Goal: Task Accomplishment & Management: Use online tool/utility

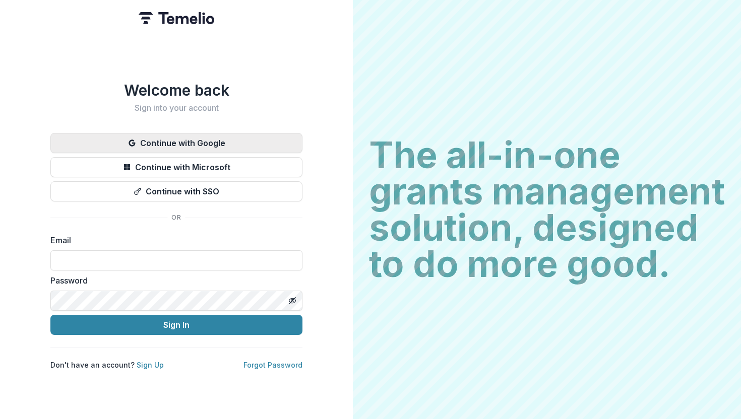
click at [239, 137] on button "Continue with Google" at bounding box center [176, 143] width 252 height 20
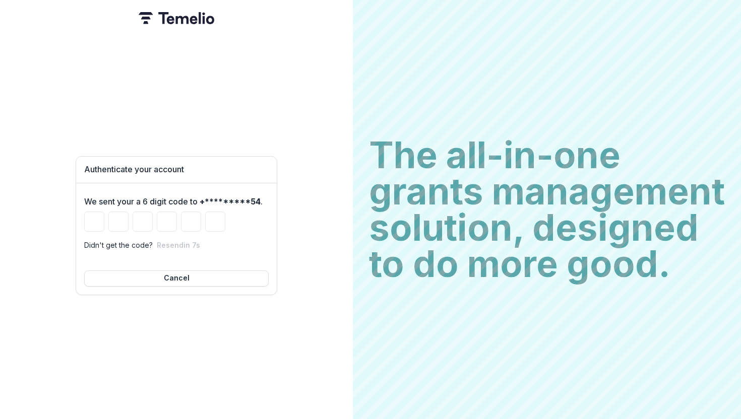
type input "*"
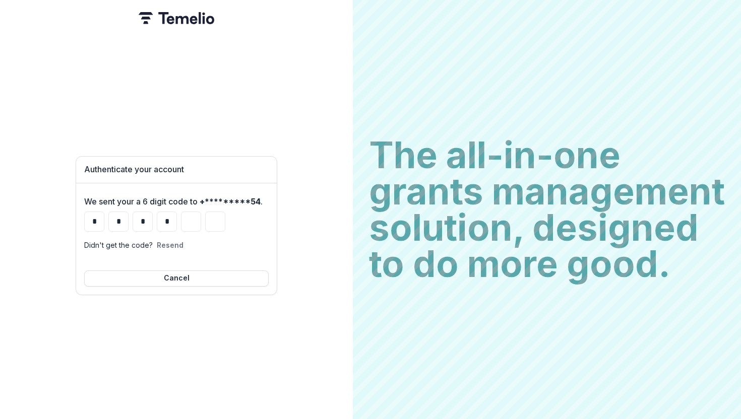
type input "*"
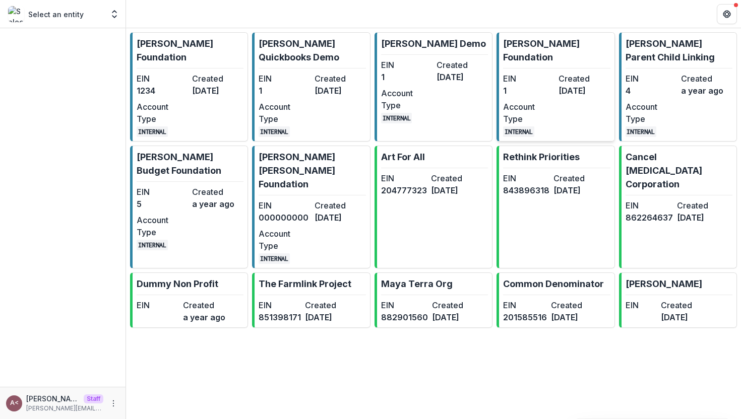
click at [531, 51] on link "[PERSON_NAME] Foundation EIN 1 Created [DATE] Account Type INTERNAL" at bounding box center [555, 86] width 118 height 109
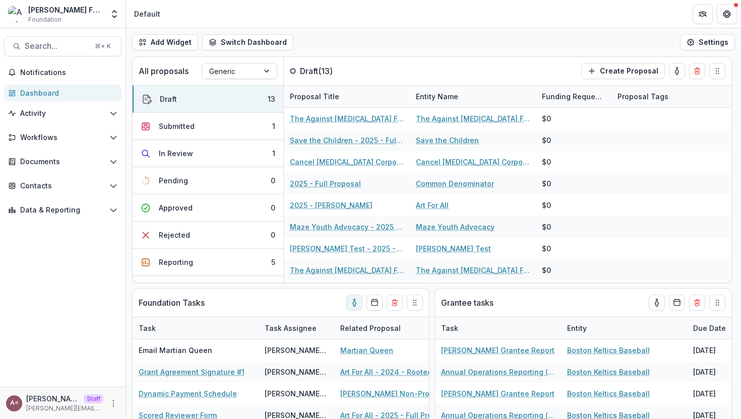
click at [355, 46] on div "Add Widget Switch Dashboard Standard Dashboard Default New Dashboard Settings" at bounding box center [433, 42] width 615 height 28
click at [90, 142] on button "Workflows" at bounding box center [62, 138] width 117 height 16
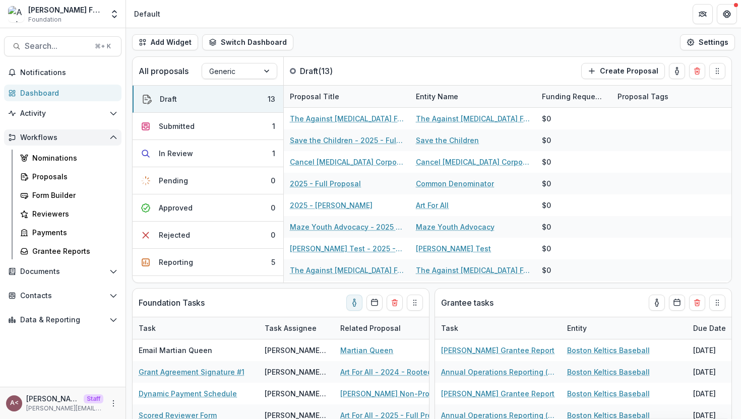
click at [90, 142] on button "Workflows" at bounding box center [62, 138] width 117 height 16
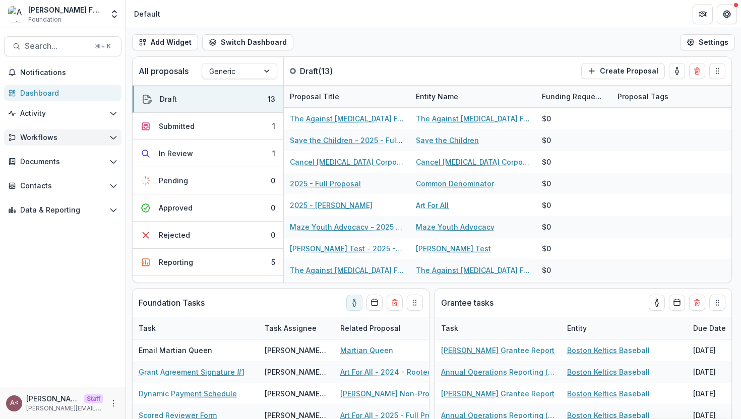
click at [90, 142] on button "Workflows" at bounding box center [62, 138] width 117 height 16
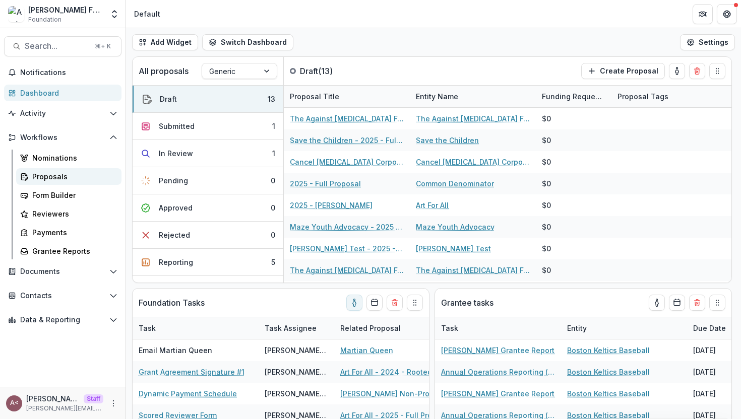
click at [46, 181] on div "Proposals" at bounding box center [72, 176] width 81 height 11
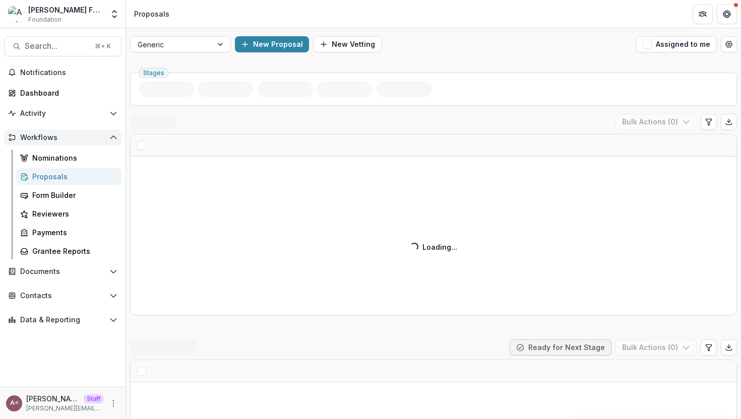
click at [93, 141] on span "Workflows" at bounding box center [62, 138] width 85 height 9
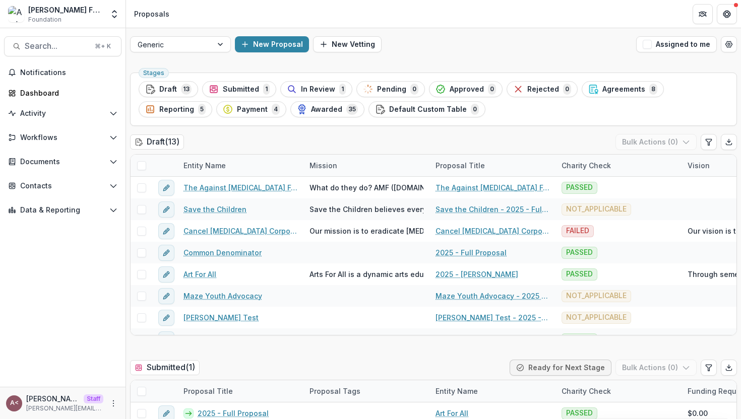
click at [219, 138] on div "Draft ( 13 ) Bulk Actions ( 0 )" at bounding box center [433, 144] width 607 height 20
click at [253, 142] on div "Draft ( 13 ) Bulk Actions ( 0 )" at bounding box center [433, 144] width 607 height 20
click at [586, 163] on div "Charity Check" at bounding box center [585, 165] width 61 height 11
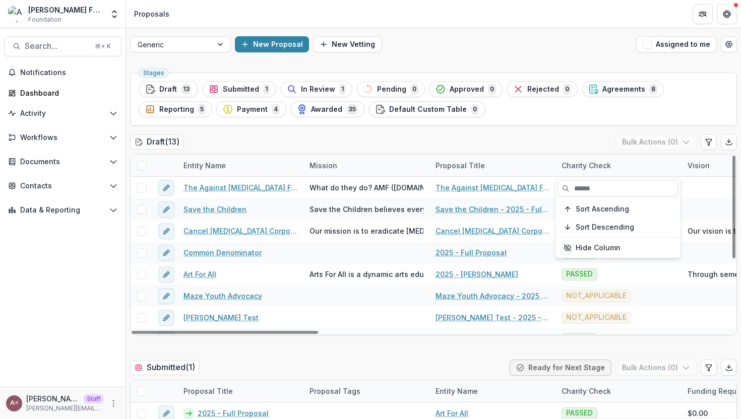
click at [564, 145] on div "Draft ( 13 ) Bulk Actions ( 0 )" at bounding box center [433, 144] width 607 height 20
click at [259, 138] on div "Draft ( 13 ) Bulk Actions ( 0 )" at bounding box center [433, 144] width 607 height 20
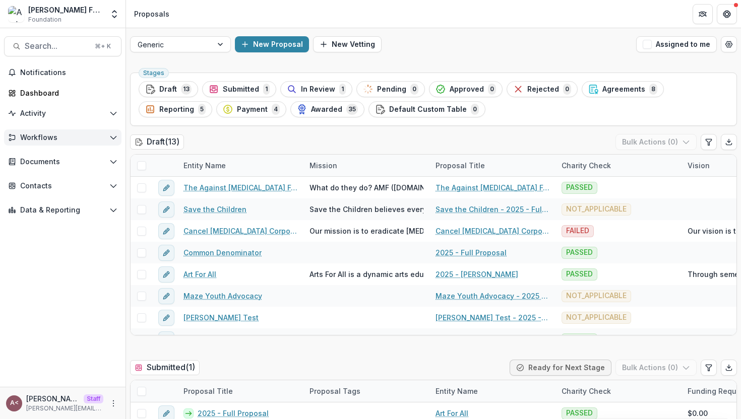
click at [101, 138] on span "Workflows" at bounding box center [62, 138] width 85 height 9
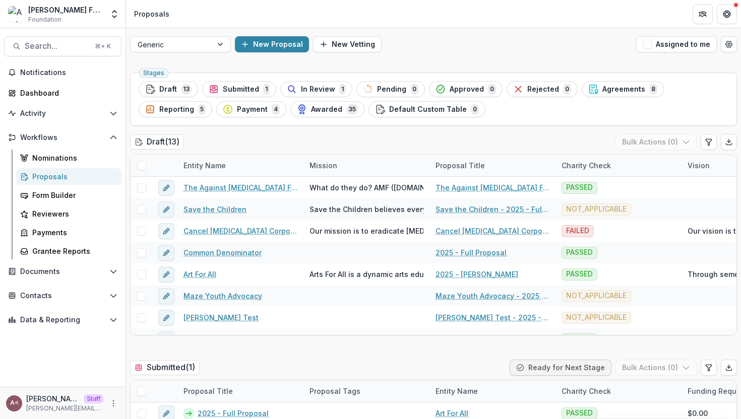
click at [64, 179] on div "Proposals" at bounding box center [72, 176] width 81 height 11
click at [109, 136] on button "Workflows" at bounding box center [62, 138] width 117 height 16
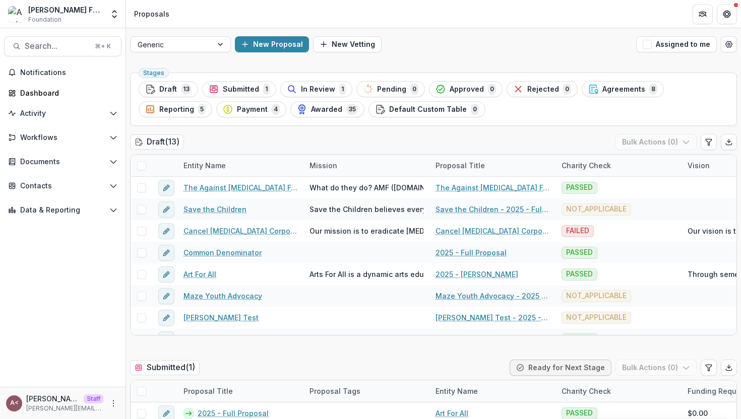
click at [294, 153] on div "Draft ( 13 ) Bulk Actions ( 0 )" at bounding box center [433, 144] width 607 height 20
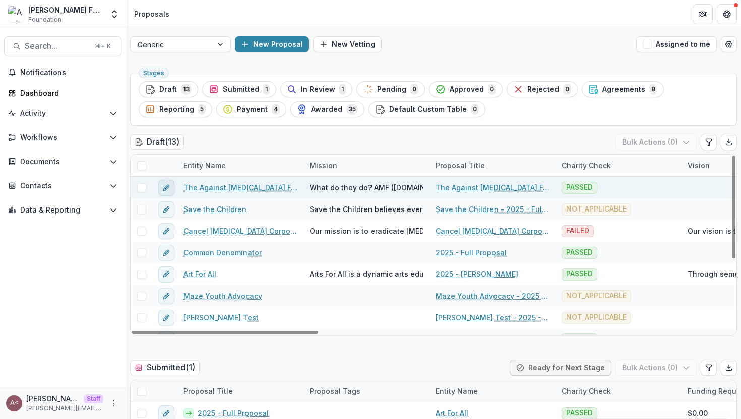
click at [170, 186] on button "edit" at bounding box center [166, 188] width 16 height 16
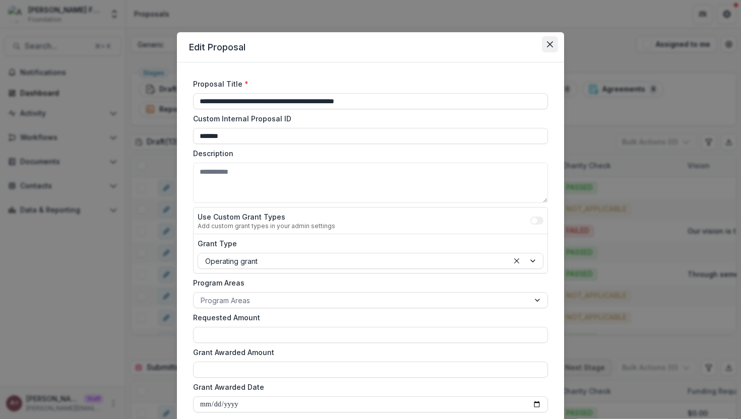
click at [550, 46] on icon "Close" at bounding box center [550, 44] width 6 height 6
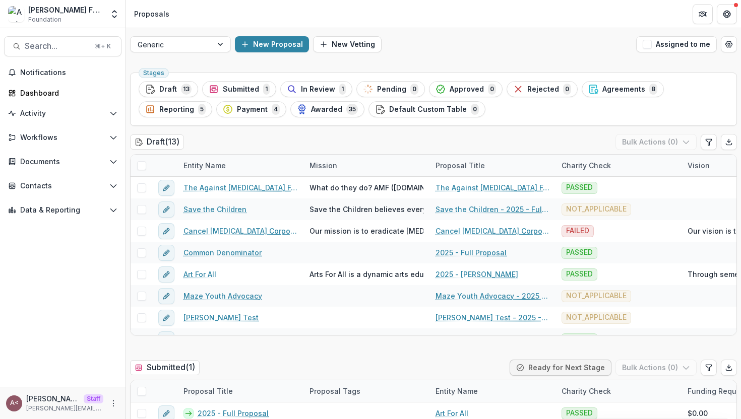
click at [314, 145] on div "Draft ( 13 ) Bulk Actions ( 0 )" at bounding box center [433, 144] width 607 height 20
click at [253, 147] on div "Draft ( 13 ) Bulk Actions ( 0 )" at bounding box center [433, 144] width 607 height 20
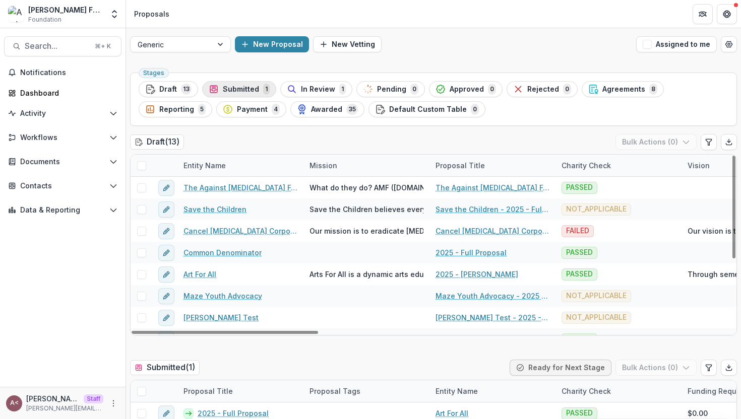
click at [251, 87] on span "Submitted" at bounding box center [241, 89] width 36 height 9
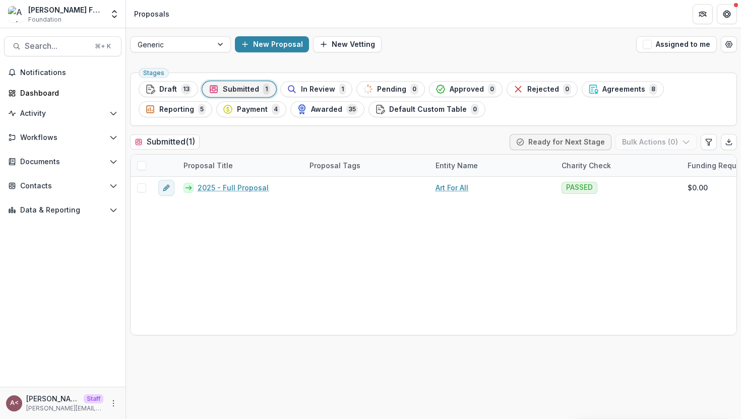
click at [251, 142] on div "Submitted ( 1 ) Ready for Next Stage Bulk Actions ( 0 )" at bounding box center [433, 144] width 607 height 20
click at [175, 96] on button "Draft 13" at bounding box center [168, 89] width 59 height 16
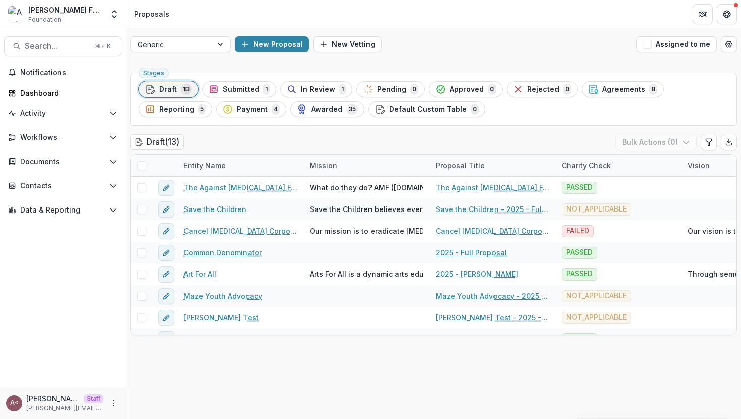
click at [411, 55] on div "Generic New Proposal New Vetting Assigned to me" at bounding box center [433, 44] width 615 height 32
click at [263, 145] on div "Draft ( 13 ) Bulk Actions ( 0 )" at bounding box center [433, 144] width 607 height 20
click at [421, 49] on div "New Proposal New Vetting" at bounding box center [433, 44] width 397 height 16
click at [112, 402] on icon "More" at bounding box center [113, 404] width 8 height 8
click at [144, 376] on link "User Settings" at bounding box center [180, 382] width 108 height 17
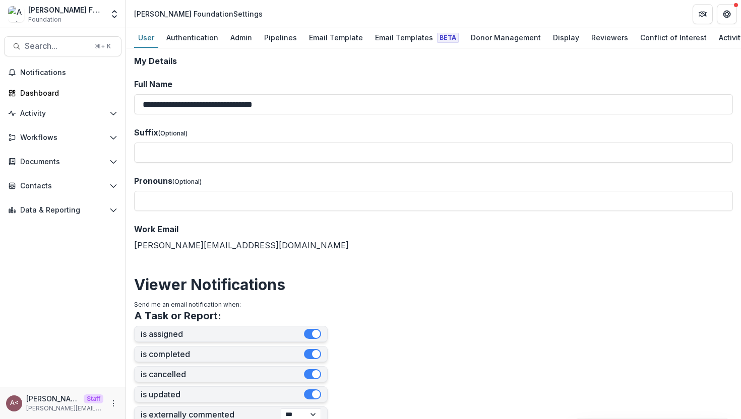
click at [280, 86] on label "Full Name" at bounding box center [430, 84] width 593 height 12
click at [280, 94] on input "**********" at bounding box center [433, 104] width 599 height 20
click at [244, 39] on div "Admin" at bounding box center [241, 37] width 30 height 15
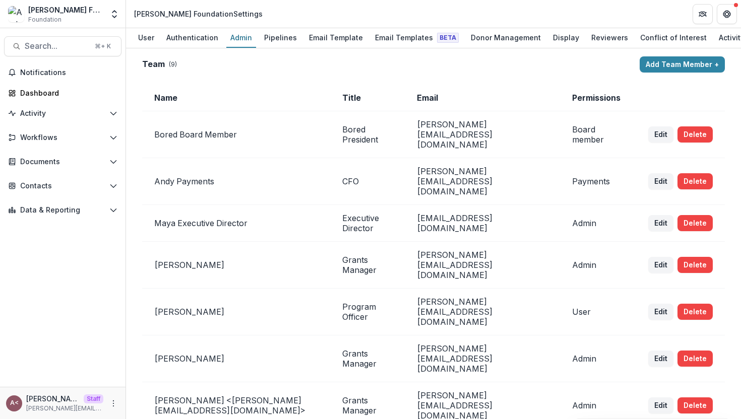
click at [80, 97] on div "Dashboard" at bounding box center [66, 93] width 93 height 11
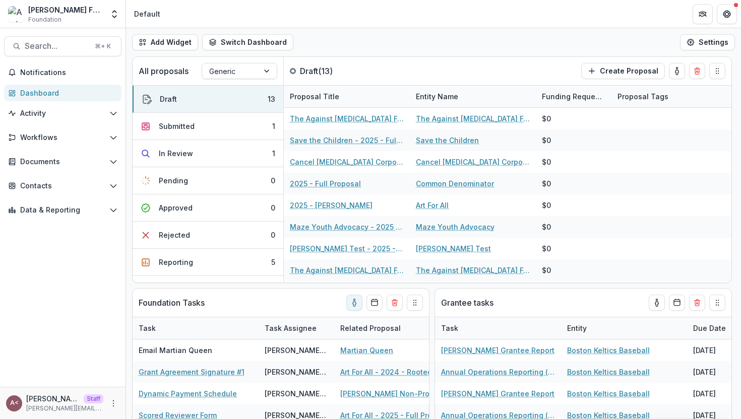
click at [363, 39] on div "Add Widget Switch Dashboard Standard Dashboard Default New Dashboard Settings" at bounding box center [433, 42] width 615 height 28
click at [370, 31] on div "Add Widget Switch Dashboard Standard Dashboard Default New Dashboard Settings" at bounding box center [433, 42] width 615 height 28
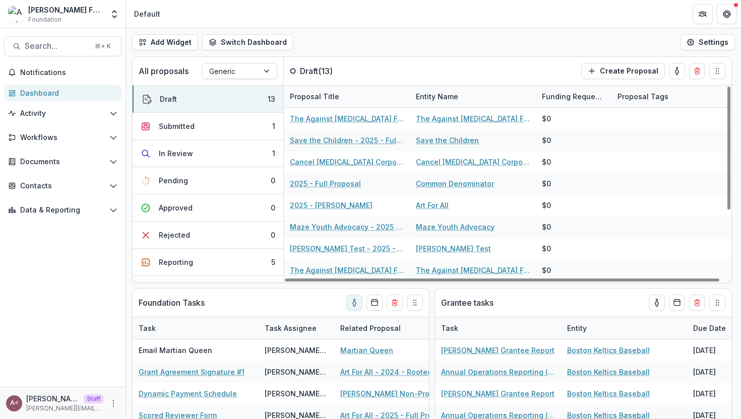
click at [394, 43] on div "Add Widget Switch Dashboard Standard Dashboard Default New Dashboard Settings" at bounding box center [433, 42] width 615 height 28
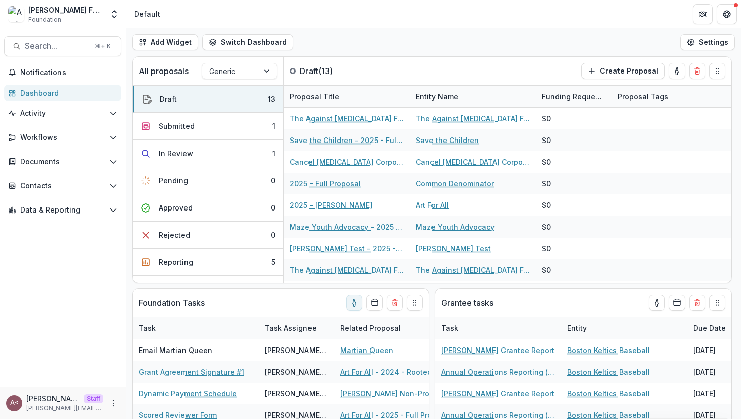
click at [85, 310] on div "Notifications Dashboard Activity Tasks Workflows Nominations Proposals Form Bui…" at bounding box center [62, 226] width 125 height 323
click at [345, 22] on header "Default" at bounding box center [433, 14] width 615 height 28
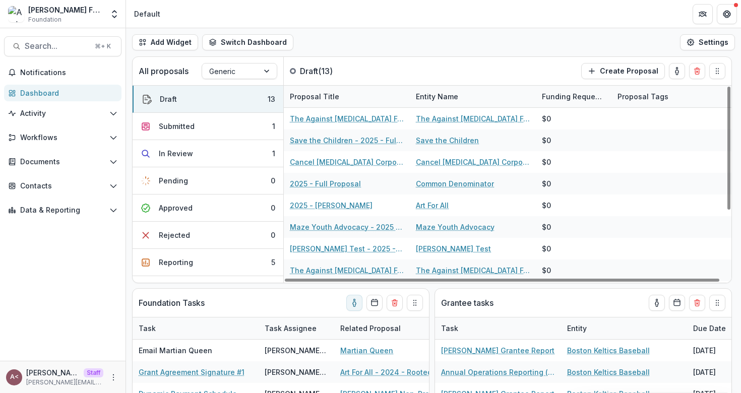
click at [386, 36] on div "Add Widget Switch Dashboard Standard Dashboard Default New Dashboard Settings" at bounding box center [433, 42] width 615 height 28
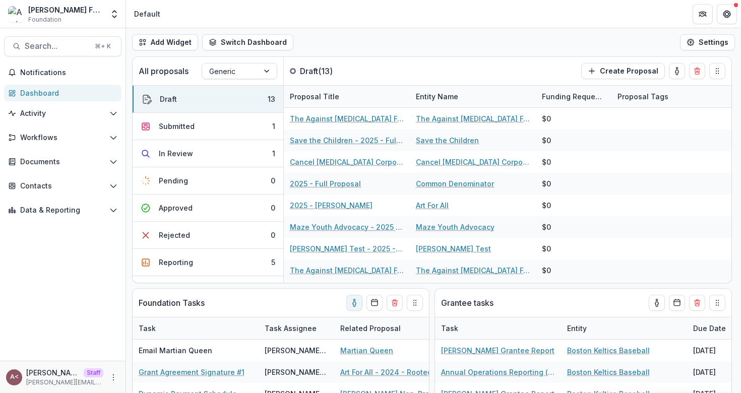
click at [386, 36] on div "Add Widget Switch Dashboard Standard Dashboard Default New Dashboard Settings" at bounding box center [433, 42] width 615 height 28
click at [360, 33] on div "Add Widget Switch Dashboard Standard Dashboard Default New Dashboard Settings" at bounding box center [433, 42] width 615 height 28
click at [123, 16] on div "Andrew Foundation Foundation Aggregate Analysis Foundations Ruthwick Foundation…" at bounding box center [62, 16] width 125 height 24
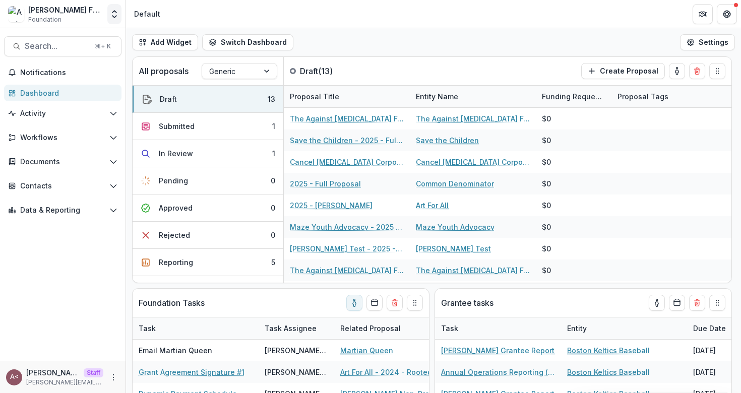
click at [114, 16] on icon "Open entity switcher" at bounding box center [114, 14] width 10 height 10
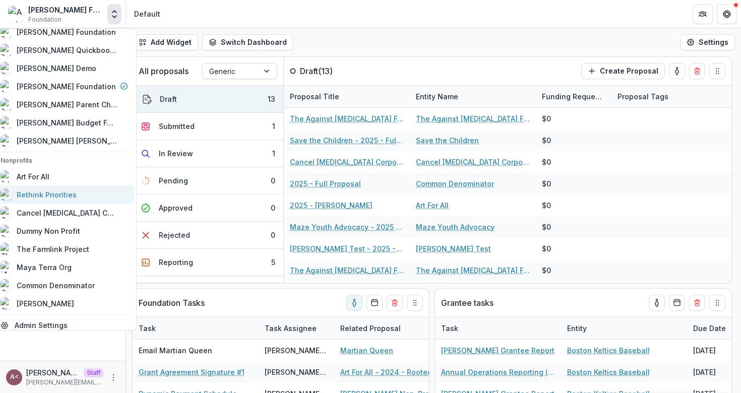
scroll to position [49, 0]
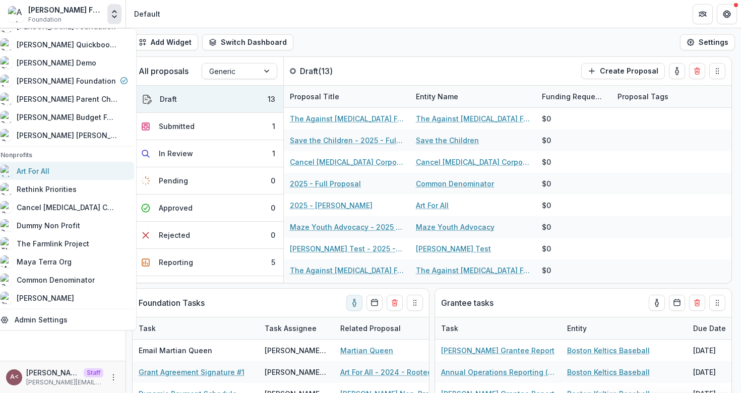
click at [73, 168] on div "Art For All" at bounding box center [64, 171] width 127 height 12
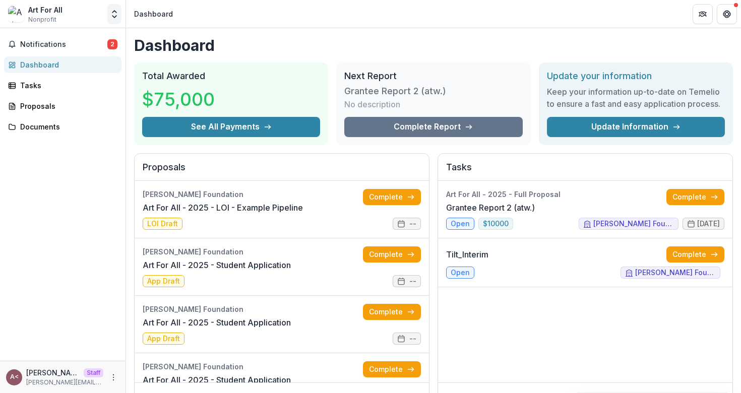
click at [115, 15] on icon "Open entity switcher" at bounding box center [114, 14] width 10 height 10
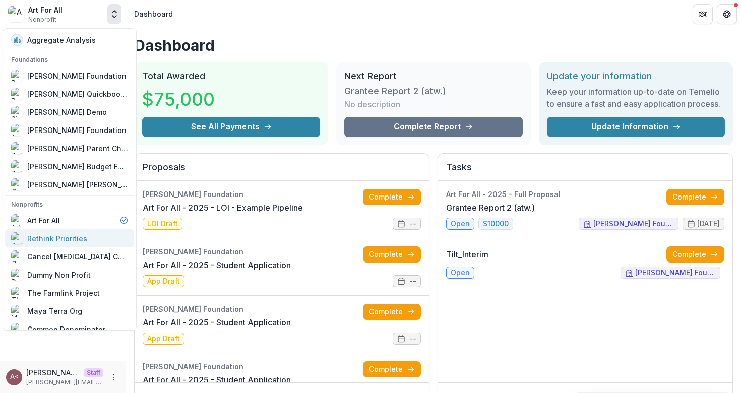
click at [68, 243] on div "Rethink Priorities" at bounding box center [57, 238] width 60 height 11
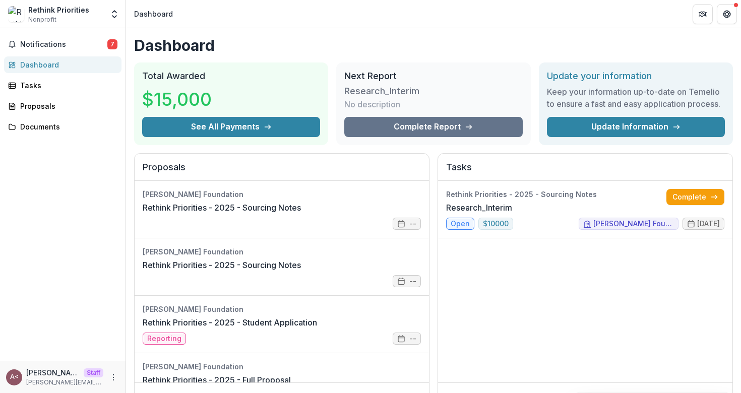
click at [432, 163] on div "Proposals Andrew Foundation Rethink Priorities - 2025 - Sourcing Notes -- Andre…" at bounding box center [433, 284] width 599 height 263
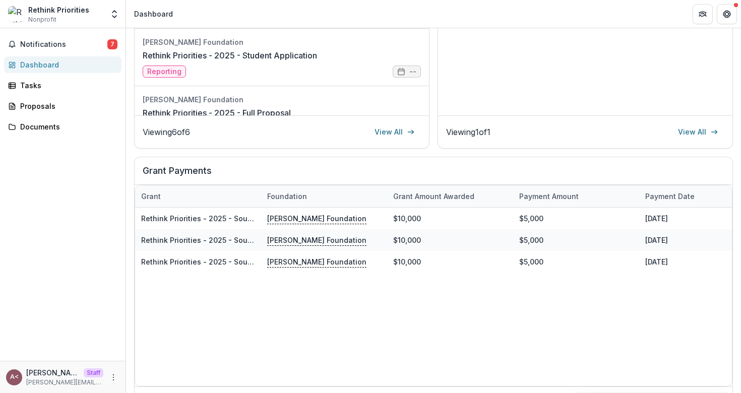
scroll to position [298, 0]
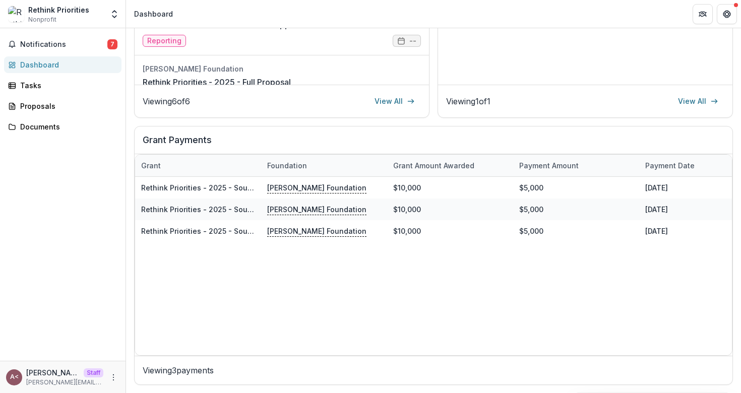
click at [491, 145] on h2 "Grant Payments" at bounding box center [434, 144] width 582 height 19
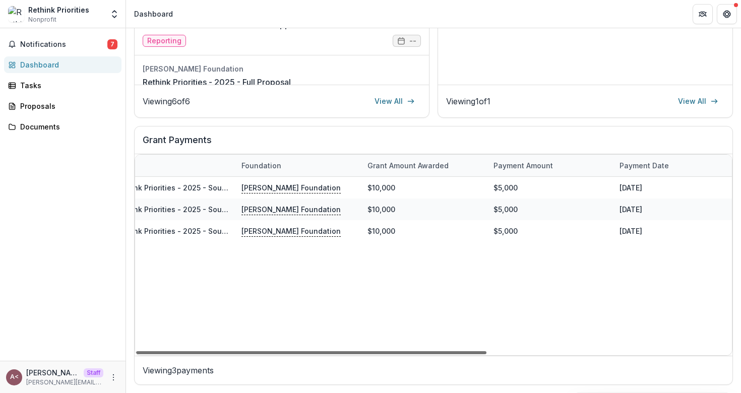
scroll to position [0, 0]
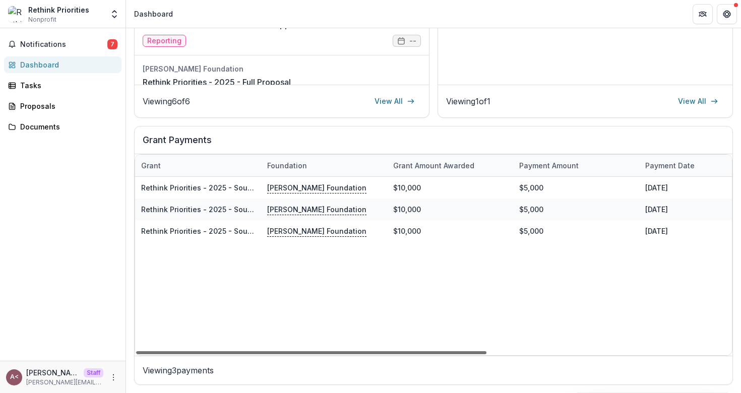
drag, startPoint x: 243, startPoint y: 354, endPoint x: 173, endPoint y: 355, distance: 69.5
click at [173, 354] on div at bounding box center [311, 352] width 350 height 3
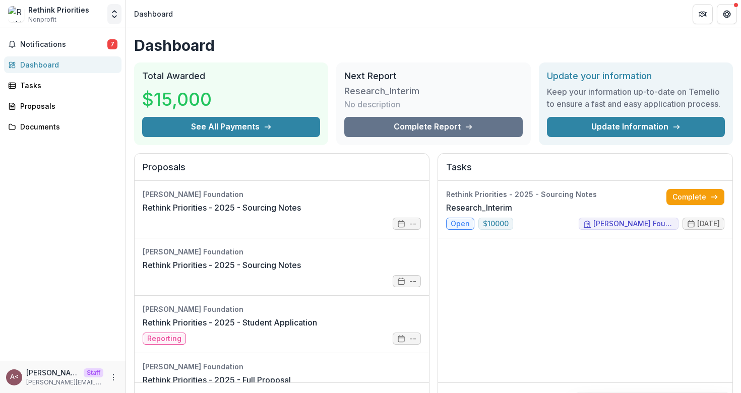
click at [114, 12] on icon "Open entity switcher" at bounding box center [114, 14] width 10 height 10
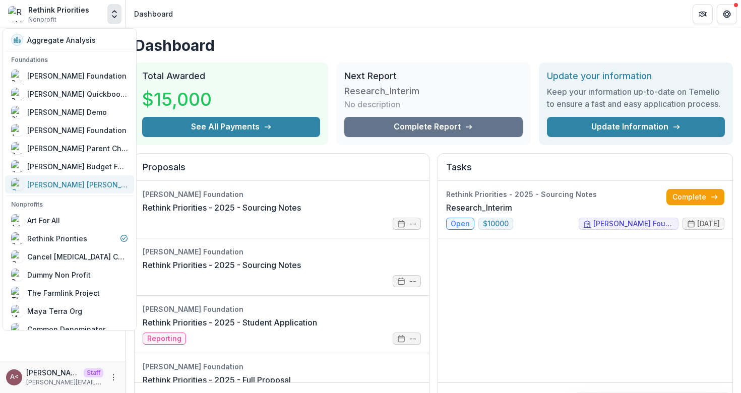
scroll to position [66, 0]
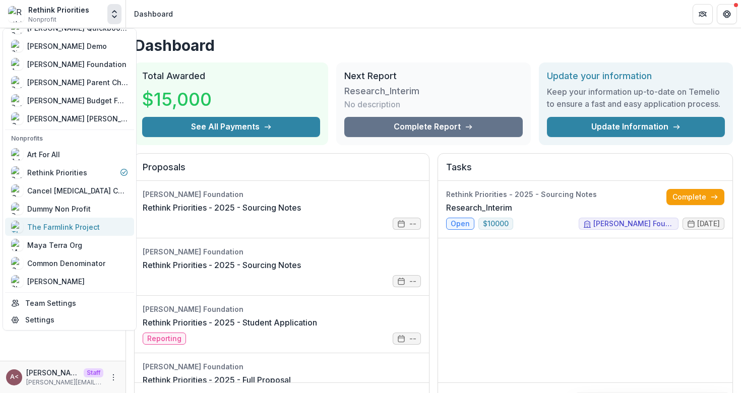
click at [84, 231] on div "The Farmlink Project" at bounding box center [63, 227] width 73 height 11
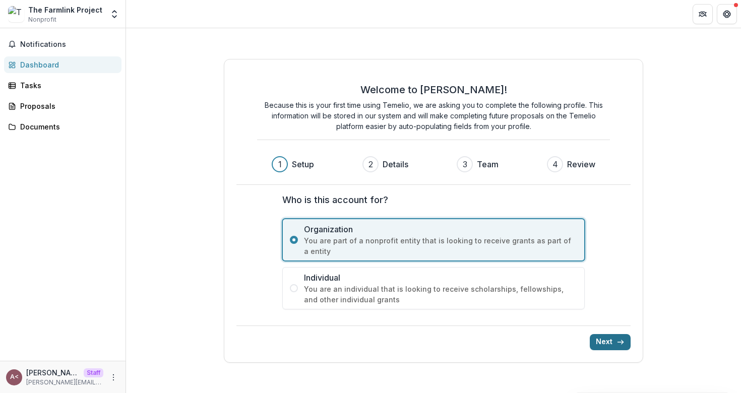
click at [612, 345] on button "Next" at bounding box center [610, 342] width 41 height 16
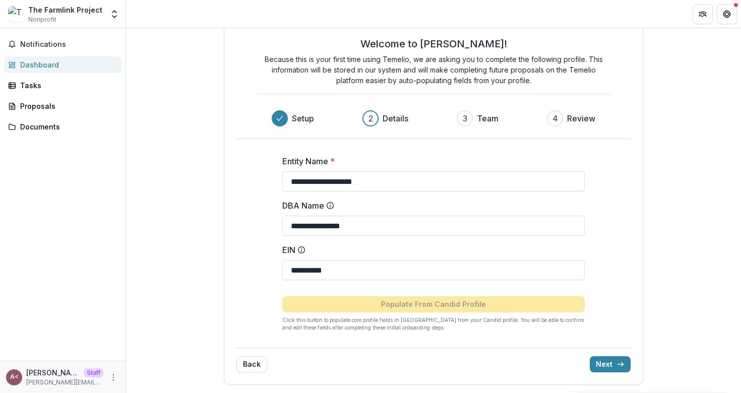
scroll to position [23, 0]
click at [118, 14] on icon "Open entity switcher" at bounding box center [114, 14] width 10 height 10
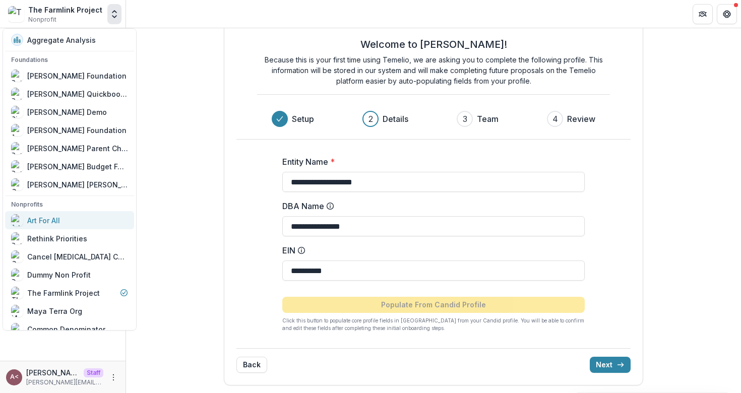
click at [51, 215] on div "Art For All" at bounding box center [43, 220] width 33 height 11
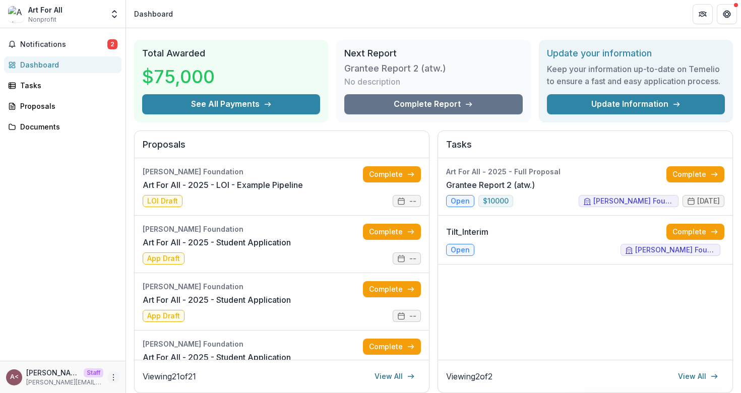
click at [112, 378] on icon "More" at bounding box center [113, 377] width 8 height 8
click at [165, 373] on button "Logout" at bounding box center [180, 372] width 108 height 17
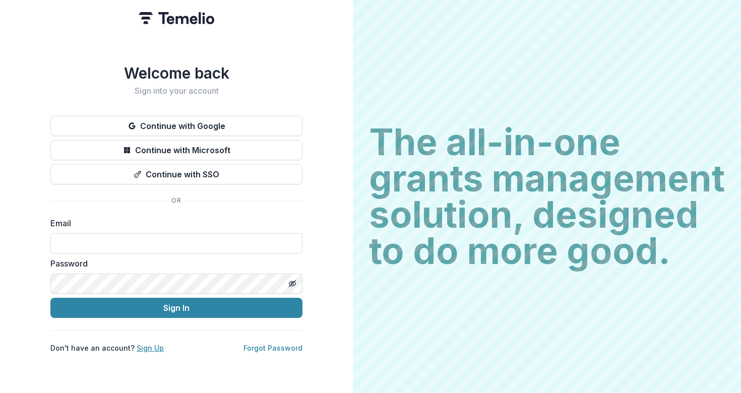
click at [151, 349] on link "Sign Up" at bounding box center [150, 348] width 27 height 9
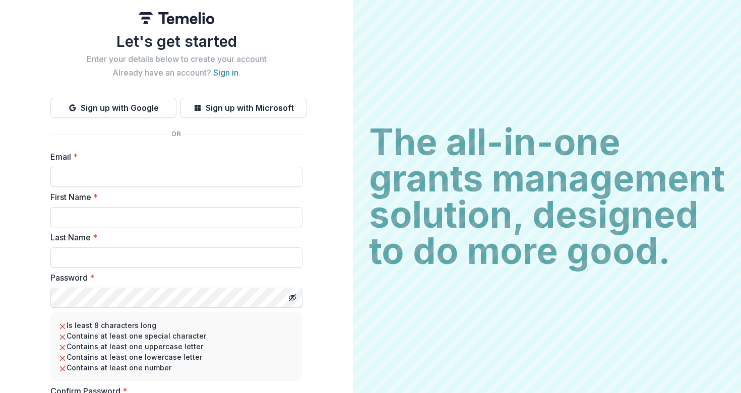
scroll to position [65, 0]
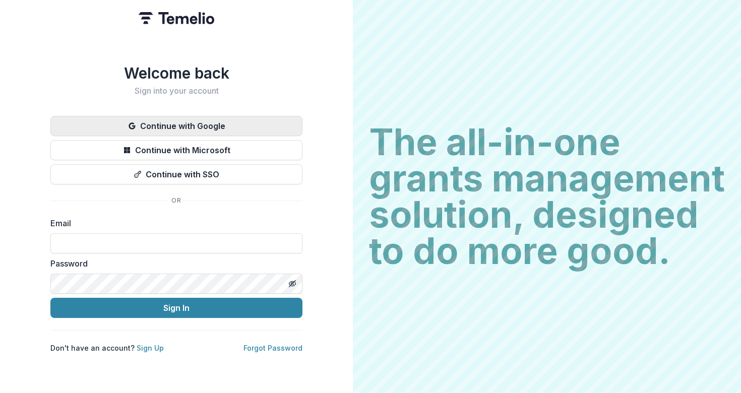
click at [184, 133] on button "Continue with Google" at bounding box center [176, 126] width 252 height 20
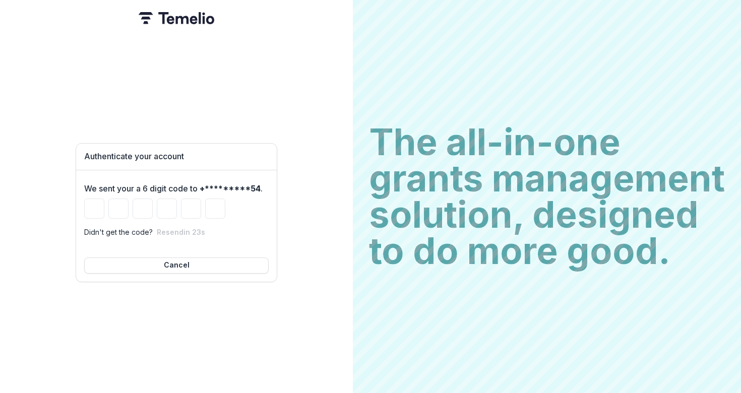
type input "*"
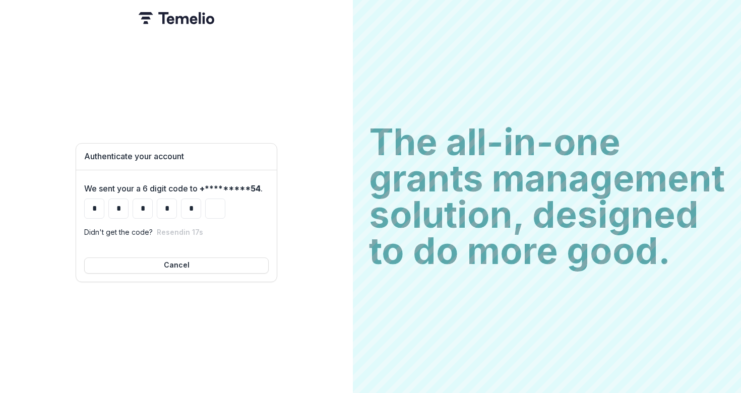
type input "*"
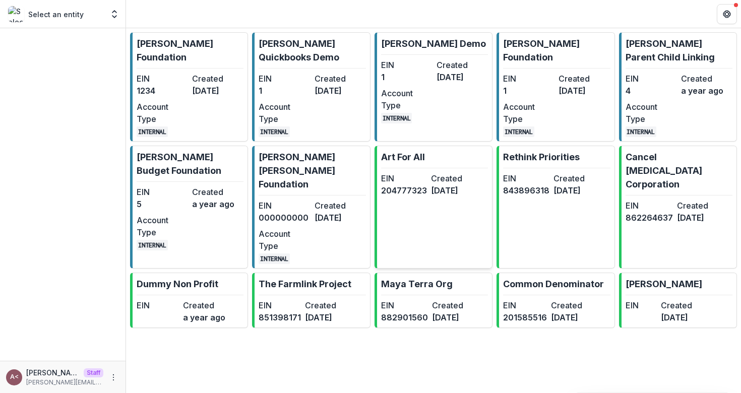
click at [432, 208] on link "Art For All EIN [US_EMPLOYER_IDENTIFICATION_NUMBER] Created [DATE]" at bounding box center [433, 207] width 118 height 123
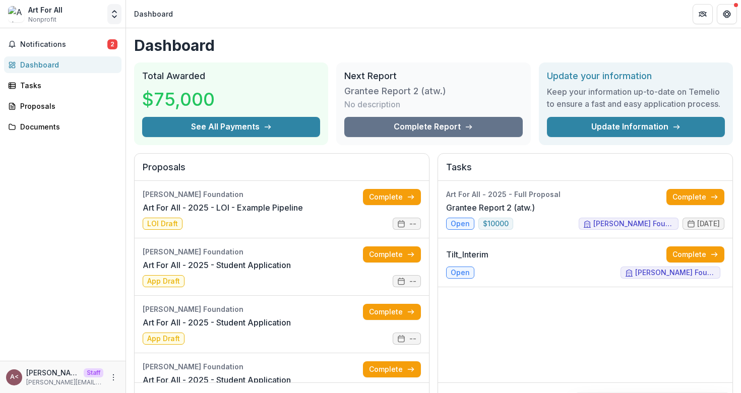
click at [114, 14] on icon "Open entity switcher" at bounding box center [114, 14] width 10 height 10
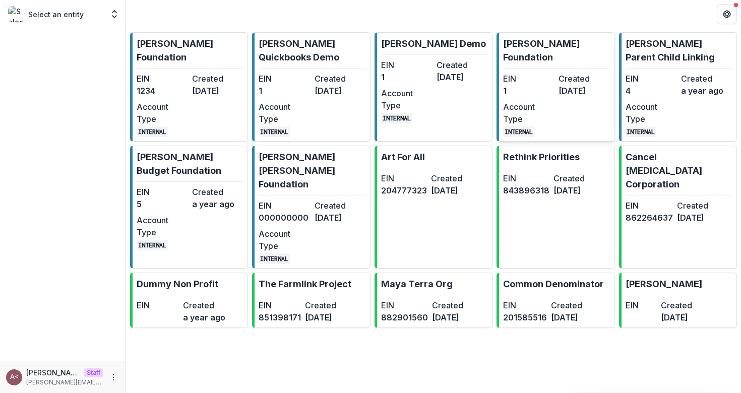
click at [537, 85] on div "EIN 1 Created [DATE] Account Type INTERNAL" at bounding box center [556, 105] width 107 height 65
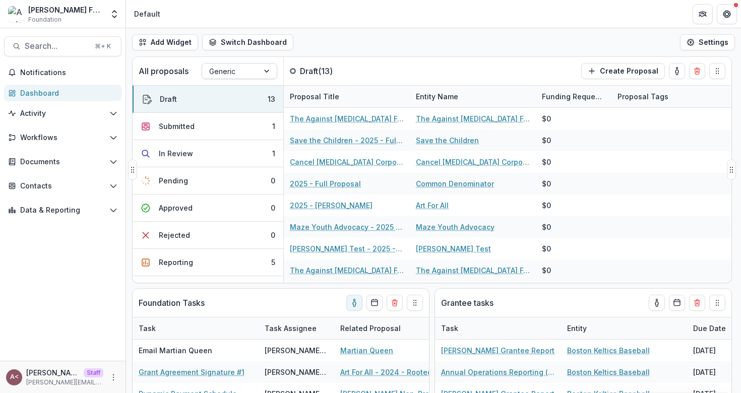
click at [243, 72] on div at bounding box center [230, 71] width 42 height 13
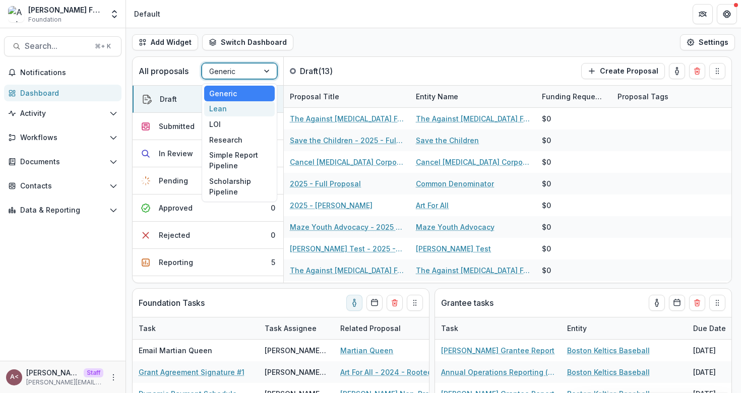
click at [228, 106] on div "Lean" at bounding box center [239, 109] width 71 height 16
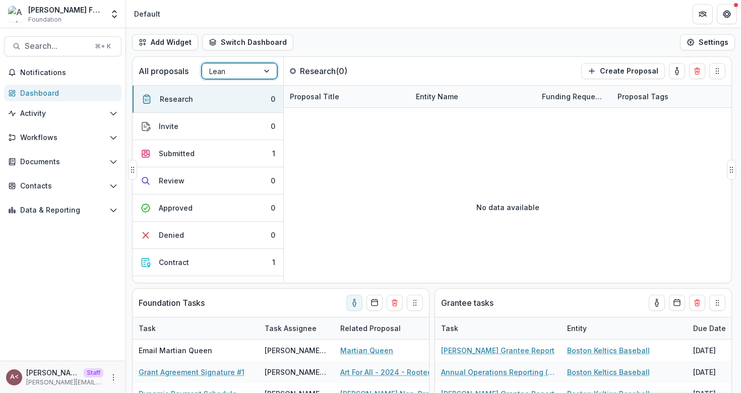
click at [256, 75] on div "Lean" at bounding box center [230, 71] width 56 height 15
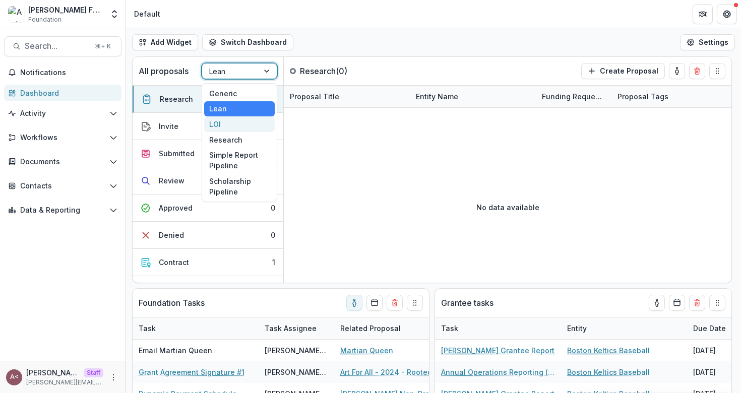
click at [228, 125] on div "LOI" at bounding box center [239, 124] width 71 height 16
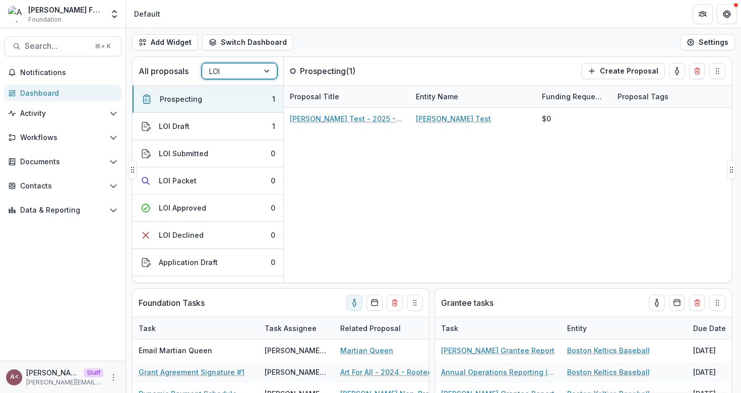
click at [254, 84] on div "All proposals option LOI, selected. LOI" at bounding box center [208, 71] width 151 height 28
click at [57, 210] on span "Data & Reporting" at bounding box center [62, 210] width 85 height 9
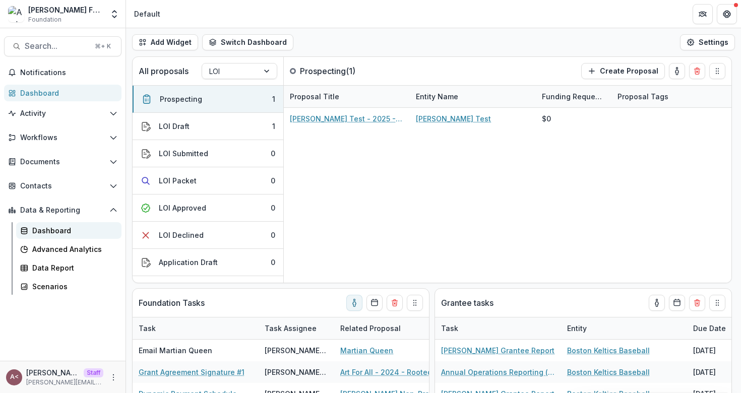
click at [47, 235] on div "Dashboard" at bounding box center [72, 230] width 81 height 11
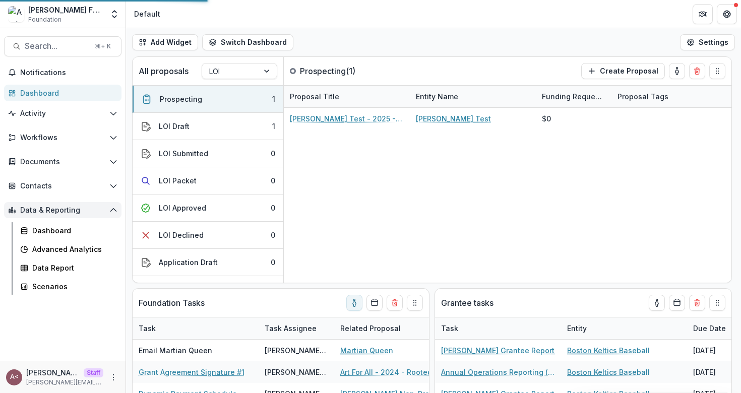
click at [102, 208] on span "Data & Reporting" at bounding box center [62, 210] width 85 height 9
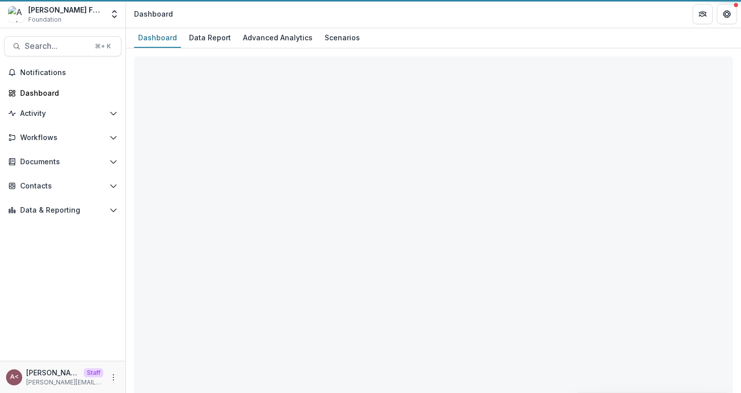
select select "**********"
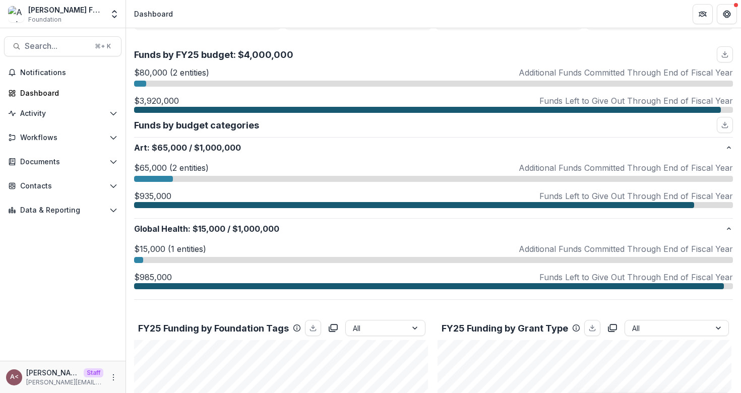
scroll to position [128, 0]
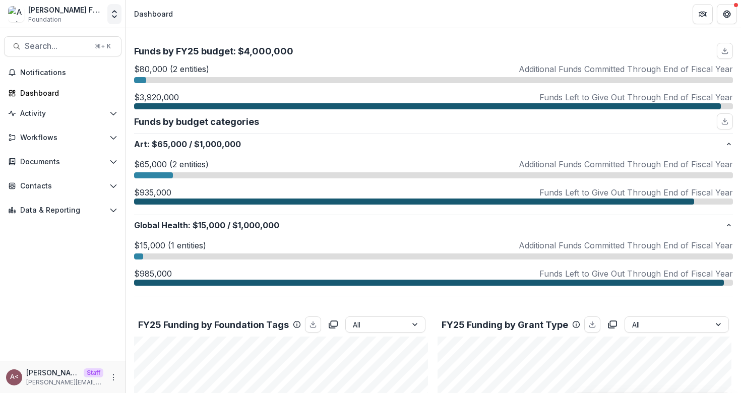
click at [118, 12] on icon "Open entity switcher" at bounding box center [114, 14] width 10 height 10
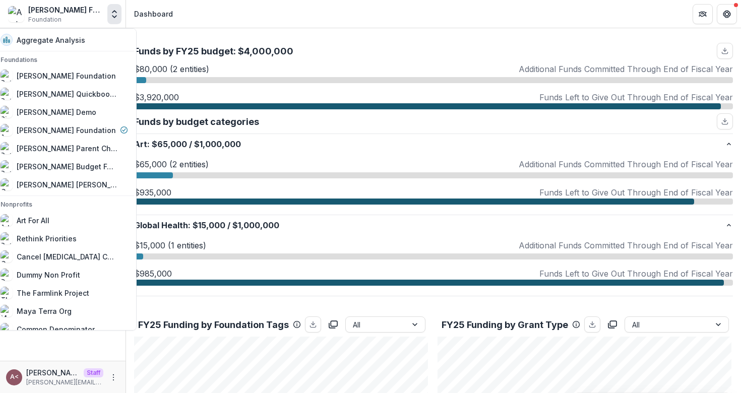
click at [237, 50] on p "Funds by FY25 budget: $4,000,000" at bounding box center [213, 51] width 159 height 14
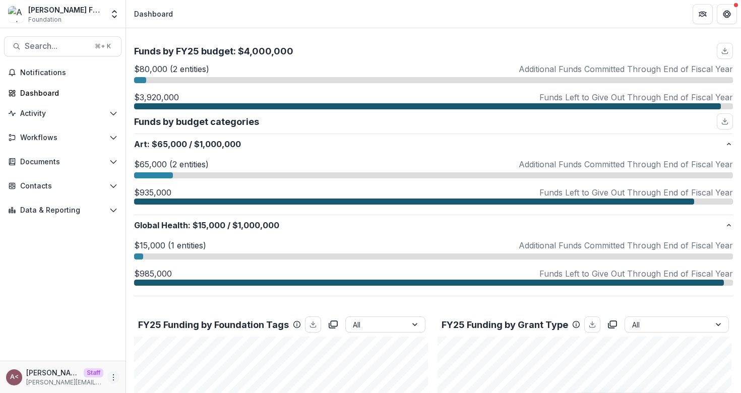
click at [114, 380] on icon "More" at bounding box center [113, 377] width 8 height 8
click at [157, 361] on link "User Settings" at bounding box center [180, 356] width 108 height 17
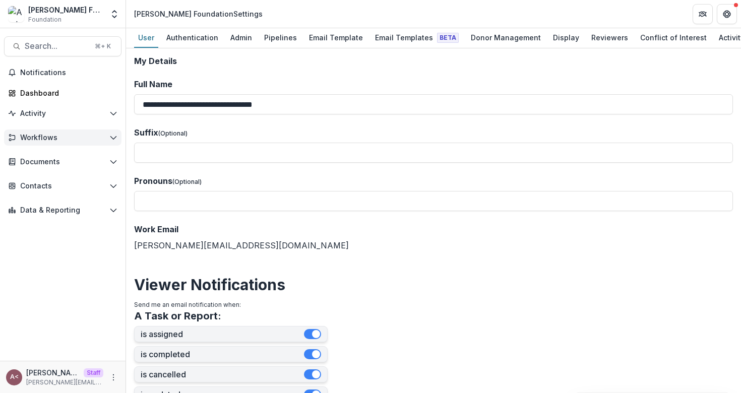
click at [90, 135] on span "Workflows" at bounding box center [62, 138] width 85 height 9
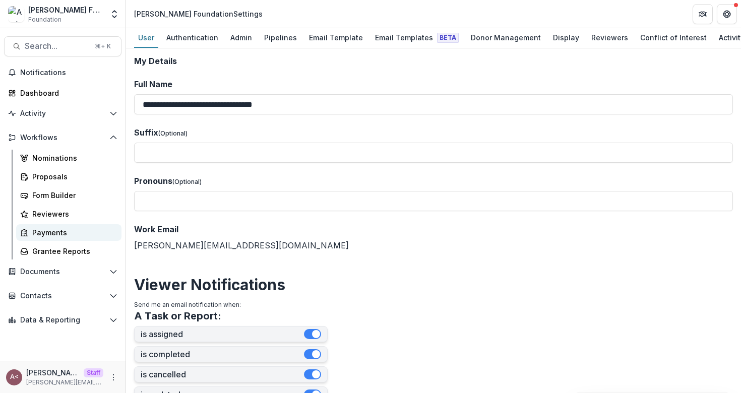
click at [62, 233] on div "Payments" at bounding box center [72, 232] width 81 height 11
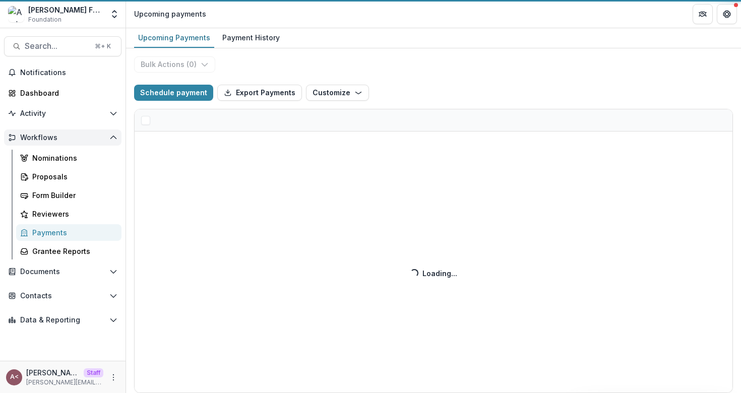
select select "******"
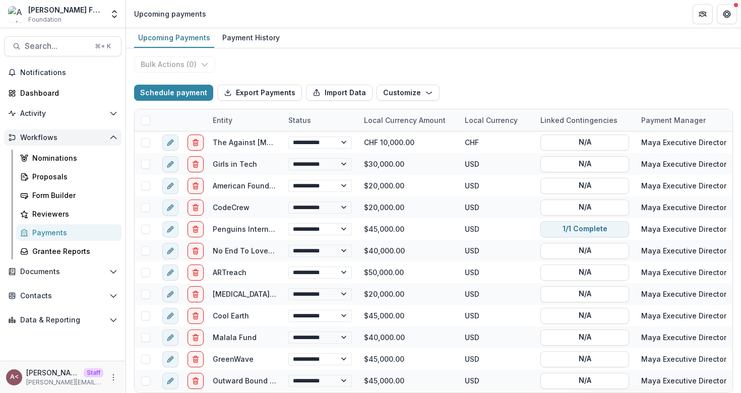
click at [114, 136] on polyline "Open Workflows" at bounding box center [113, 137] width 6 height 3
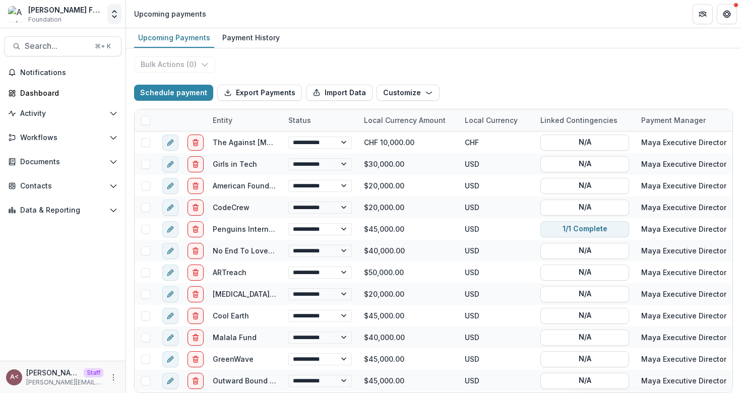
select select "******"
click at [112, 21] on button "Open entity switcher" at bounding box center [114, 14] width 14 height 20
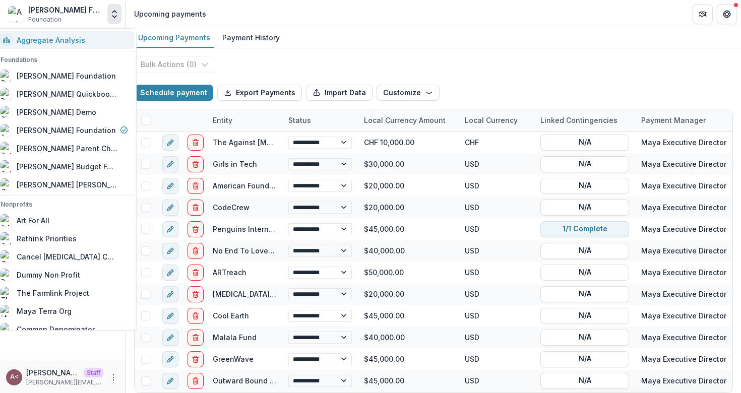
click at [95, 39] on div "Aggregate Analysis" at bounding box center [64, 40] width 127 height 12
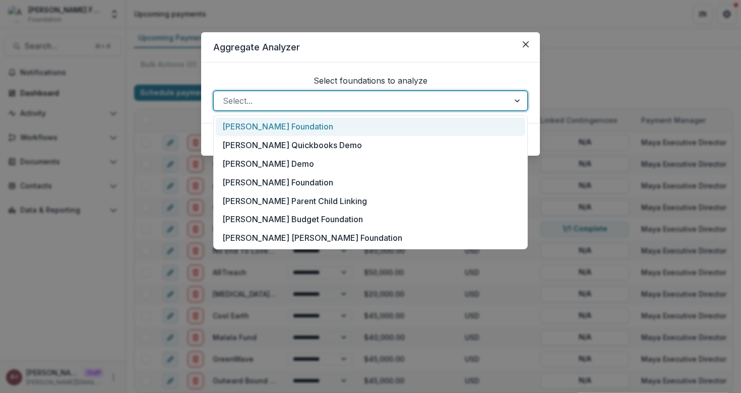
click at [279, 102] on div at bounding box center [361, 101] width 277 height 14
click at [275, 131] on div "[PERSON_NAME] Foundation" at bounding box center [370, 126] width 309 height 19
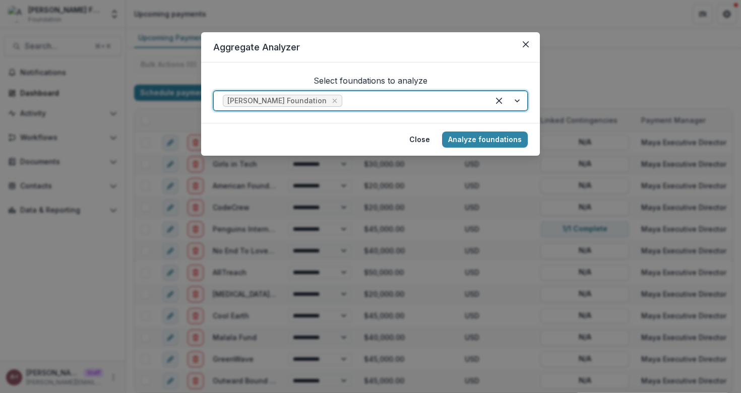
click at [346, 102] on div at bounding box center [412, 101] width 136 height 14
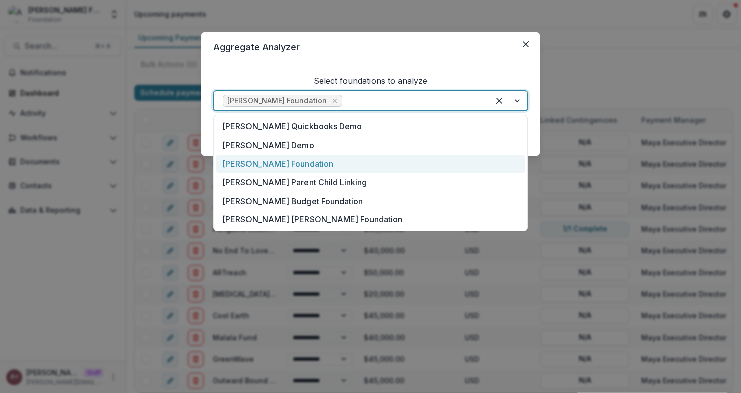
click at [302, 161] on div "[PERSON_NAME] Foundation" at bounding box center [370, 164] width 309 height 19
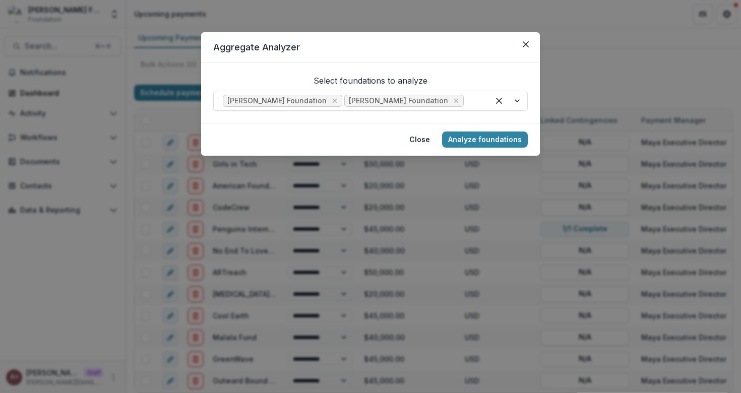
click at [348, 145] on footer "Close Analyze foundations" at bounding box center [370, 139] width 339 height 33
click at [463, 140] on button "Analyze foundations" at bounding box center [485, 140] width 86 height 16
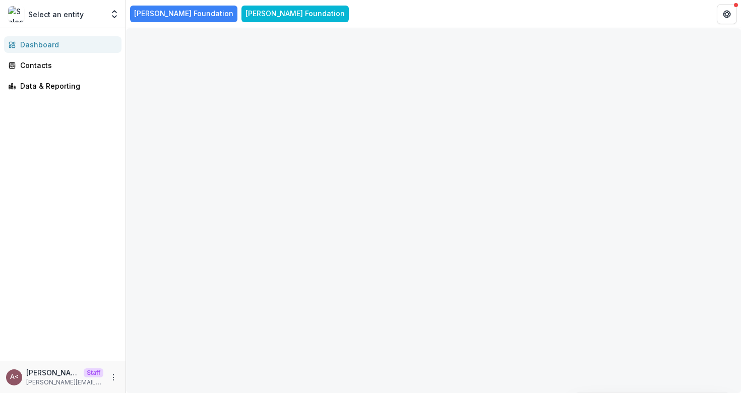
select select "*******"
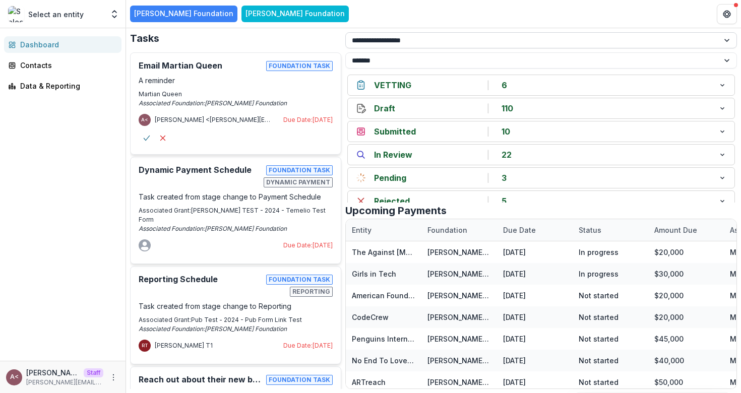
click at [390, 39] on select "**********" at bounding box center [541, 40] width 392 height 16
select select "**********"
click at [386, 59] on select "**********" at bounding box center [541, 60] width 392 height 16
select select "**********"
click at [416, 42] on select "**********" at bounding box center [541, 40] width 392 height 16
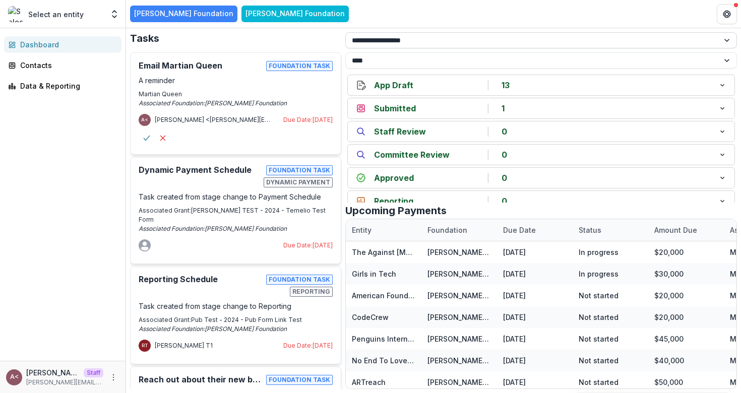
select select "**********"
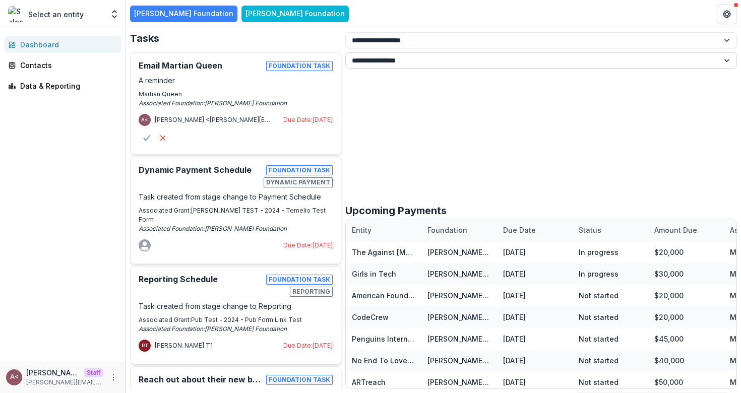
click at [403, 62] on select "**********" at bounding box center [541, 60] width 392 height 16
select select "**********"
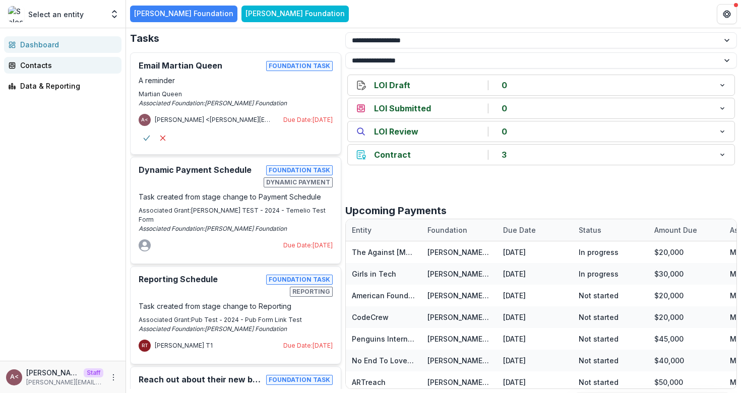
click at [45, 65] on div "Contacts" at bounding box center [66, 65] width 93 height 11
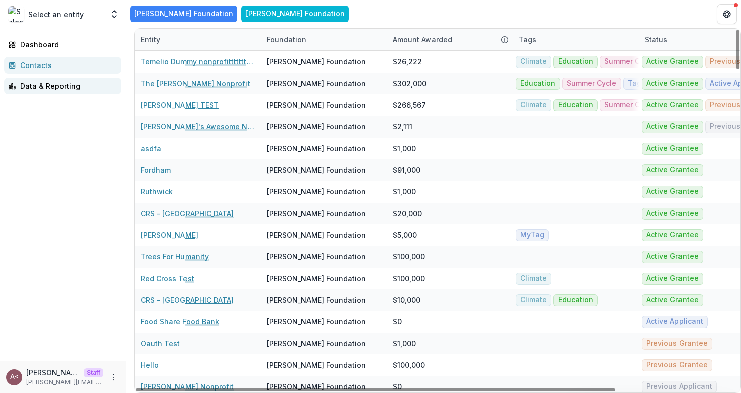
click at [69, 93] on link "Data & Reporting" at bounding box center [62, 86] width 117 height 17
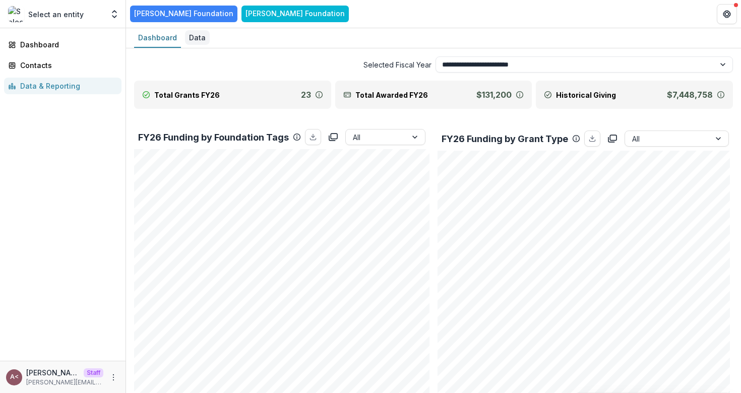
click at [191, 32] on div "Data" at bounding box center [197, 37] width 25 height 15
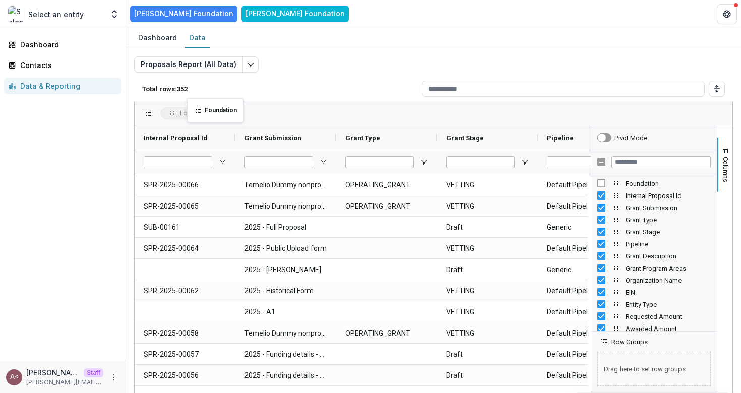
drag, startPoint x: 224, startPoint y: 139, endPoint x: 193, endPoint y: 105, distance: 46.4
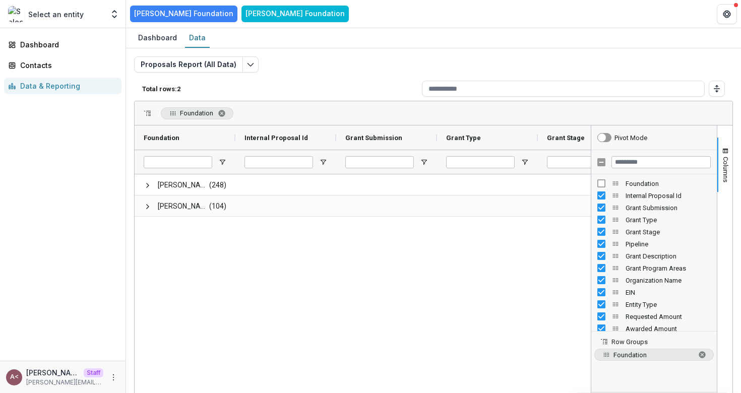
click at [323, 61] on div "Proposals Report (All Data)" at bounding box center [433, 64] width 599 height 16
click at [287, 76] on div "Proposals Report (All Data) Total rows: 2 Press ENTER to sort. Press ALT DOWN t…" at bounding box center [433, 242] width 599 height 373
click at [114, 16] on icon "Open entity switcher" at bounding box center [114, 14] width 10 height 10
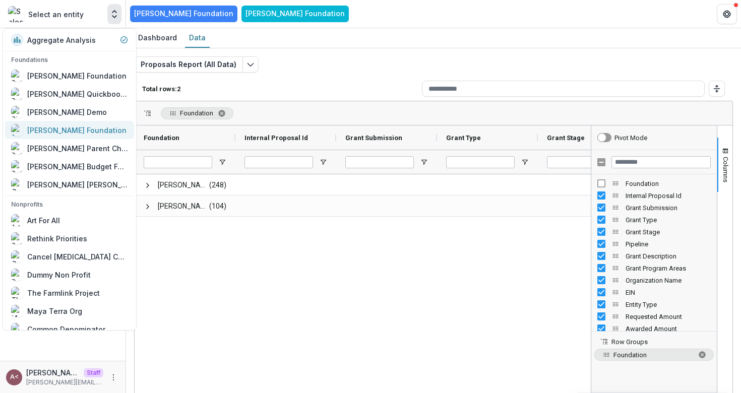
click at [76, 126] on div "[PERSON_NAME] Foundation" at bounding box center [76, 130] width 99 height 11
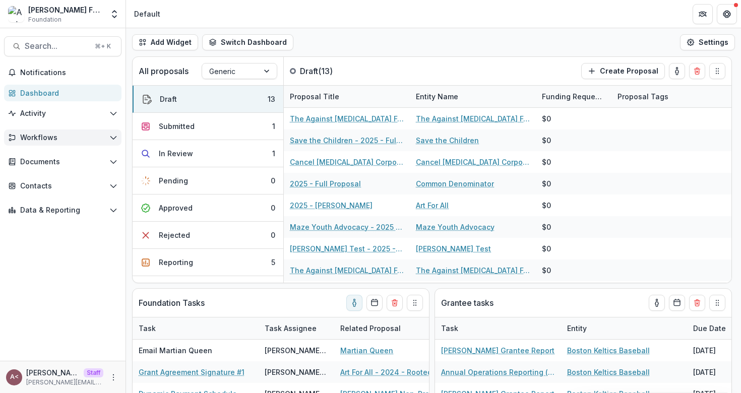
click at [48, 145] on button "Workflows" at bounding box center [62, 138] width 117 height 16
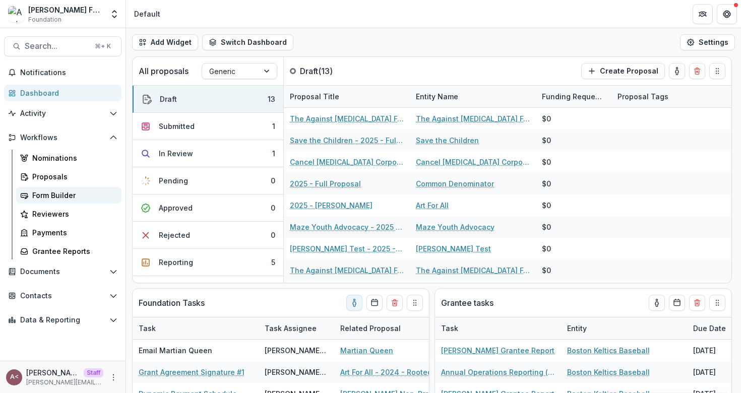
click at [48, 191] on div "Form Builder" at bounding box center [72, 195] width 81 height 11
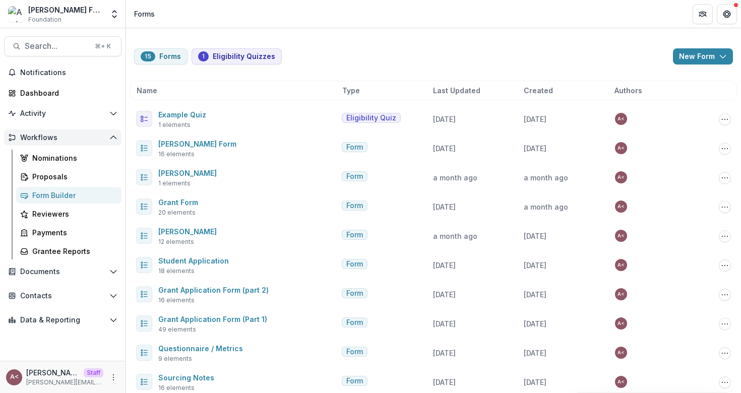
click at [105, 133] on button "Workflows" at bounding box center [62, 138] width 117 height 16
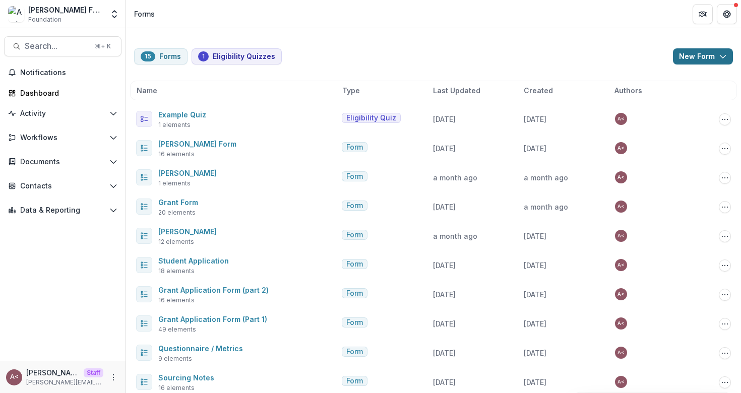
click at [693, 54] on button "New Form" at bounding box center [703, 56] width 60 height 16
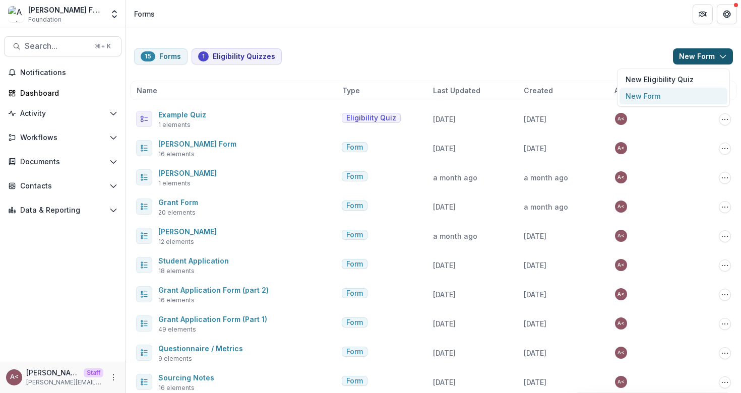
click at [651, 96] on button "New Form" at bounding box center [673, 96] width 108 height 17
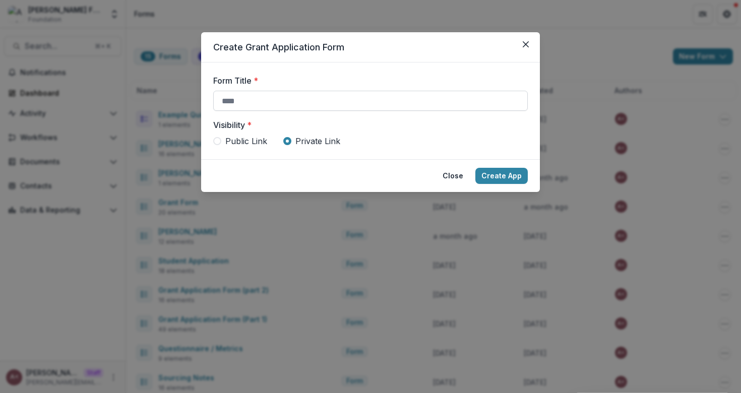
click at [308, 106] on input "Form Title *" at bounding box center [370, 101] width 314 height 20
type input "**********"
click at [475, 168] on button "Create App" at bounding box center [501, 176] width 52 height 16
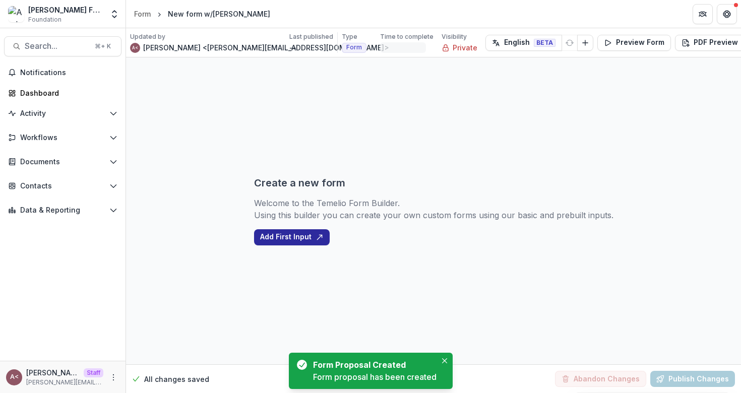
click at [284, 233] on button "Add First Input" at bounding box center [292, 237] width 76 height 16
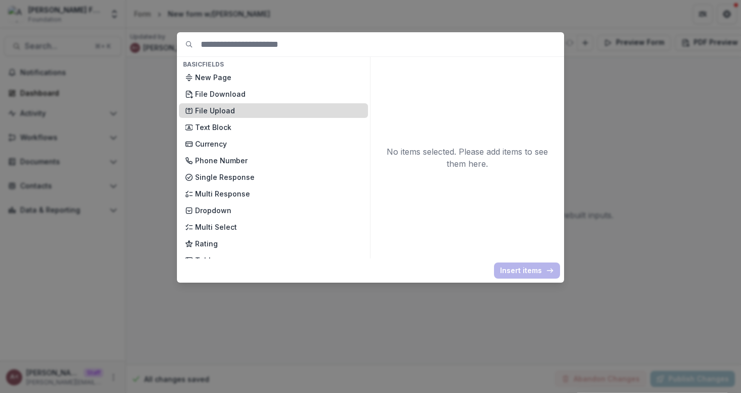
click at [221, 111] on p "File Upload" at bounding box center [278, 110] width 167 height 11
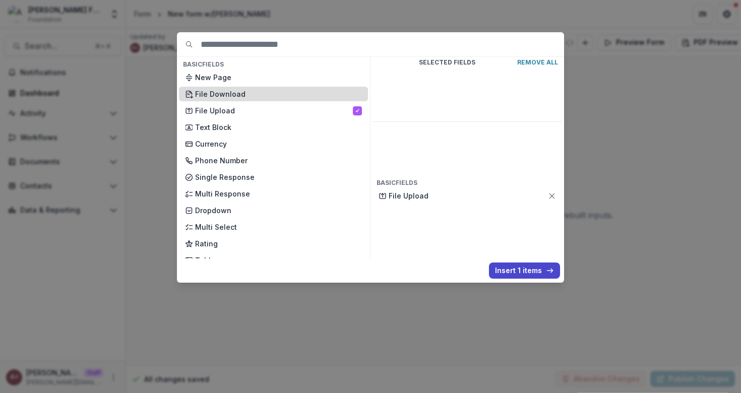
click at [229, 95] on p "File Download" at bounding box center [278, 94] width 167 height 11
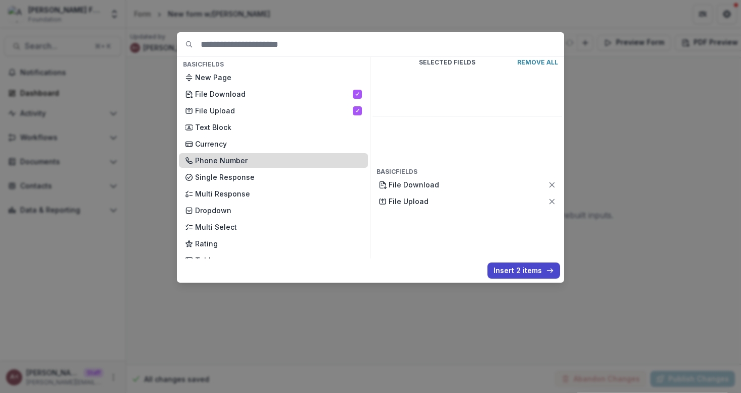
scroll to position [40, 0]
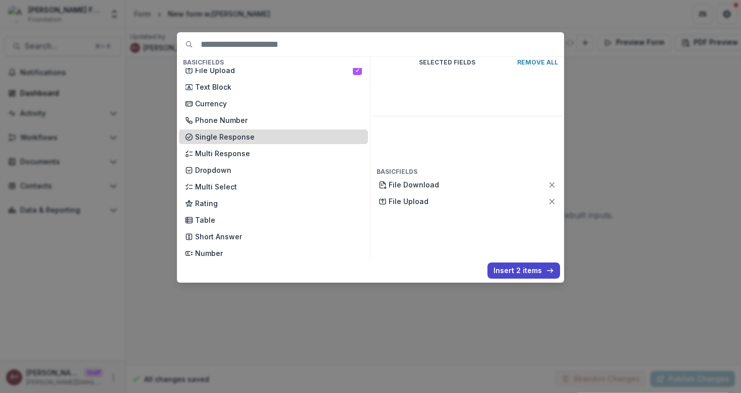
click at [255, 142] on p "Single Response" at bounding box center [278, 137] width 167 height 11
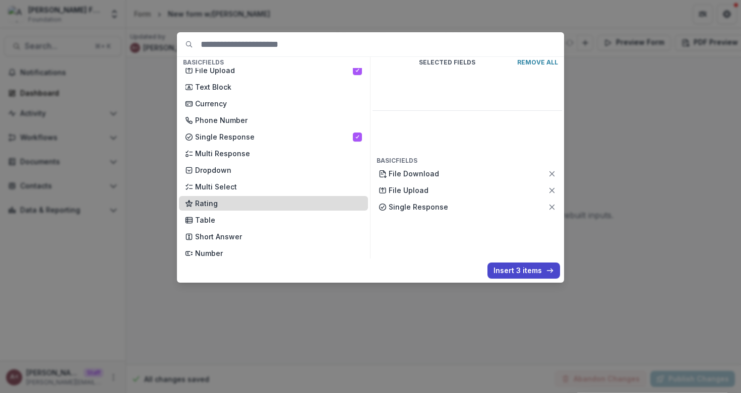
scroll to position [85, 0]
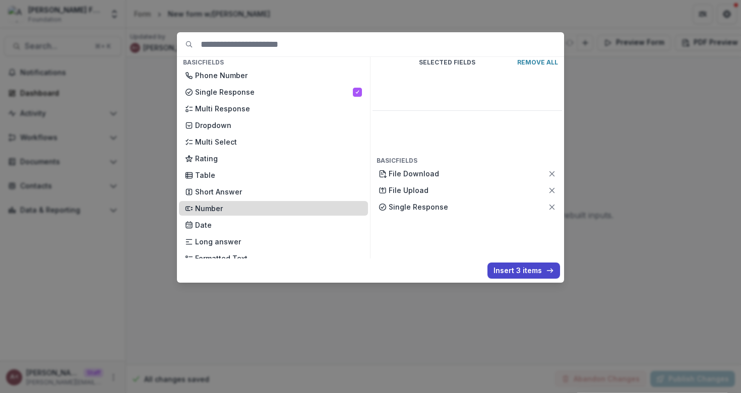
click at [234, 204] on p "Number" at bounding box center [278, 208] width 167 height 11
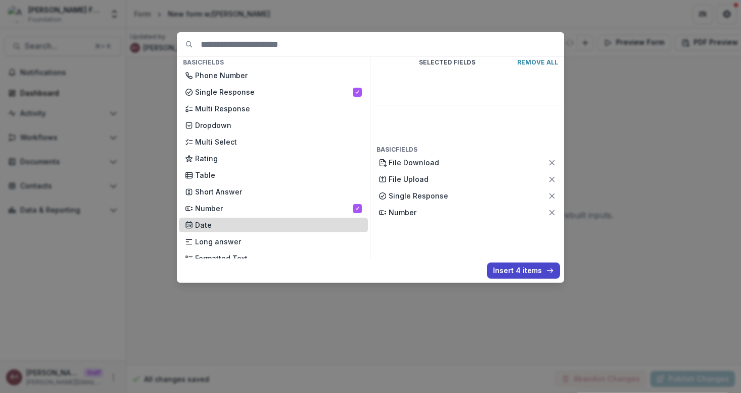
click at [220, 224] on p "Date" at bounding box center [278, 225] width 167 height 11
click at [220, 224] on p "Date" at bounding box center [274, 225] width 158 height 11
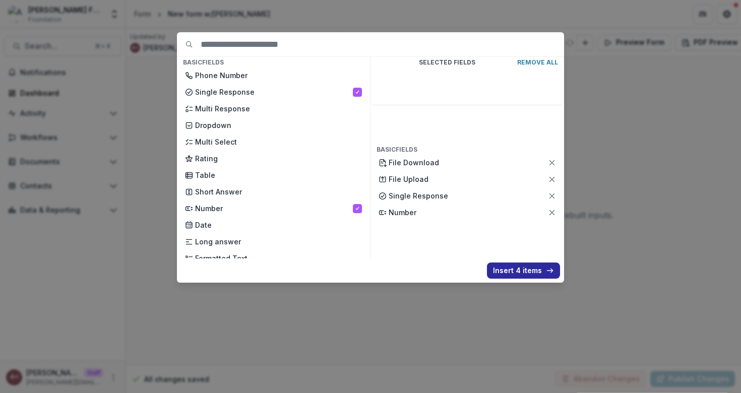
click at [529, 273] on button "Insert 4 items" at bounding box center [523, 271] width 73 height 16
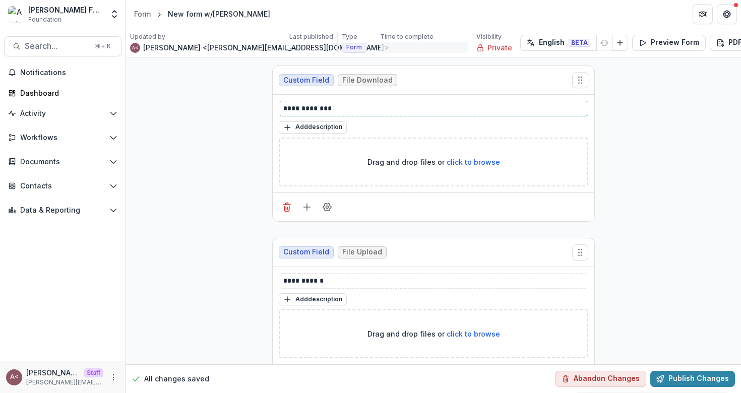
click at [314, 107] on p "**********" at bounding box center [433, 108] width 300 height 11
click at [292, 283] on p "**********" at bounding box center [433, 281] width 300 height 11
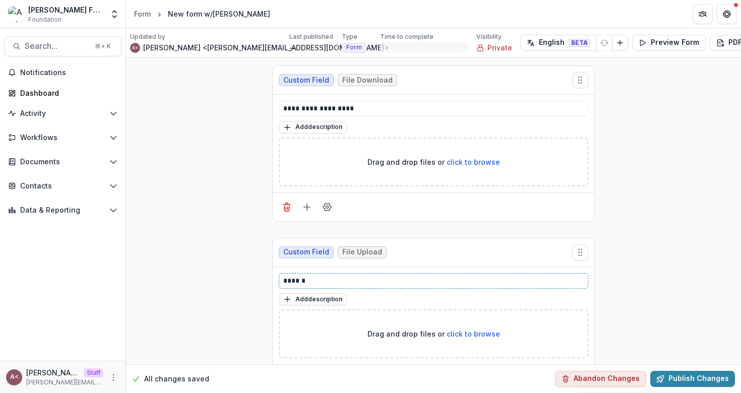
click at [325, 285] on p "******" at bounding box center [433, 281] width 300 height 11
click at [193, 247] on div "**********" at bounding box center [433, 396] width 615 height 678
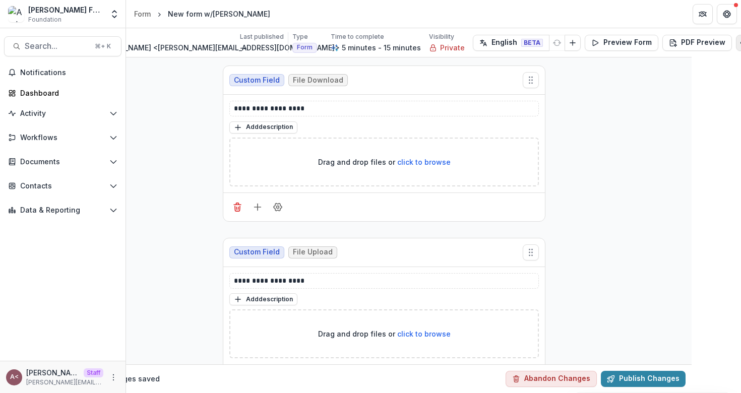
click at [740, 42] on icon "Edit Form Settings" at bounding box center [744, 43] width 8 height 8
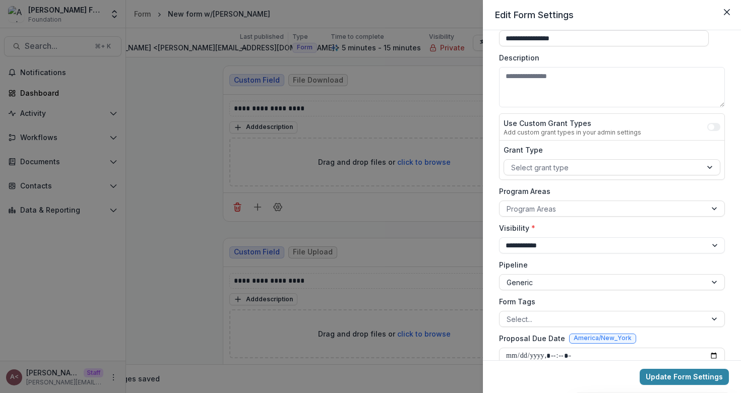
scroll to position [0, 0]
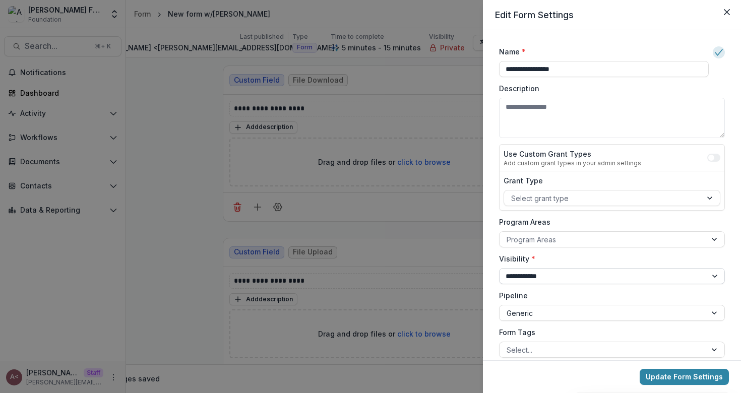
click at [528, 277] on select "**********" at bounding box center [612, 276] width 226 height 16
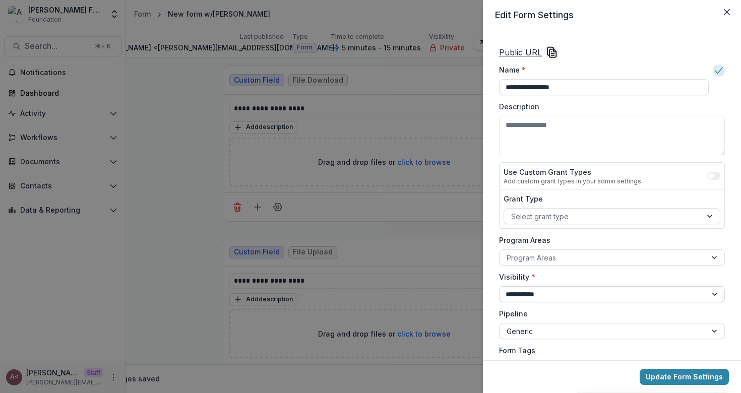
click at [542, 300] on select "**********" at bounding box center [612, 294] width 226 height 16
select select "*******"
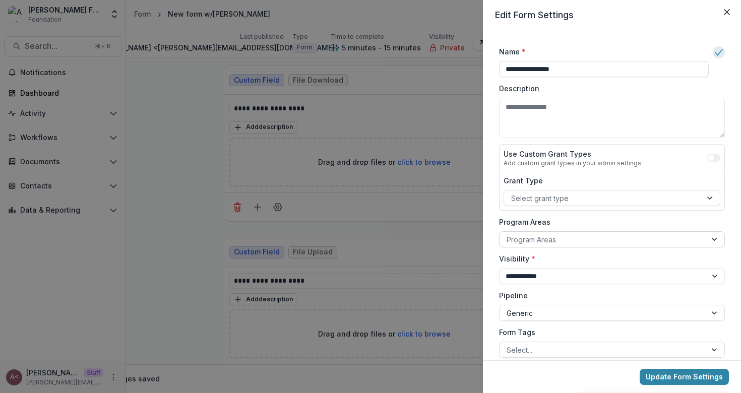
scroll to position [126, 0]
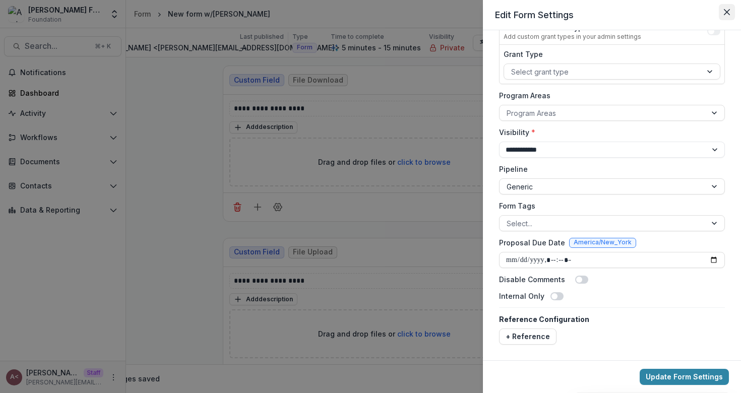
click at [730, 17] on button "Close" at bounding box center [727, 12] width 16 height 16
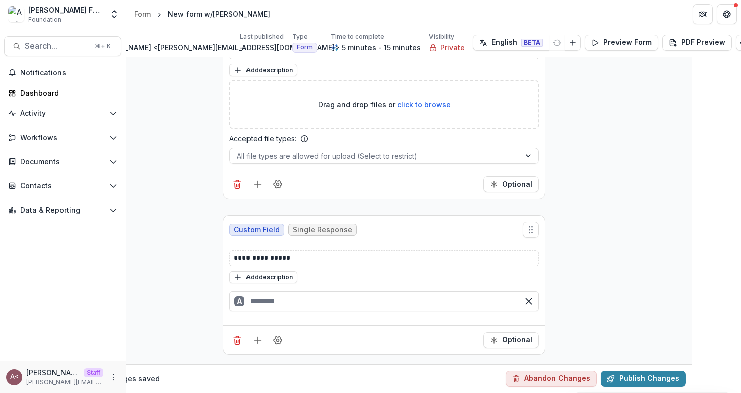
scroll to position [0, 49]
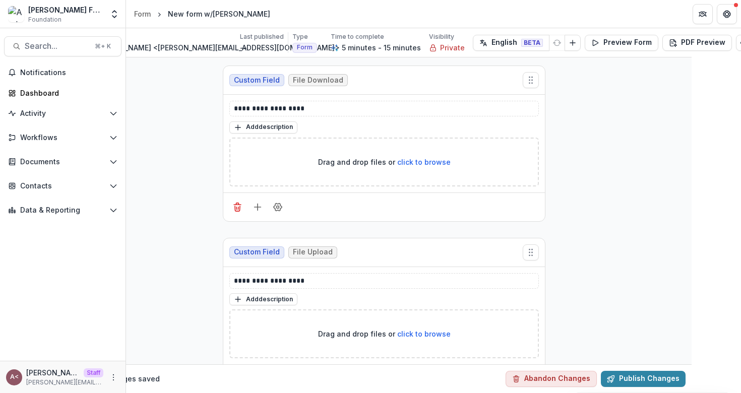
click at [208, 15] on div "New form w/[PERSON_NAME]" at bounding box center [219, 14] width 102 height 11
click at [645, 376] on button "Publish Changes" at bounding box center [643, 379] width 85 height 16
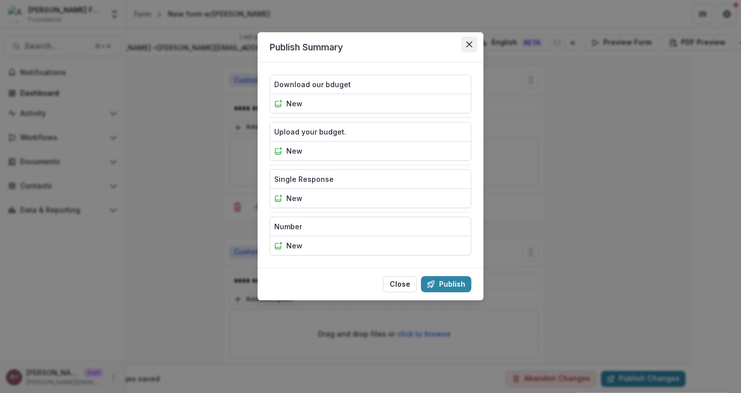
click at [467, 47] on icon "Close" at bounding box center [469, 44] width 6 height 6
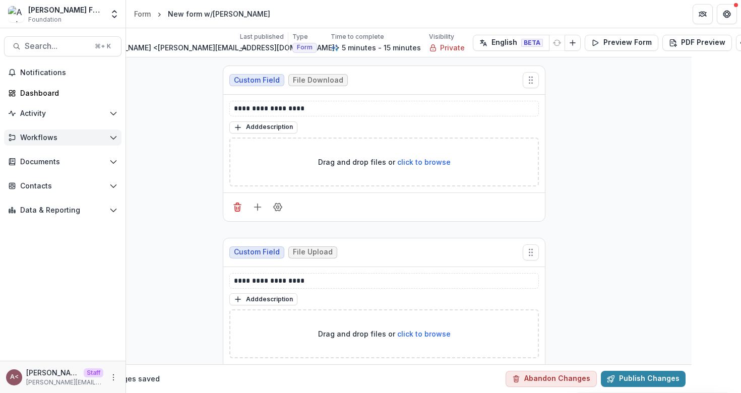
click at [104, 141] on span "Workflows" at bounding box center [62, 138] width 85 height 9
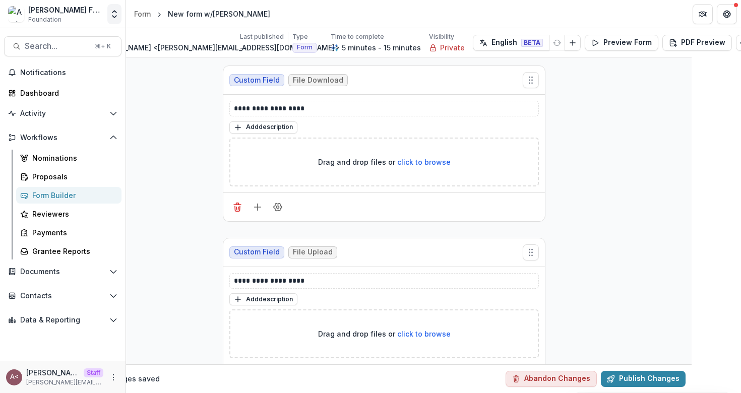
click at [111, 19] on button "Open entity switcher" at bounding box center [114, 14] width 14 height 20
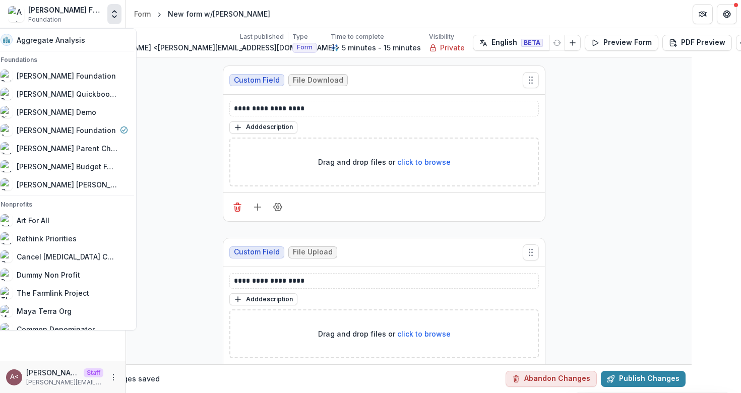
click at [161, 85] on div "**********" at bounding box center [384, 396] width 615 height 678
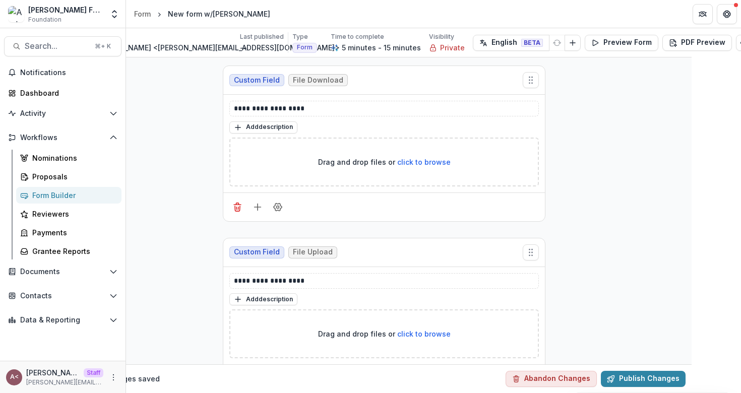
click at [77, 194] on div "Form Builder" at bounding box center [72, 195] width 81 height 11
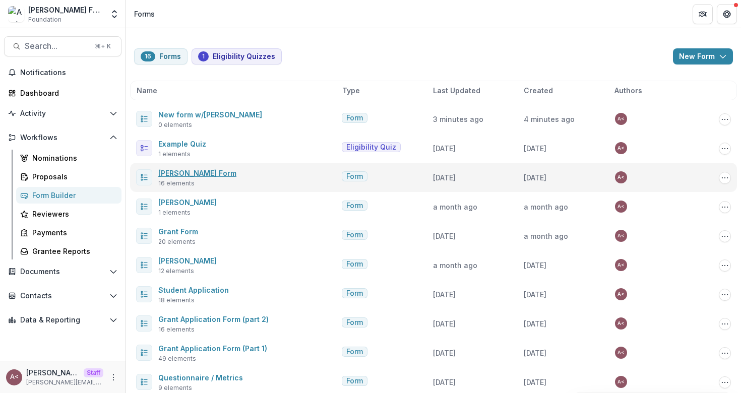
click at [183, 176] on link "[PERSON_NAME] Form" at bounding box center [197, 173] width 78 height 9
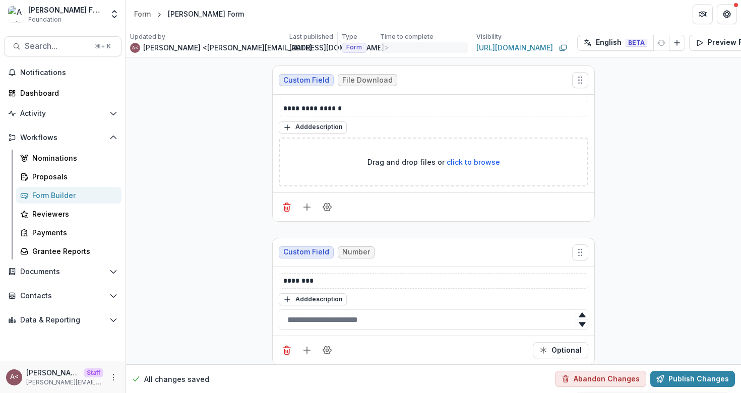
scroll to position [0, 115]
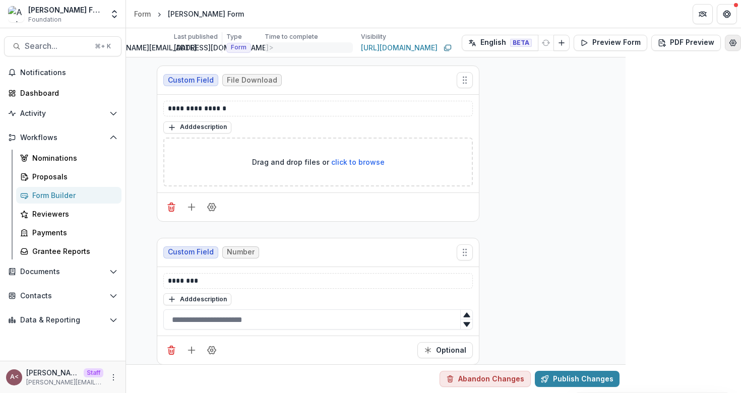
click at [732, 42] on circle "Edit Form Settings" at bounding box center [733, 42] width 2 height 2
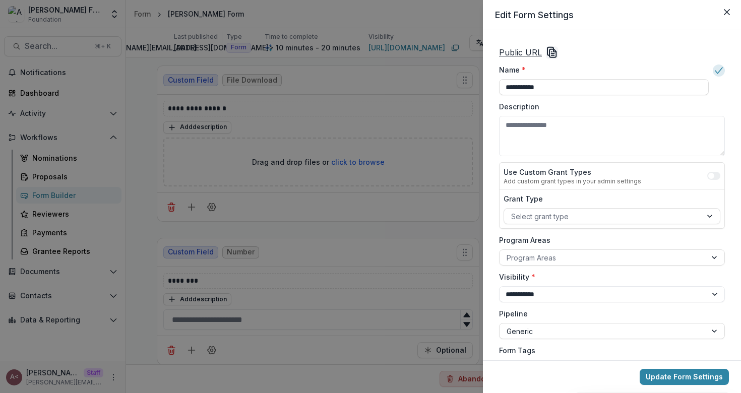
click at [549, 53] on icon "Copy Link" at bounding box center [552, 52] width 12 height 12
click at [174, 69] on div "**********" at bounding box center [370, 196] width 741 height 393
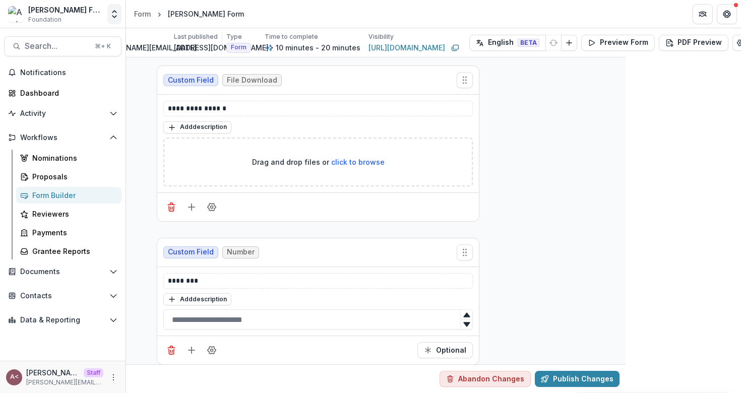
click at [115, 17] on icon "Open entity switcher" at bounding box center [114, 14] width 10 height 10
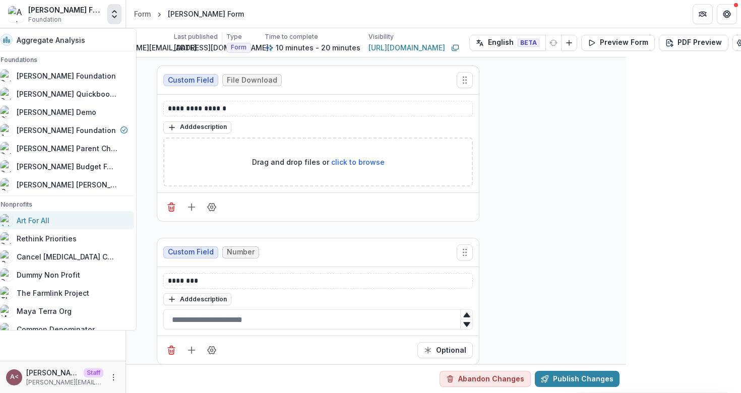
click at [59, 218] on div "Art For All" at bounding box center [64, 220] width 127 height 12
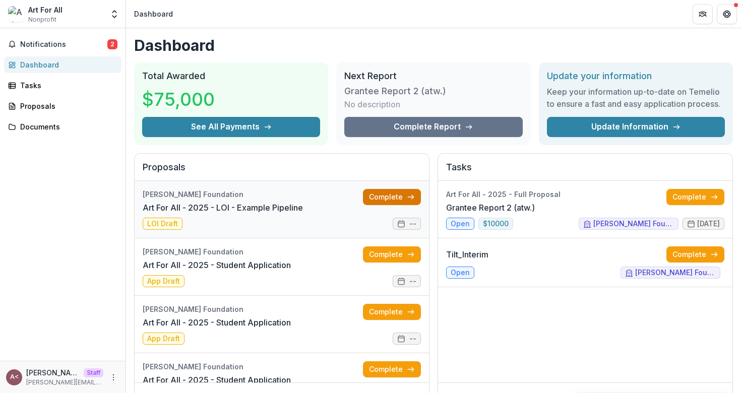
click at [383, 193] on link "Complete" at bounding box center [392, 197] width 58 height 16
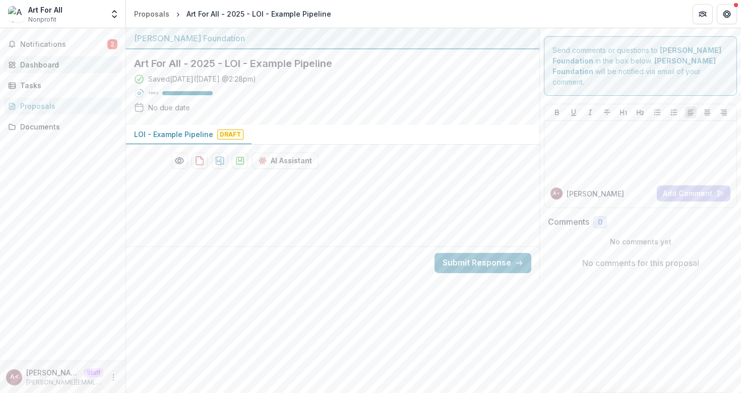
click at [55, 64] on div "Dashboard" at bounding box center [66, 64] width 93 height 11
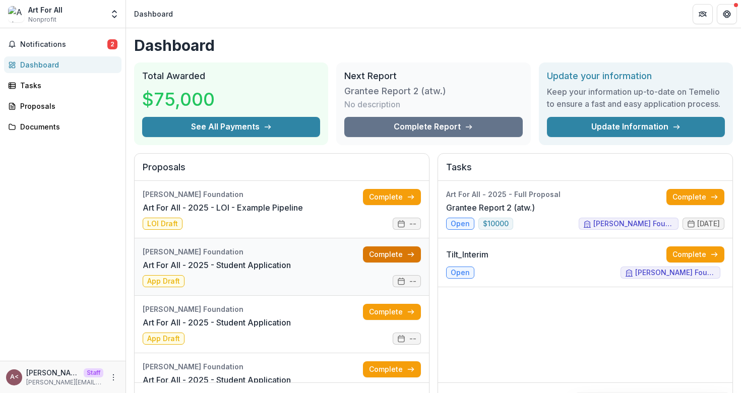
click at [380, 257] on link "Complete" at bounding box center [392, 254] width 58 height 16
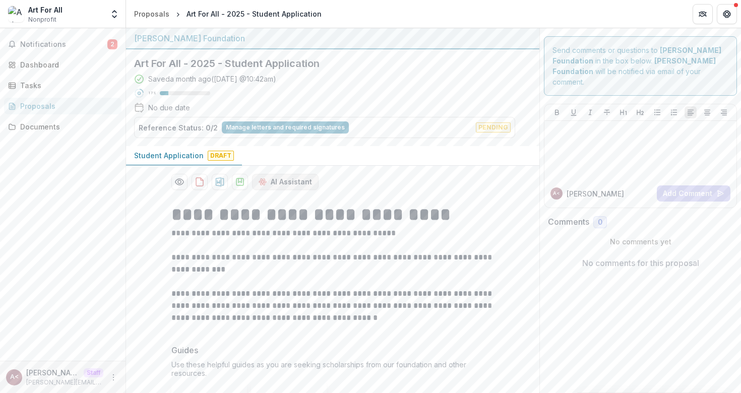
click at [287, 179] on button "AI Assistant" at bounding box center [285, 182] width 67 height 16
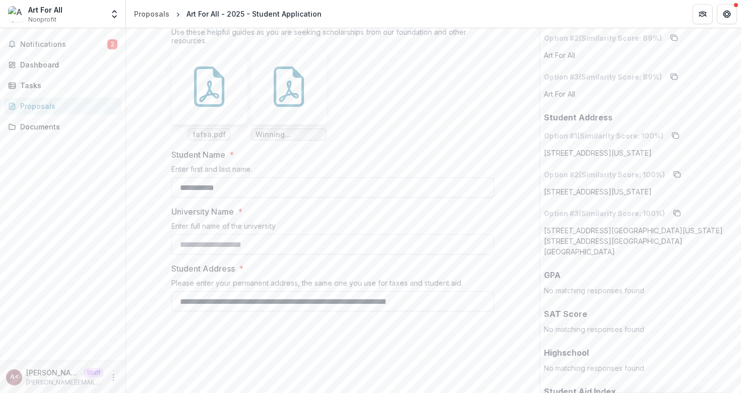
scroll to position [425, 0]
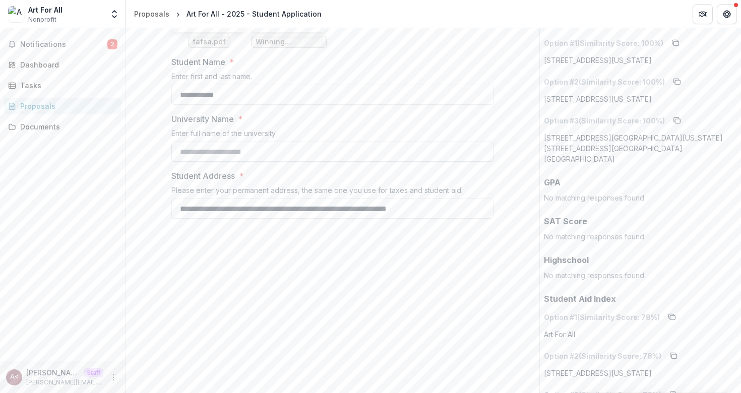
click at [229, 152] on input "University Name *" at bounding box center [332, 152] width 323 height 20
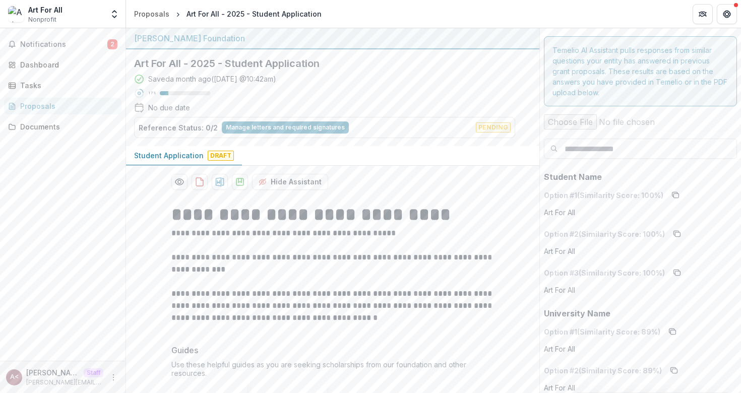
click at [333, 82] on div "Saved a month ago ( [DATE] 10:42am ) 17 % No due date Reference Status: 0/2 Man…" at bounding box center [324, 106] width 381 height 65
click at [439, 90] on div "Saved a month ago ( [DATE] 10:42am ) 17 % No due date Reference Status: 0/2 Man…" at bounding box center [324, 106] width 381 height 65
click at [115, 19] on icon "Open entity switcher" at bounding box center [114, 14] width 10 height 10
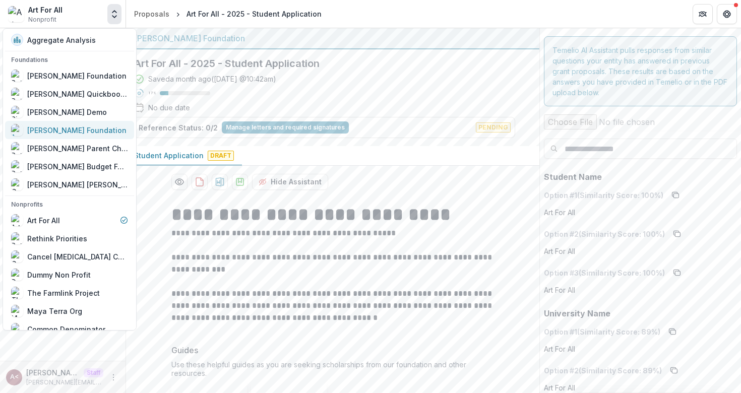
click at [54, 130] on div "[PERSON_NAME] Foundation" at bounding box center [76, 130] width 99 height 11
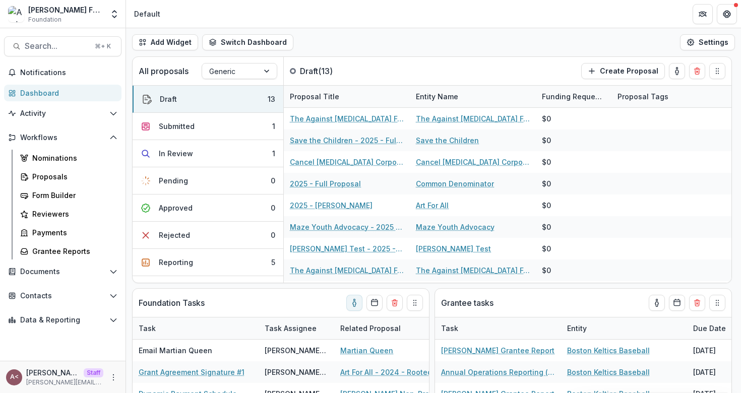
click at [114, 146] on div "Workflows Nominations Proposals Form Builder Reviewers Payments Grantee Reports" at bounding box center [62, 195] width 125 height 130
click at [113, 138] on icon "Open Workflows" at bounding box center [113, 138] width 8 height 8
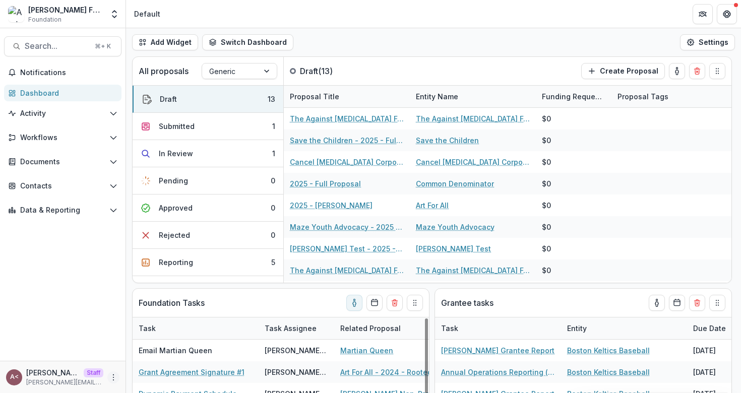
click at [113, 382] on button "More" at bounding box center [113, 377] width 12 height 12
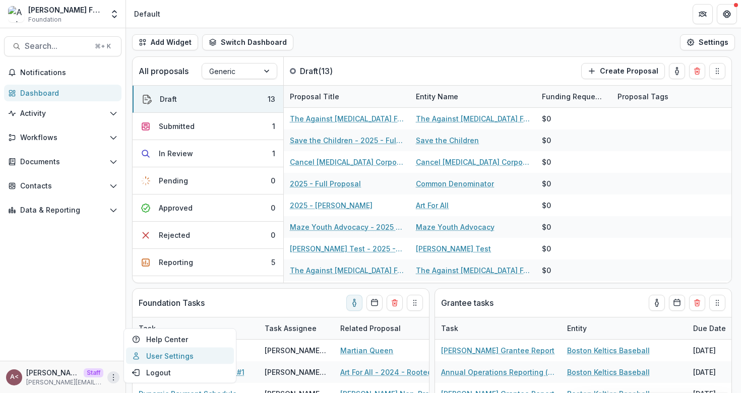
click at [157, 359] on link "User Settings" at bounding box center [180, 356] width 108 height 17
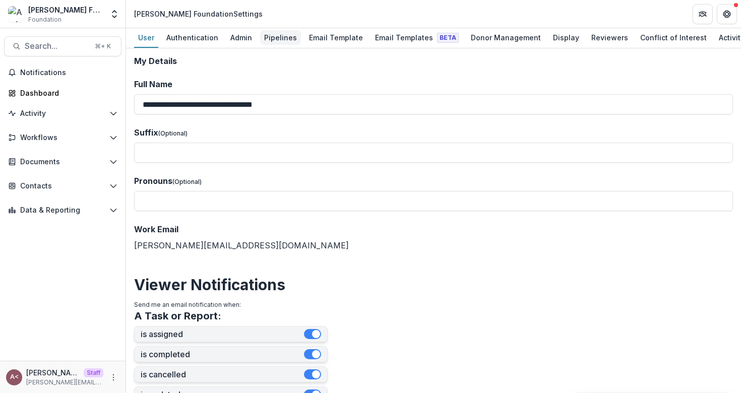
click at [272, 45] on link "Pipelines" at bounding box center [280, 38] width 41 height 20
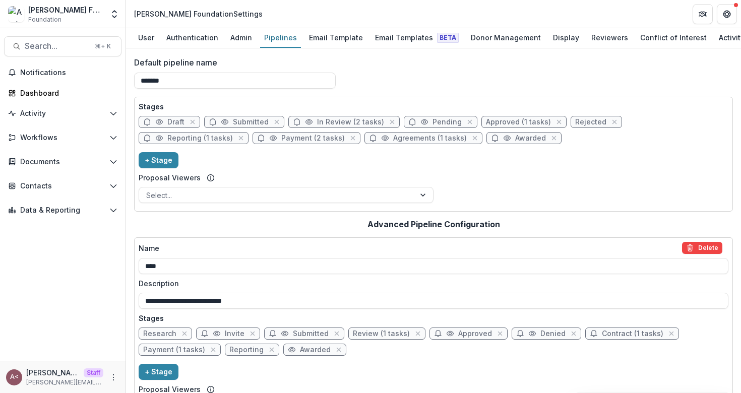
click at [249, 121] on span "Submitted" at bounding box center [251, 122] width 36 height 9
select select "*********"
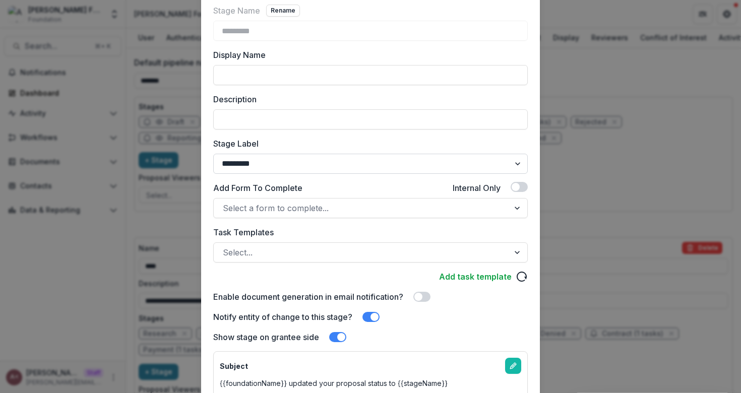
scroll to position [81, 0]
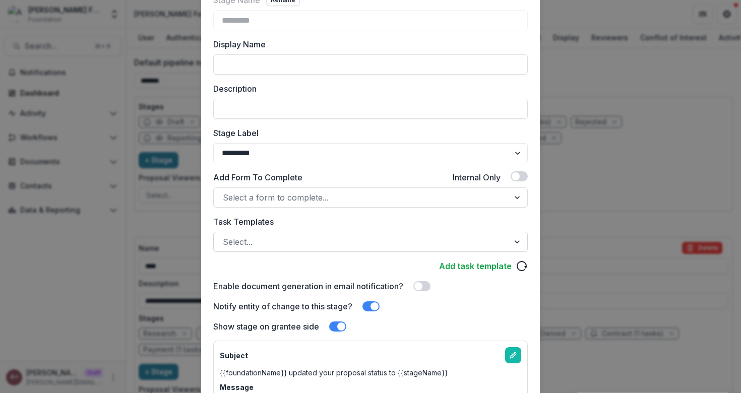
click at [269, 243] on div at bounding box center [361, 242] width 277 height 14
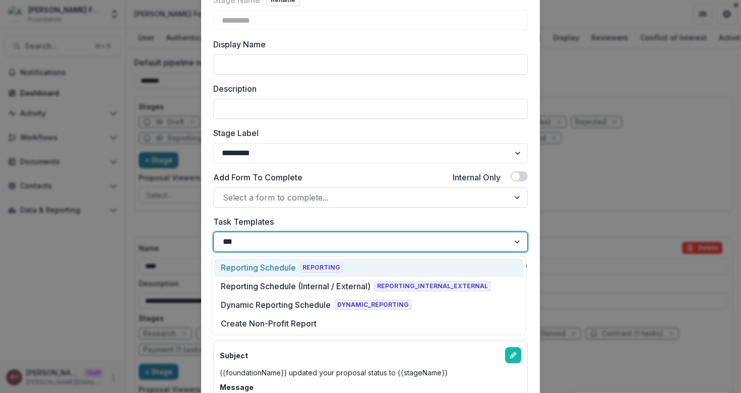
type input "****"
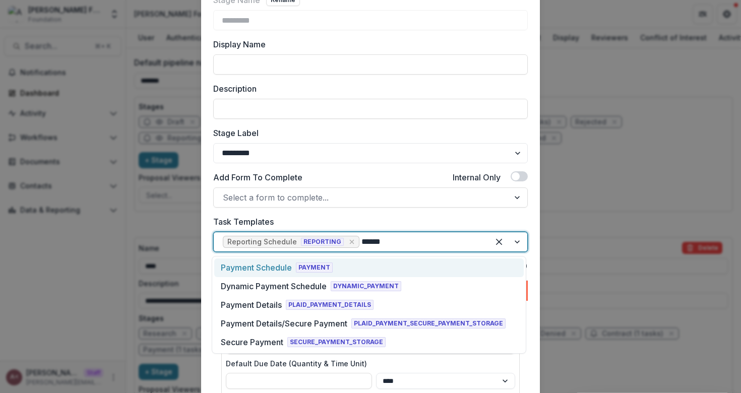
type input "*******"
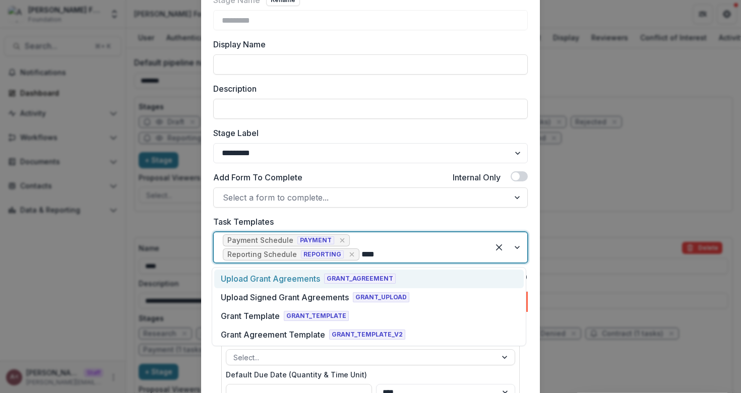
type input "*****"
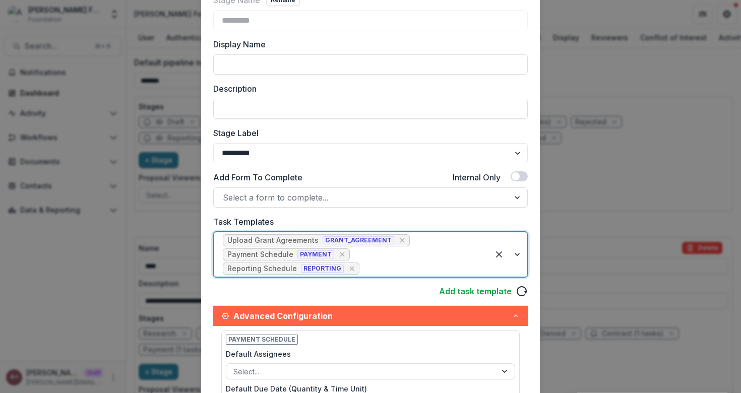
click at [279, 293] on div "Add task template" at bounding box center [370, 291] width 314 height 12
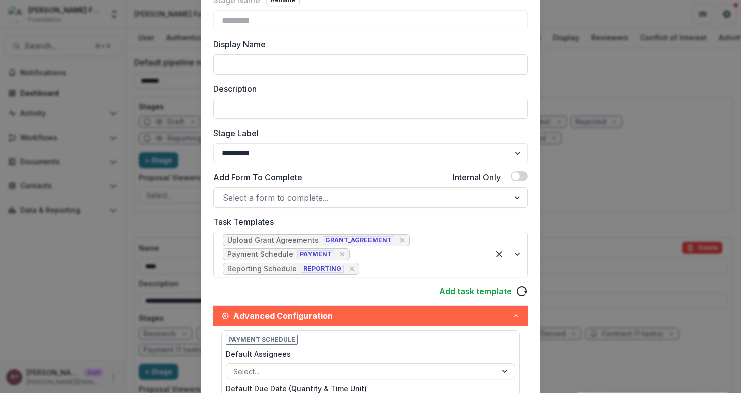
scroll to position [20, 0]
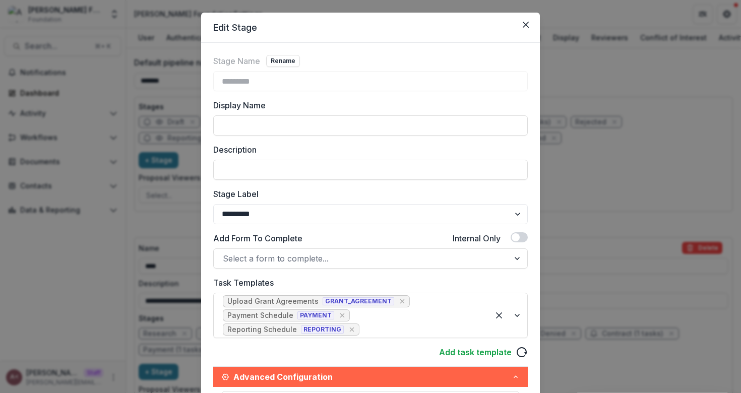
click at [234, 194] on label "Stage Label" at bounding box center [367, 194] width 308 height 12
click at [234, 204] on select "******* ***** ********* ****** ******* ******** ******** ******* ********* ****…" at bounding box center [370, 214] width 314 height 20
click at [247, 215] on select "******* ***** ********* ****** ******* ******** ******** ******* ********* ****…" at bounding box center [370, 214] width 314 height 20
click at [248, 204] on select "******* ***** ********* ****** ******* ******** ******** ******* ********* ****…" at bounding box center [370, 214] width 314 height 20
select select "******"
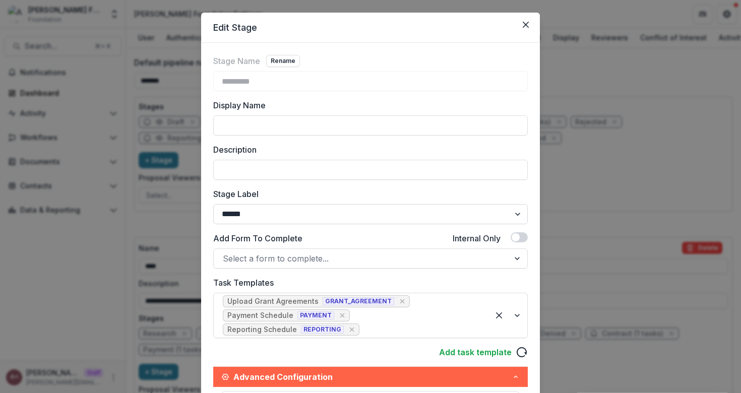
click at [243, 208] on select "******* ***** ********* ****** ******* ******** ******** ******* ********* ****…" at bounding box center [370, 214] width 314 height 20
click at [523, 23] on icon "Close" at bounding box center [526, 25] width 6 height 6
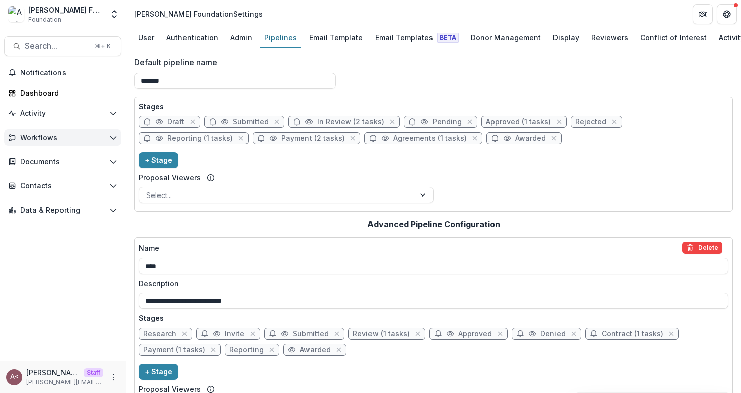
click at [102, 141] on span "Workflows" at bounding box center [62, 138] width 85 height 9
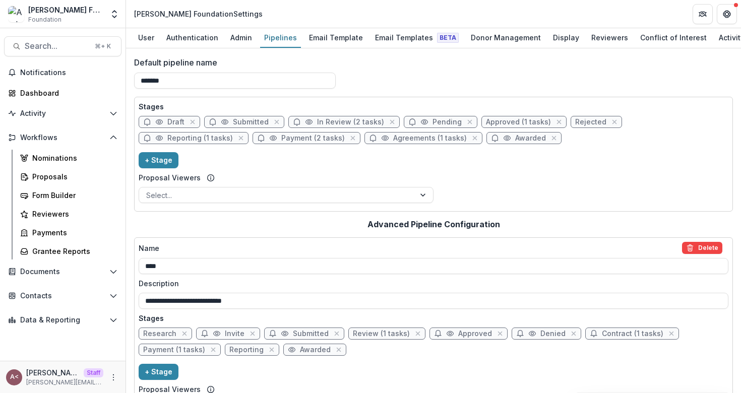
click at [74, 186] on div "Nominations Proposals Form Builder Reviewers Payments Grantee Reports" at bounding box center [68, 205] width 113 height 110
click at [74, 182] on link "Proposals" at bounding box center [68, 176] width 105 height 17
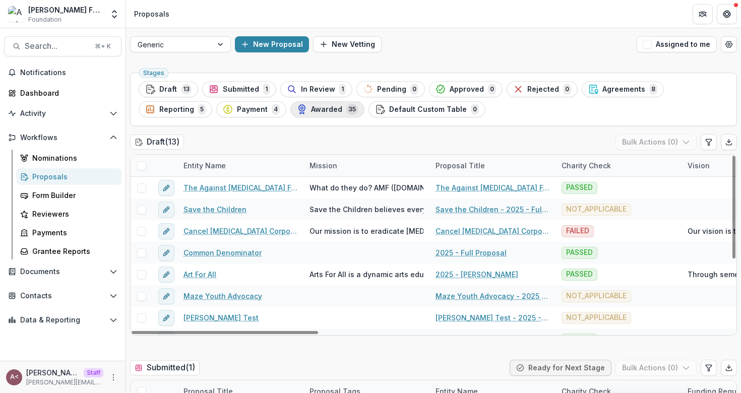
click at [317, 107] on span "Awarded" at bounding box center [326, 109] width 31 height 9
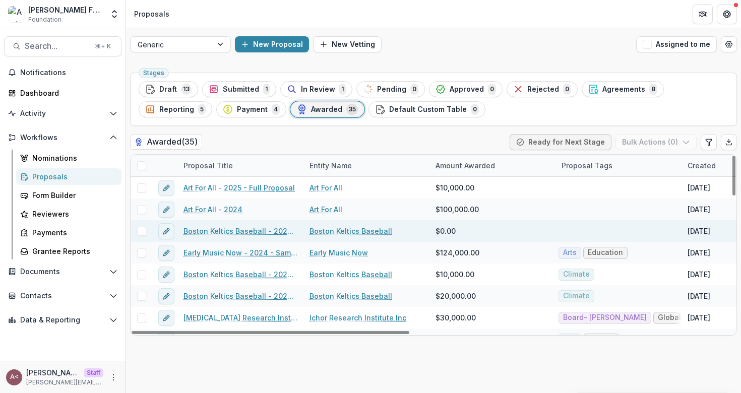
click at [246, 232] on link "Boston Keltics Baseball - 2024 - Sample Grant Form" at bounding box center [240, 231] width 114 height 11
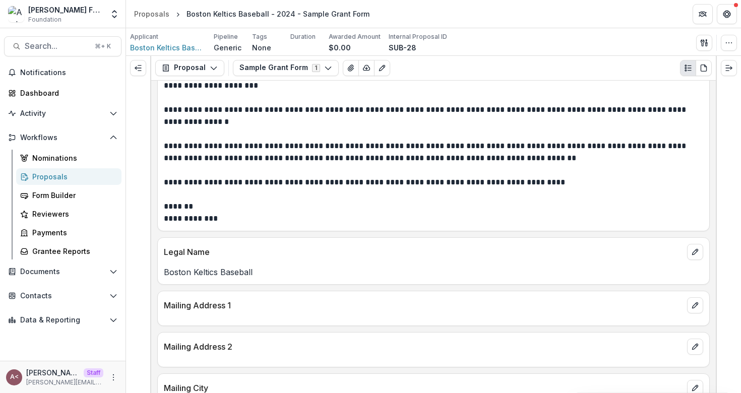
scroll to position [22, 0]
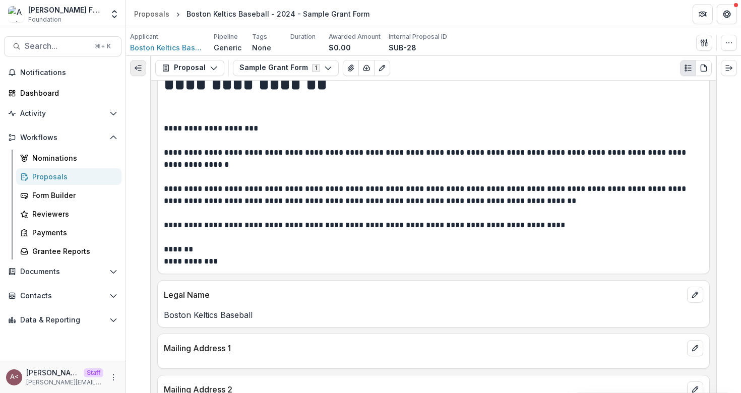
click at [138, 70] on icon "Expand left" at bounding box center [138, 68] width 8 height 8
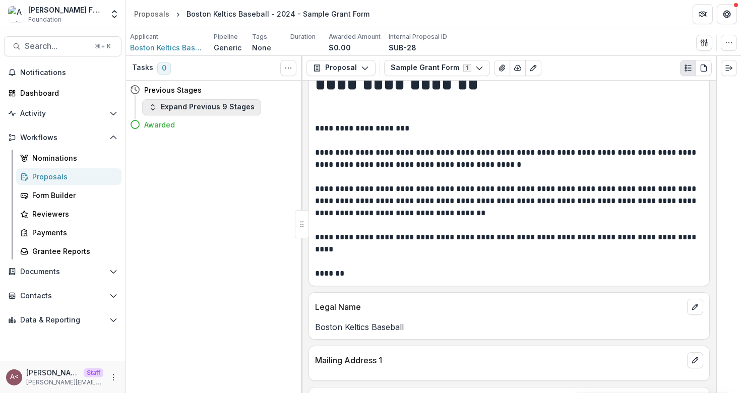
click at [229, 108] on button "Expand Previous 9 Stages" at bounding box center [201, 107] width 119 height 16
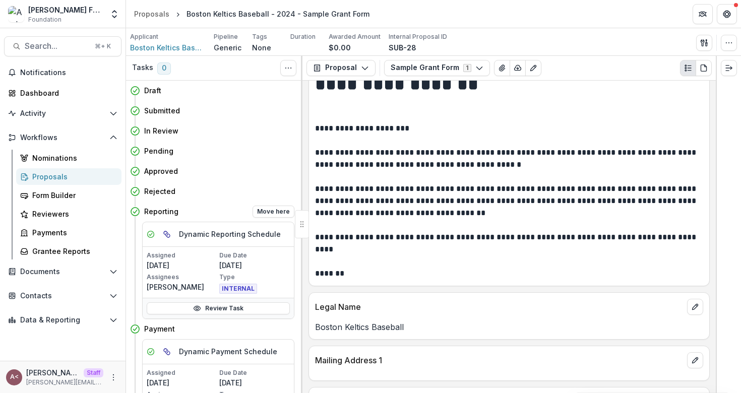
scroll to position [108, 0]
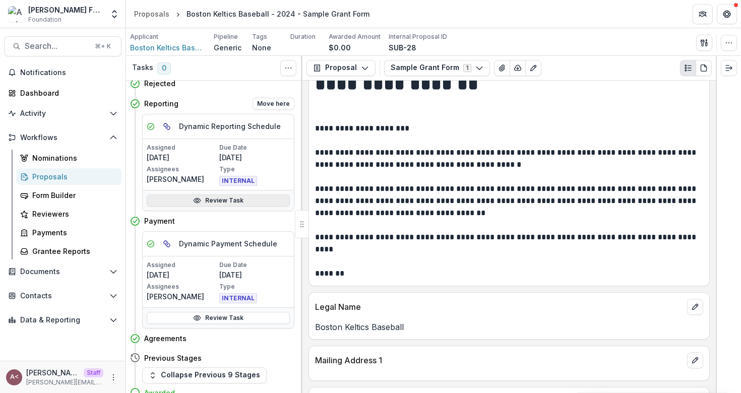
click at [233, 198] on link "Review Task" at bounding box center [218, 201] width 143 height 12
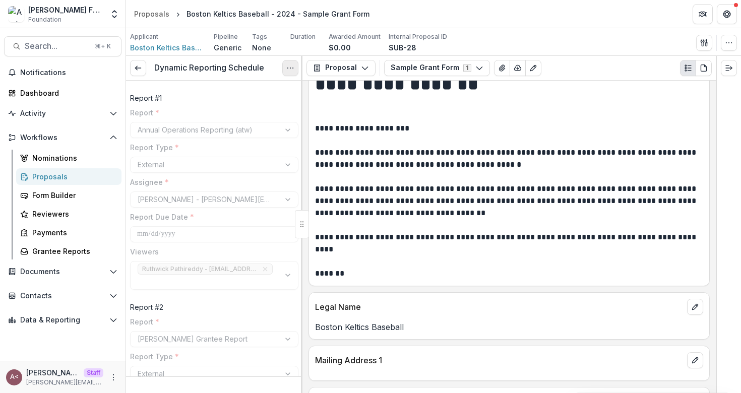
click at [293, 70] on icon "Options" at bounding box center [290, 68] width 8 height 8
click at [235, 114] on button "Reopen Task" at bounding box center [242, 112] width 108 height 17
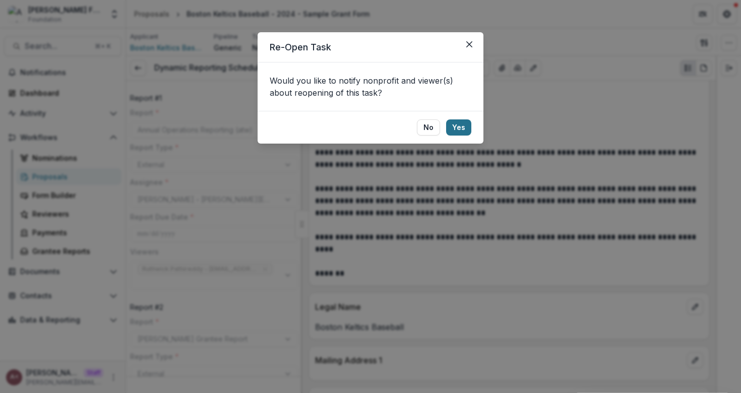
click at [463, 131] on button "Yes" at bounding box center [458, 127] width 25 height 16
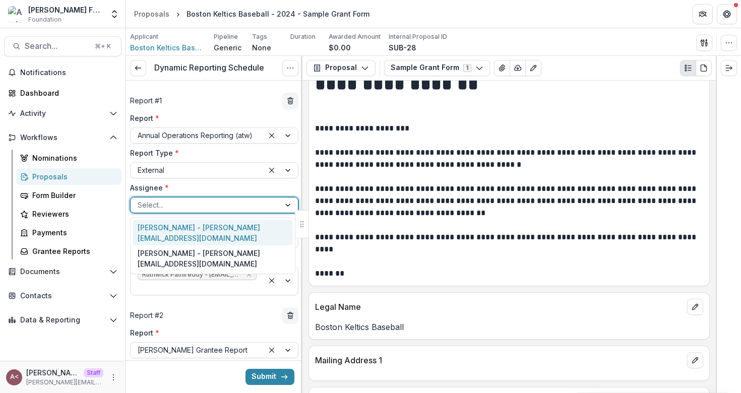
click at [159, 201] on div at bounding box center [205, 205] width 135 height 13
click at [180, 229] on div "[PERSON_NAME] - [PERSON_NAME][EMAIL_ADDRESS][DOMAIN_NAME]" at bounding box center [213, 233] width 160 height 26
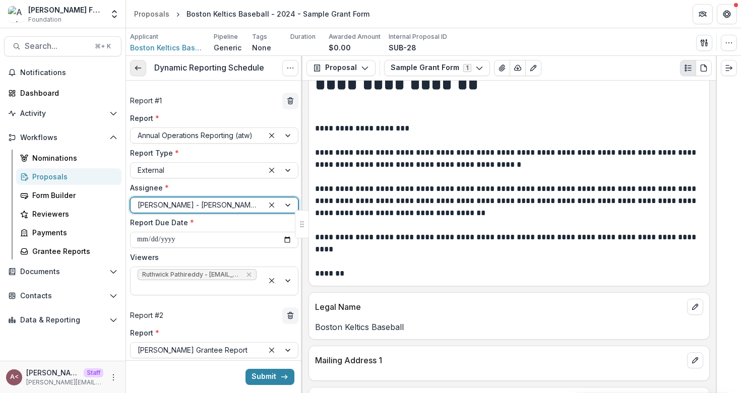
click at [140, 66] on icon at bounding box center [138, 68] width 8 height 8
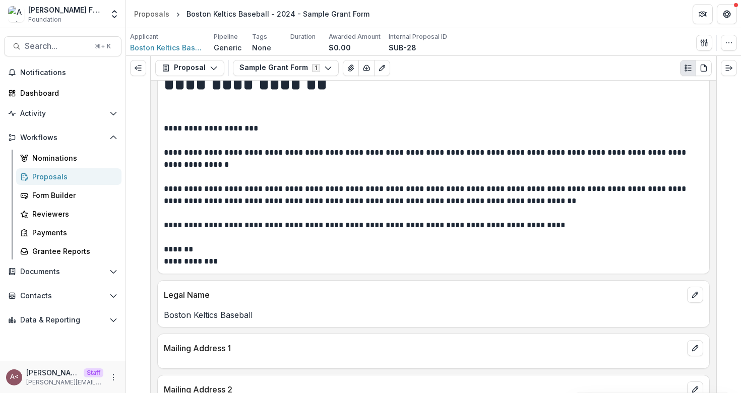
click at [295, 177] on p "**********" at bounding box center [432, 194] width 536 height 145
click at [113, 134] on icon "Open Workflows" at bounding box center [113, 138] width 8 height 8
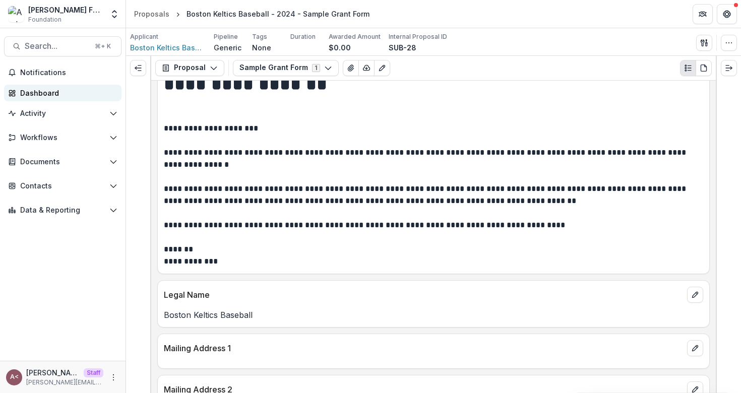
click at [76, 90] on div "Dashboard" at bounding box center [66, 93] width 93 height 11
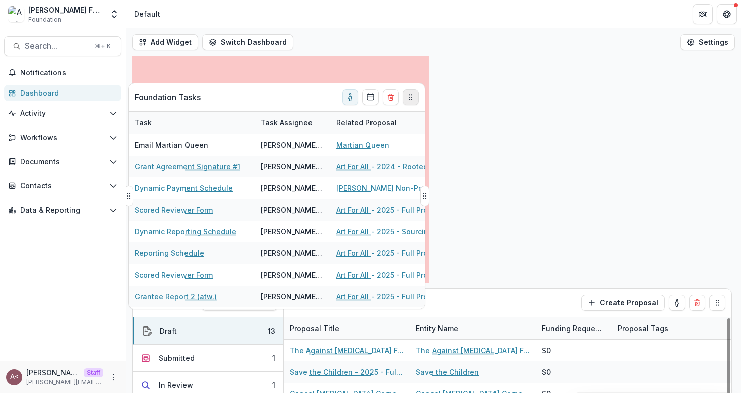
drag, startPoint x: 414, startPoint y: 303, endPoint x: 411, endPoint y: 97, distance: 205.6
click at [411, 97] on icon "Drag" at bounding box center [411, 97] width 8 height 8
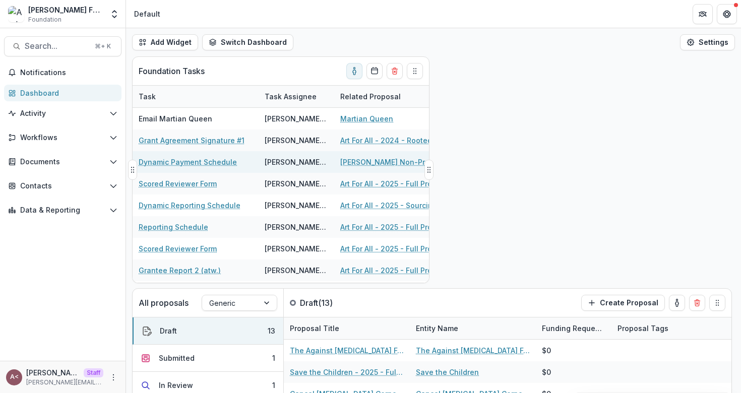
drag, startPoint x: 428, startPoint y: 169, endPoint x: 692, endPoint y: 165, distance: 263.6
click at [433, 165] on button "Drag" at bounding box center [428, 170] width 9 height 20
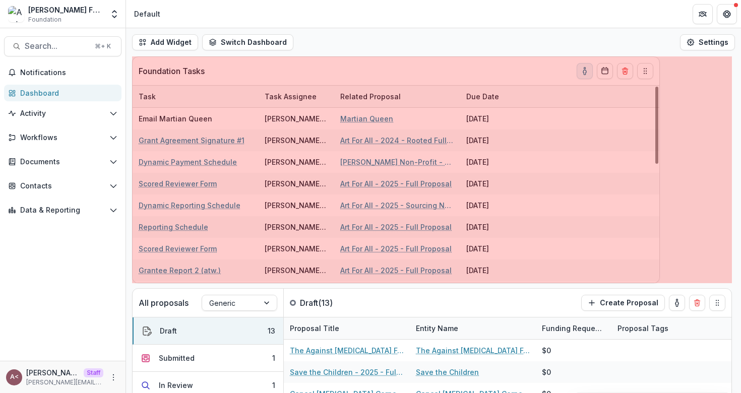
drag, startPoint x: 430, startPoint y: 169, endPoint x: 661, endPoint y: 187, distance: 231.0
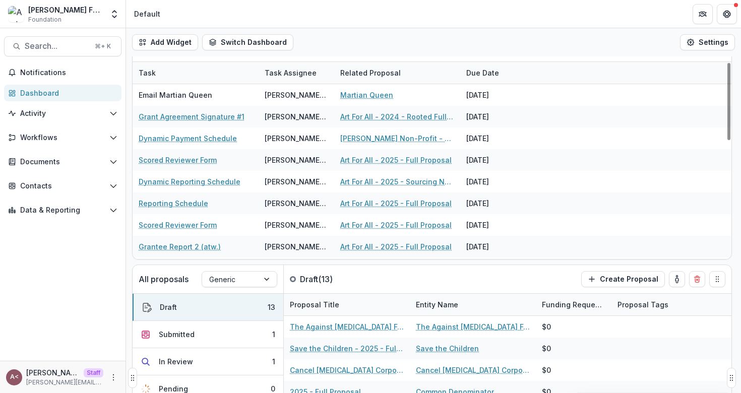
scroll to position [26, 0]
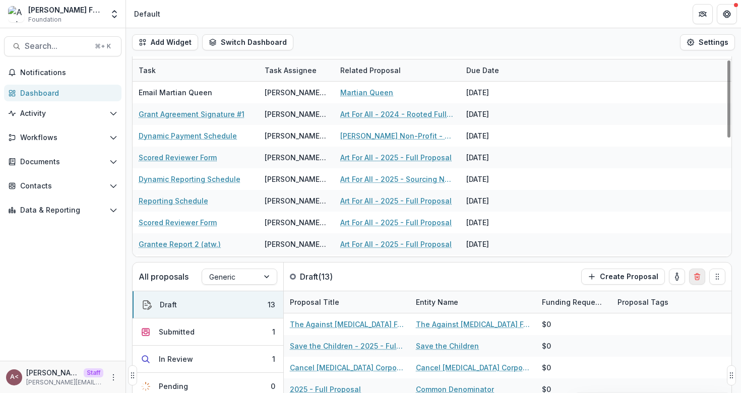
click at [695, 280] on icon "Delete card" at bounding box center [697, 278] width 4 height 4
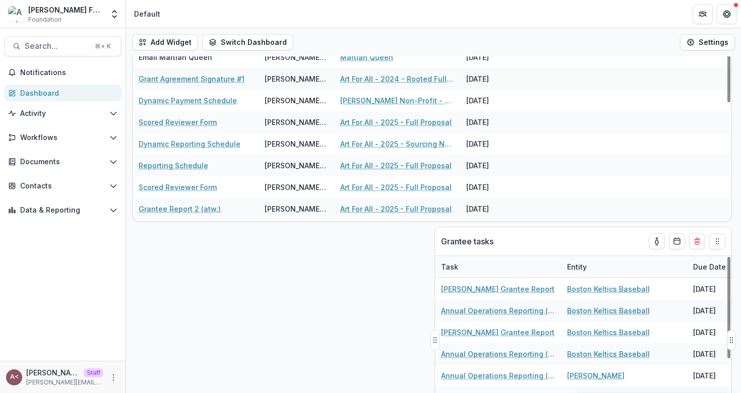
scroll to position [62, 0]
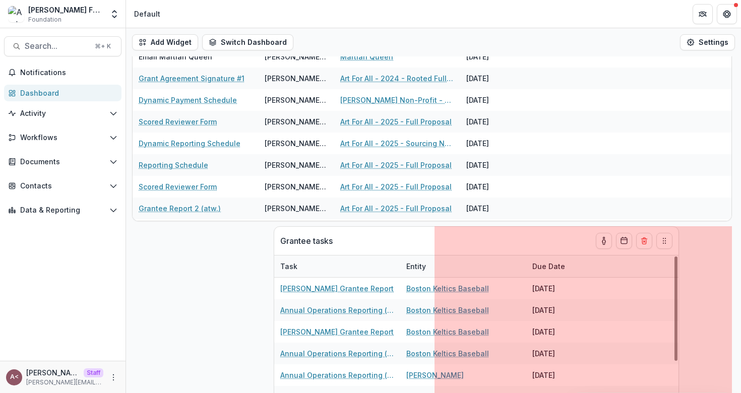
drag, startPoint x: 432, startPoint y: 341, endPoint x: 221, endPoint y: 337, distance: 210.7
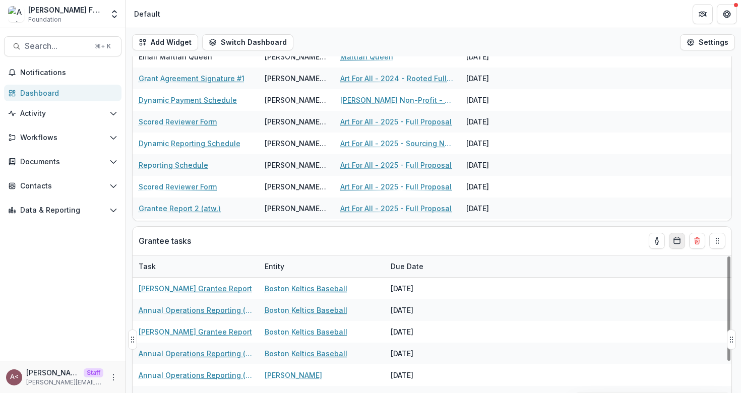
click at [677, 240] on icon "Calendar" at bounding box center [677, 241] width 8 height 8
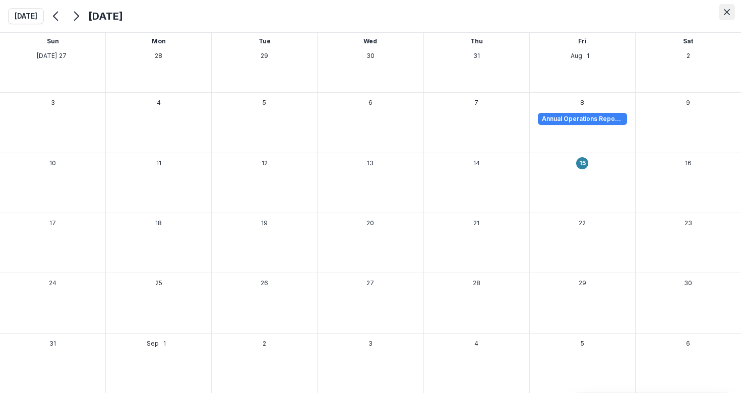
click at [724, 15] on icon "Close" at bounding box center [727, 12] width 6 height 6
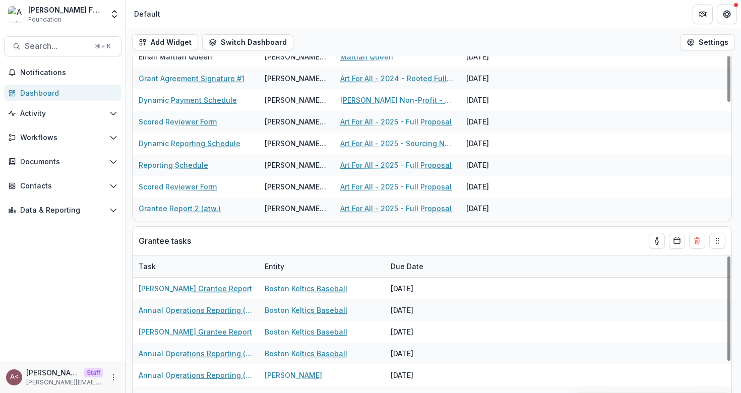
click at [67, 147] on div "Workflows Nominations Proposals Form Builder Reviewers Payments Grantee Reports" at bounding box center [62, 140] width 125 height 20
click at [68, 142] on button "Workflows" at bounding box center [62, 138] width 117 height 16
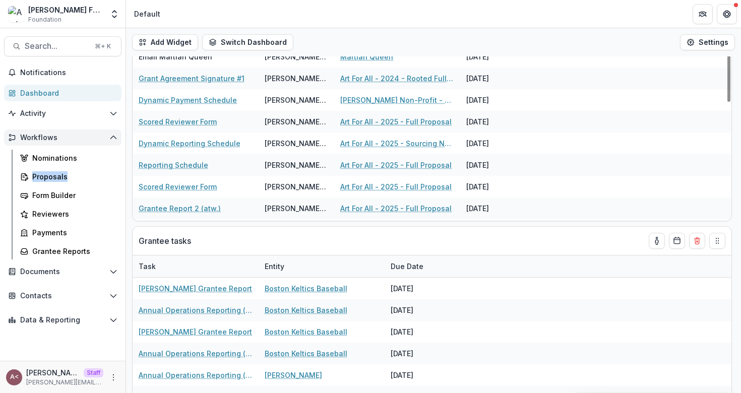
click at [85, 142] on button "Workflows" at bounding box center [62, 138] width 117 height 16
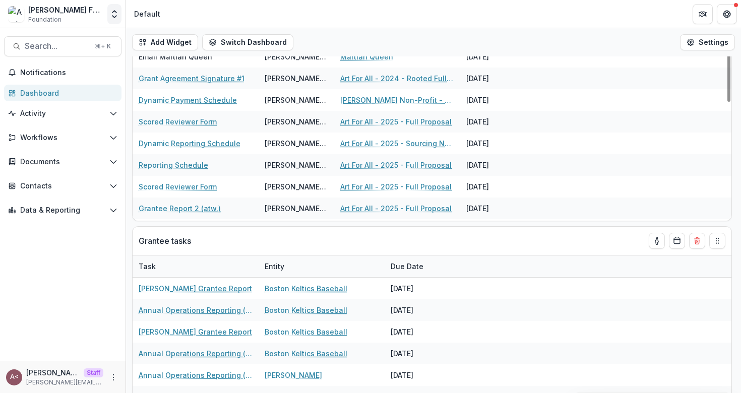
click at [115, 20] on button "Open entity switcher" at bounding box center [114, 14] width 14 height 20
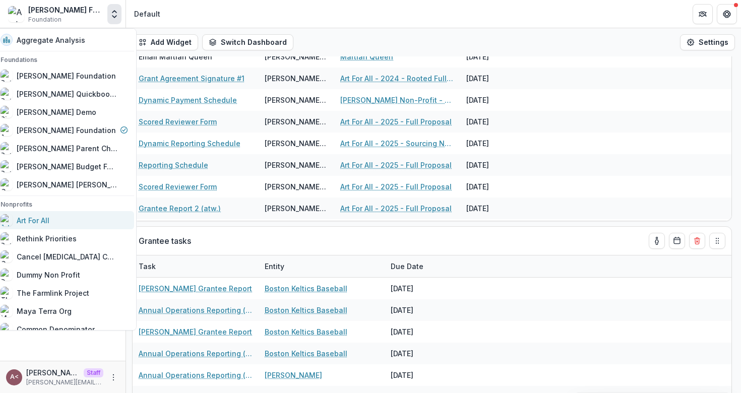
click at [75, 217] on div "Art For All" at bounding box center [64, 220] width 127 height 12
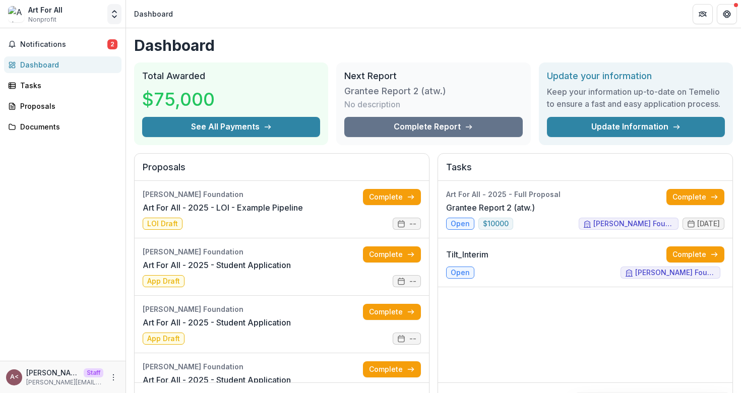
click at [116, 20] on button "Open entity switcher" at bounding box center [114, 14] width 14 height 20
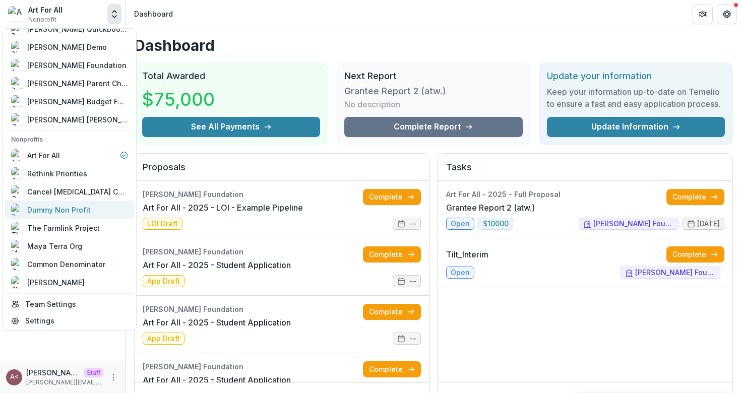
scroll to position [64, 0]
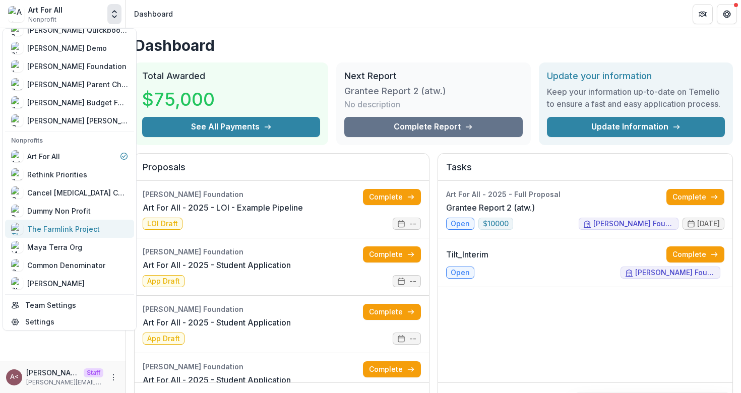
click at [87, 227] on div "The Farmlink Project" at bounding box center [63, 229] width 73 height 11
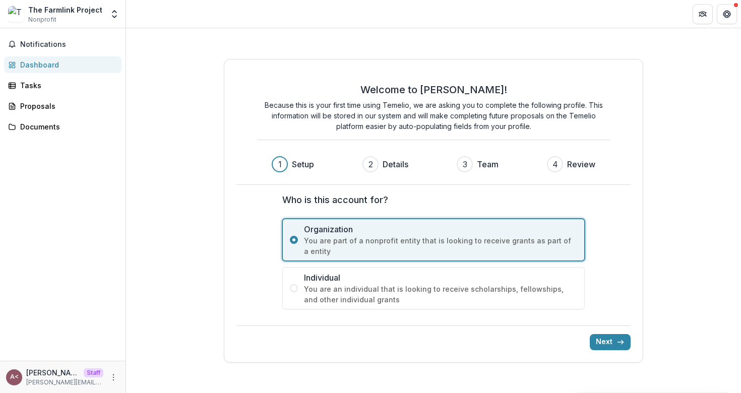
click at [65, 65] on div "Dashboard" at bounding box center [66, 64] width 93 height 11
click at [15, 64] on icon at bounding box center [12, 65] width 8 height 8
click at [15, 63] on icon at bounding box center [12, 65] width 8 height 8
click at [119, 19] on button "Open entity switcher" at bounding box center [114, 14] width 14 height 20
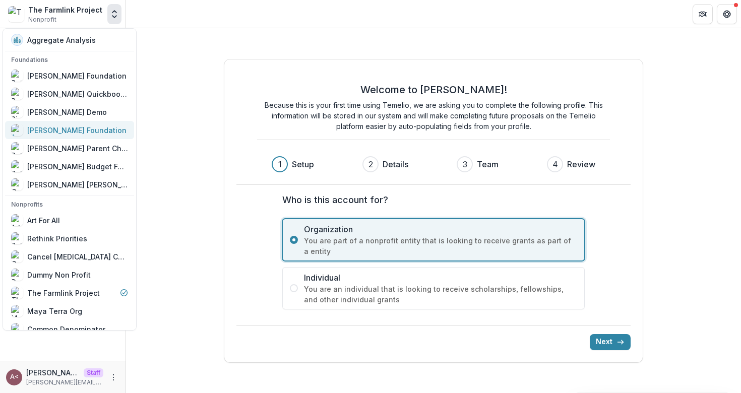
click at [68, 132] on div "[PERSON_NAME] Foundation" at bounding box center [76, 130] width 99 height 11
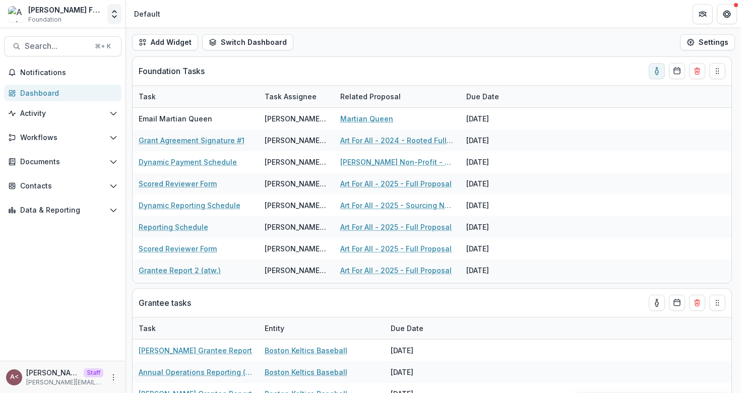
click at [119, 19] on button "Open entity switcher" at bounding box center [114, 14] width 14 height 20
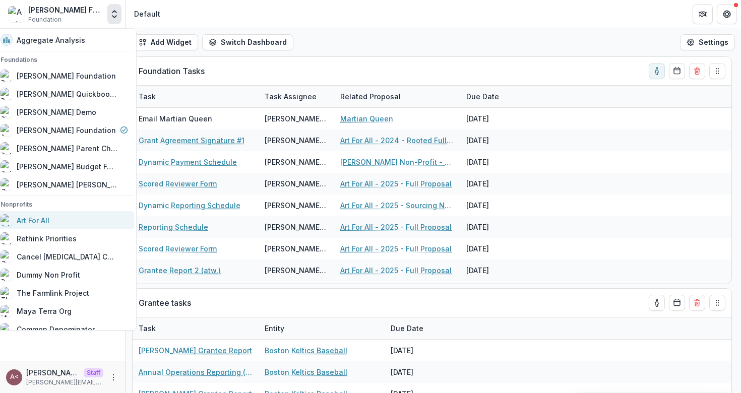
click at [49, 218] on div "Art For All" at bounding box center [33, 220] width 33 height 11
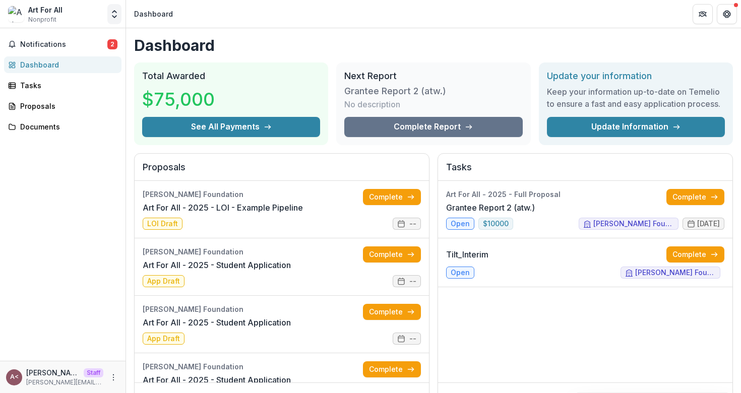
click at [114, 20] on button "Open entity switcher" at bounding box center [114, 14] width 14 height 20
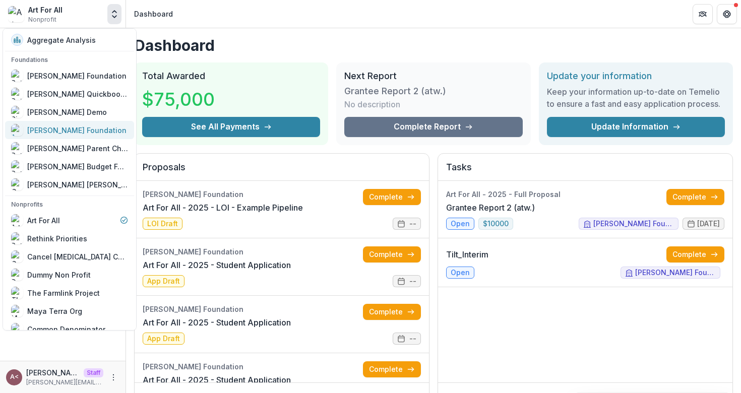
click at [81, 136] on link "[PERSON_NAME] Foundation" at bounding box center [69, 130] width 129 height 18
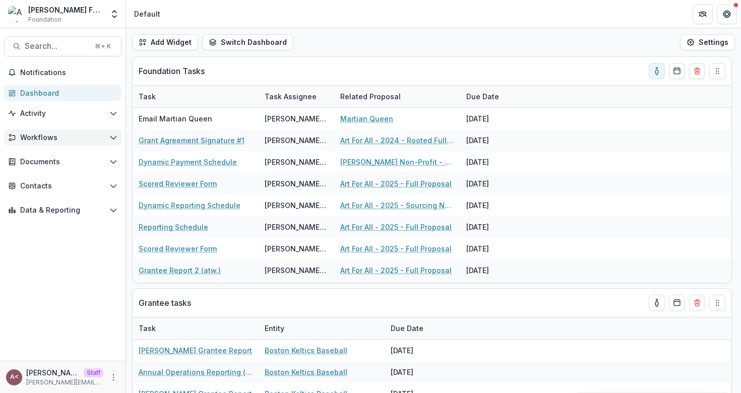
click at [109, 143] on button "Workflows" at bounding box center [62, 138] width 117 height 16
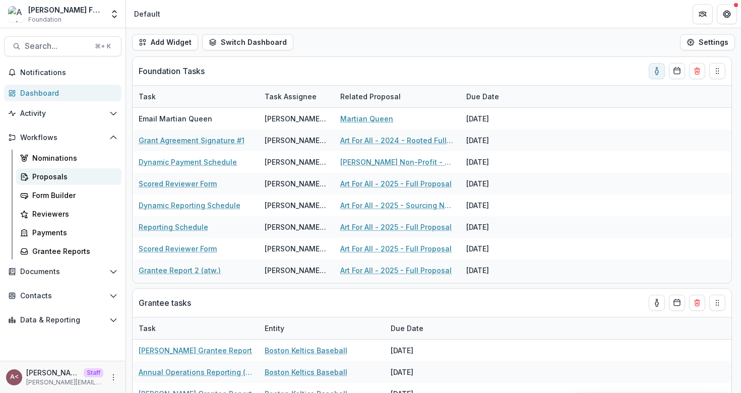
click at [73, 176] on div "Proposals" at bounding box center [72, 176] width 81 height 11
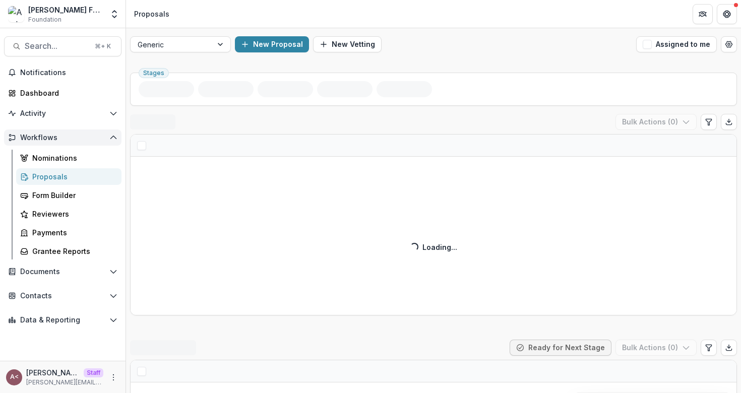
click at [91, 145] on button "Workflows" at bounding box center [62, 138] width 117 height 16
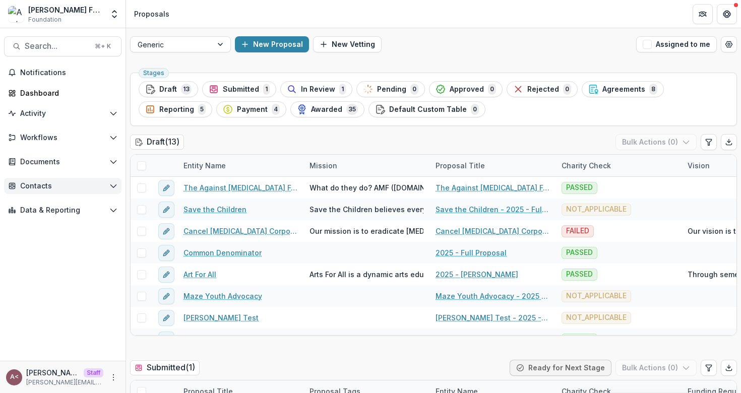
click at [79, 181] on button "Contacts" at bounding box center [62, 186] width 117 height 16
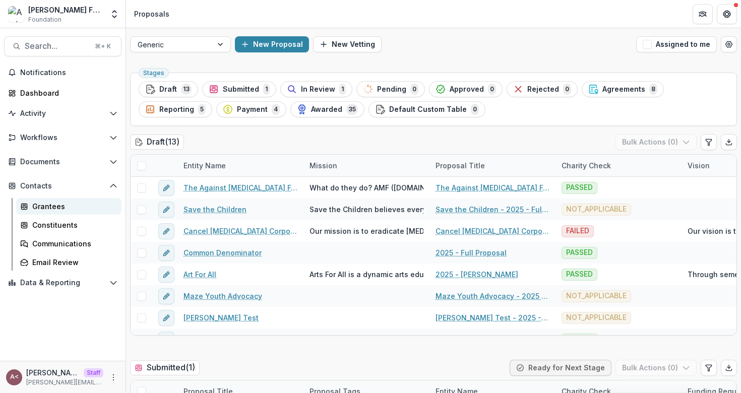
click at [51, 211] on div "Grantees" at bounding box center [72, 206] width 81 height 11
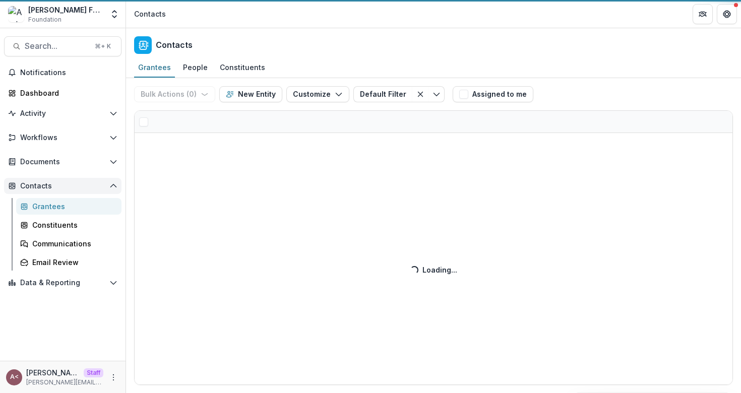
click at [53, 183] on span "Contacts" at bounding box center [62, 186] width 85 height 9
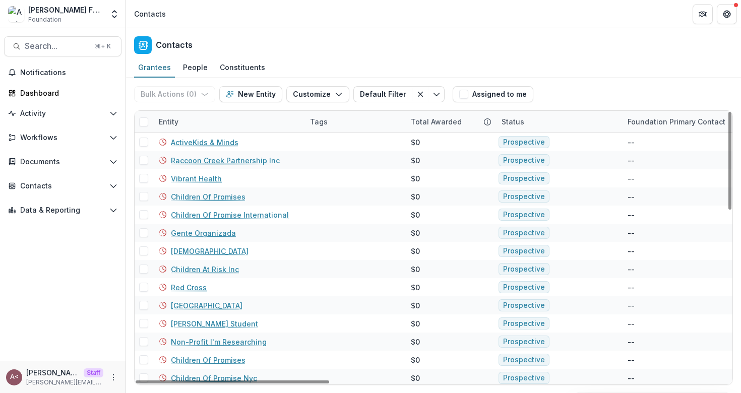
click at [356, 36] on div "Contacts" at bounding box center [433, 43] width 615 height 30
click at [60, 47] on span "Search..." at bounding box center [57, 46] width 64 height 10
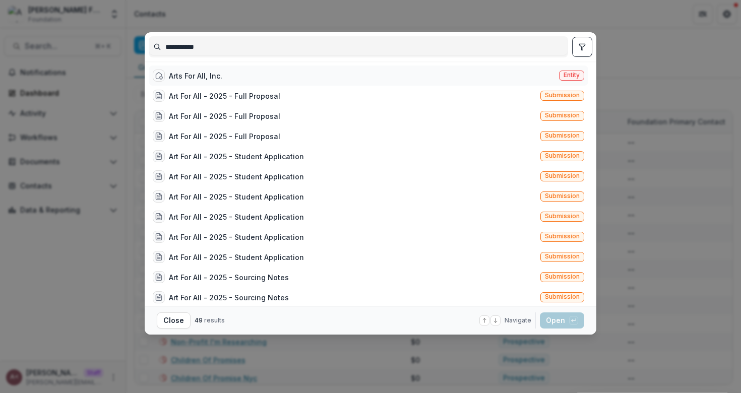
type input "**********"
click at [261, 76] on div "Arts For All, Inc. Entity" at bounding box center [368, 76] width 439 height 20
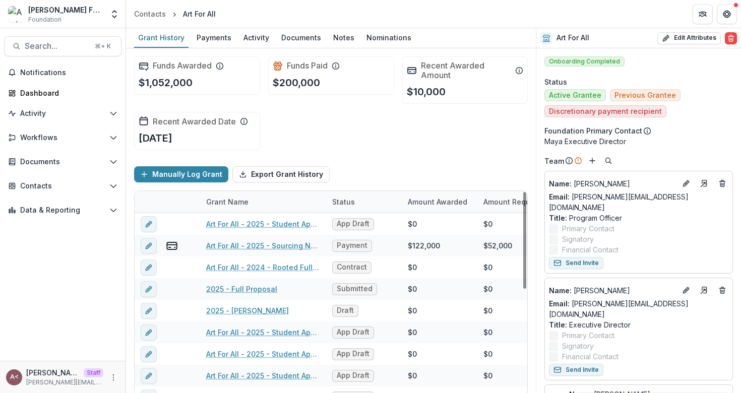
click at [336, 150] on div "Funds Awarded $1,052,000 Funds Paid $200,000 Recent Awarded Amount $10,000 Rece…" at bounding box center [331, 103] width 394 height 110
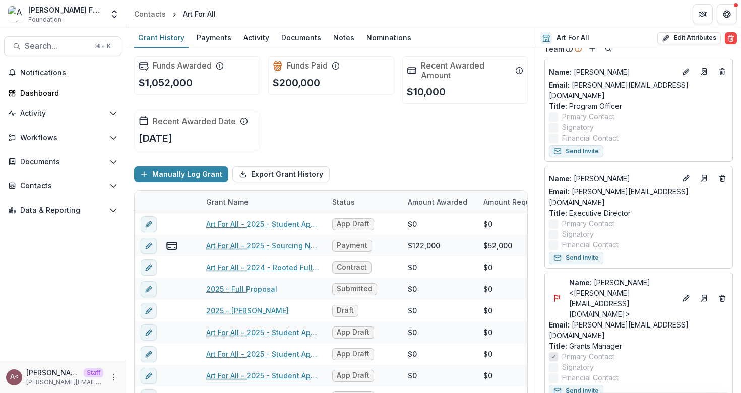
scroll to position [111, 0]
click at [592, 50] on line "Add" at bounding box center [592, 49] width 0 height 5
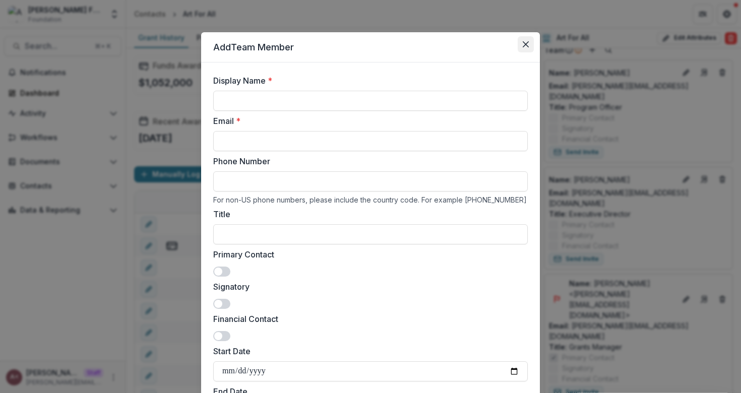
click at [526, 42] on icon "Close" at bounding box center [526, 44] width 6 height 6
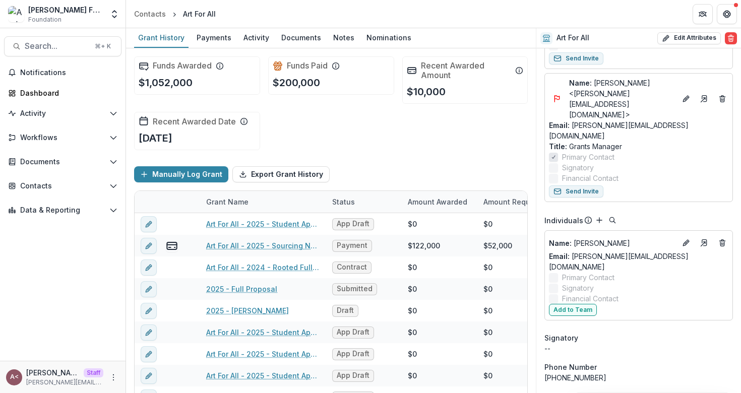
scroll to position [311, 0]
click at [597, 238] on p "Name : [PERSON_NAME]" at bounding box center [612, 243] width 127 height 11
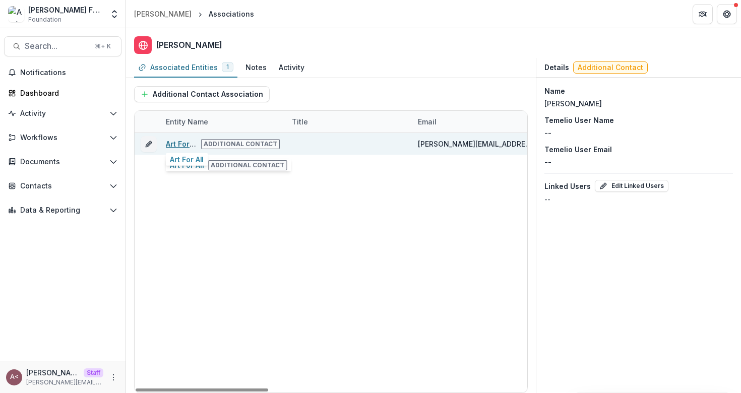
click at [176, 142] on link "Art For All" at bounding box center [183, 144] width 34 height 9
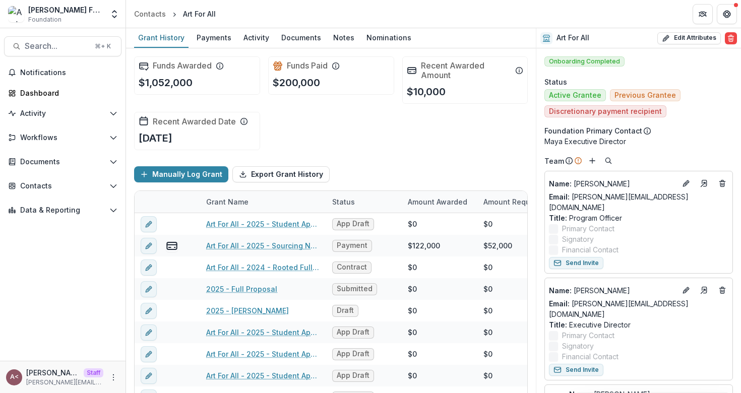
click at [503, 171] on div "Manually Log Grant Export Grant History" at bounding box center [331, 174] width 394 height 32
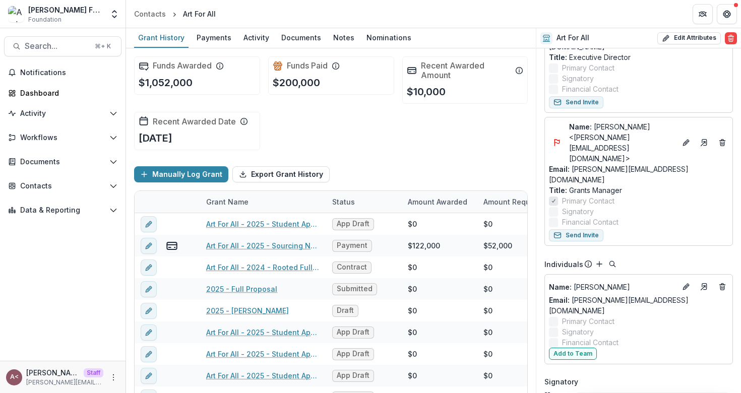
scroll to position [278, 0]
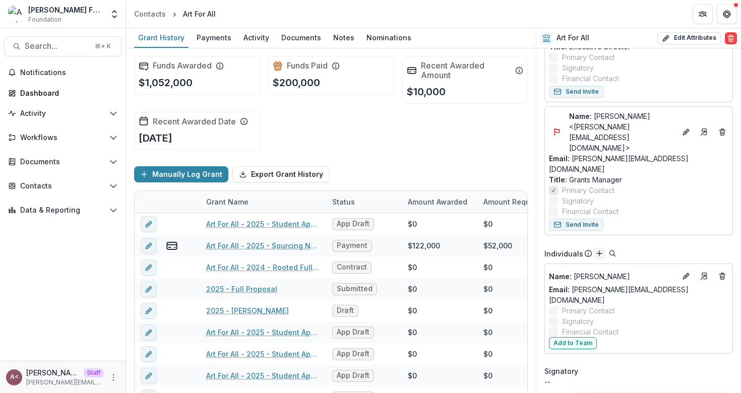
click at [599, 247] on button "Add" at bounding box center [599, 253] width 12 height 12
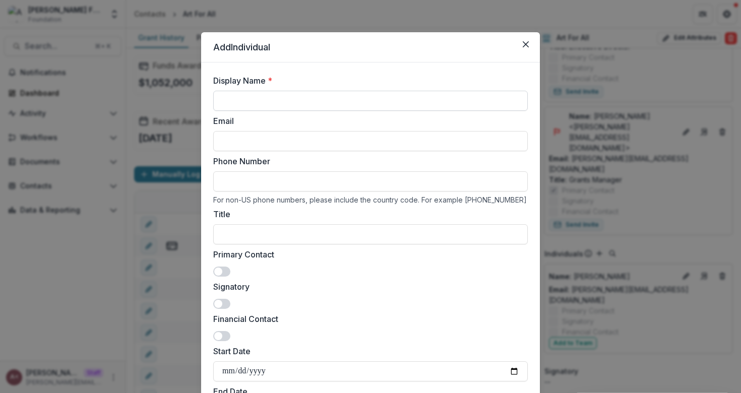
click at [224, 108] on input "Display Name *" at bounding box center [370, 101] width 314 height 20
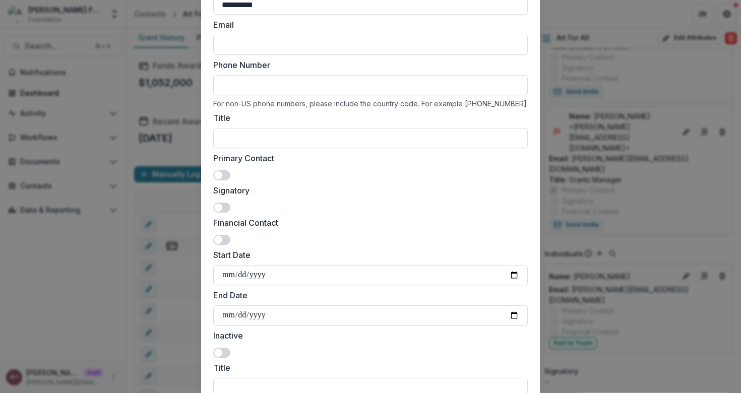
scroll to position [0, 0]
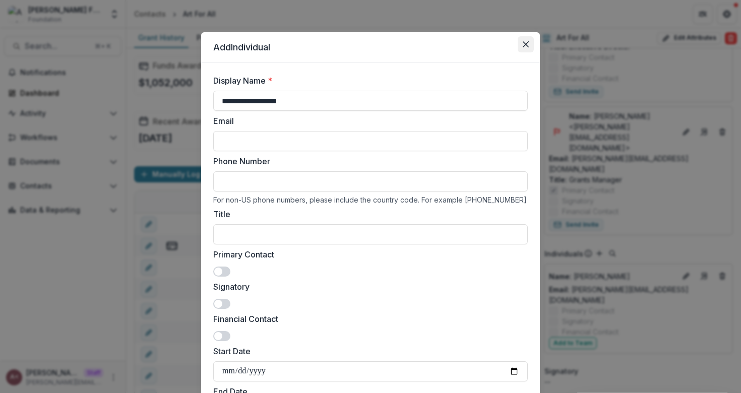
type input "**********"
click at [520, 43] on button "Close" at bounding box center [526, 44] width 16 height 16
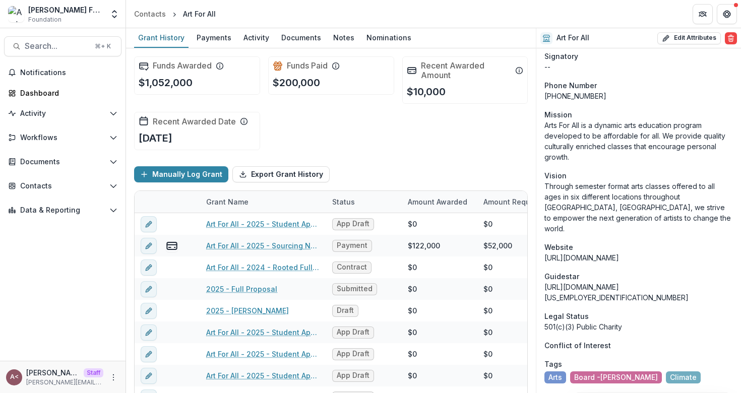
scroll to position [594, 0]
click at [500, 177] on div "Manually Log Grant Export Grant History" at bounding box center [331, 174] width 394 height 32
click at [500, 178] on div "Manually Log Grant Export Grant History" at bounding box center [331, 174] width 394 height 32
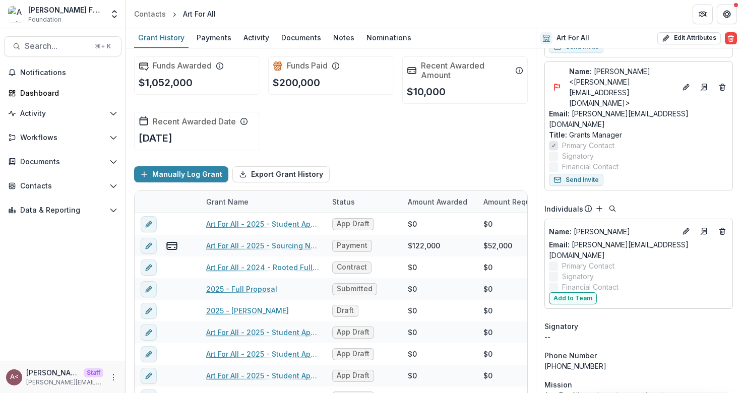
scroll to position [0, 0]
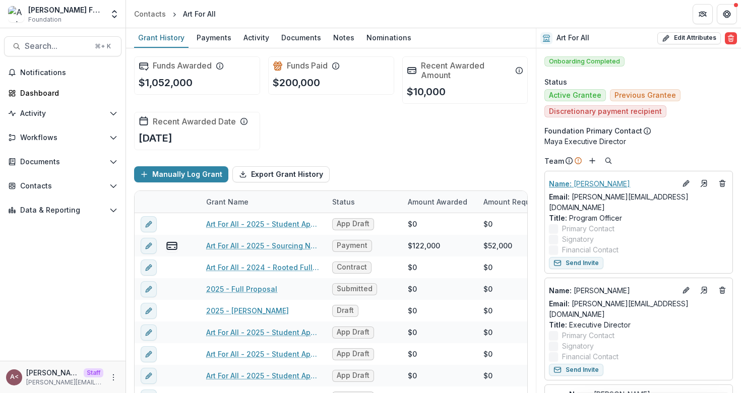
click at [605, 186] on p "Name : [PERSON_NAME]" at bounding box center [612, 183] width 127 height 11
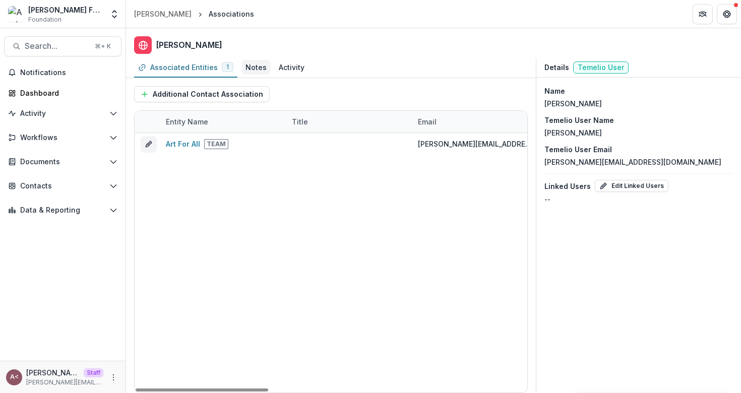
click at [249, 60] on div "Notes" at bounding box center [255, 67] width 29 height 15
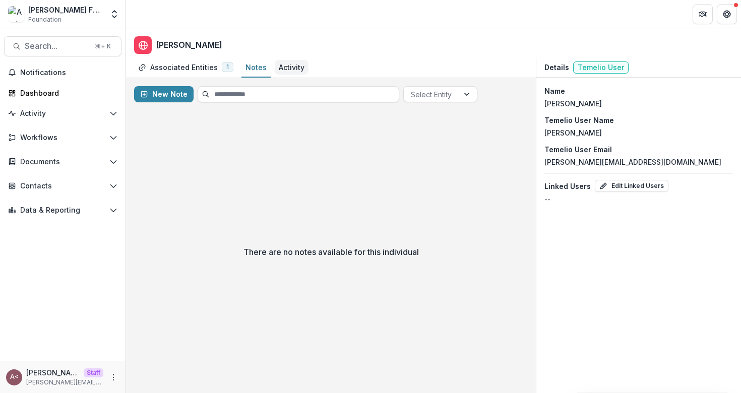
click at [279, 64] on div "Activity" at bounding box center [292, 67] width 26 height 11
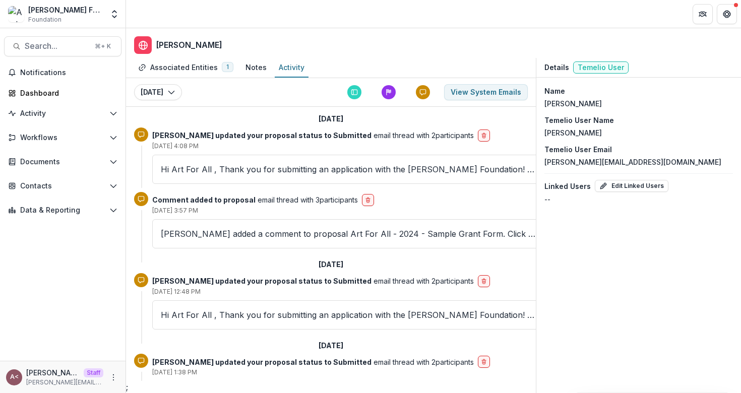
click at [220, 115] on div "[DATE]" at bounding box center [331, 119] width 394 height 17
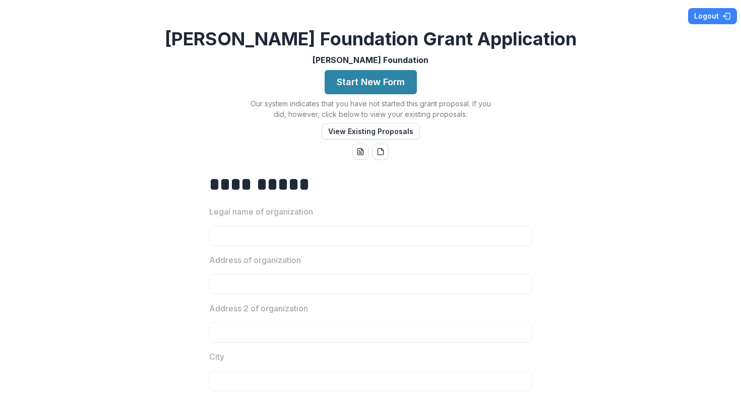
click at [140, 91] on div "**********" at bounding box center [370, 196] width 741 height 393
click at [367, 82] on button "Start New Form" at bounding box center [371, 82] width 92 height 24
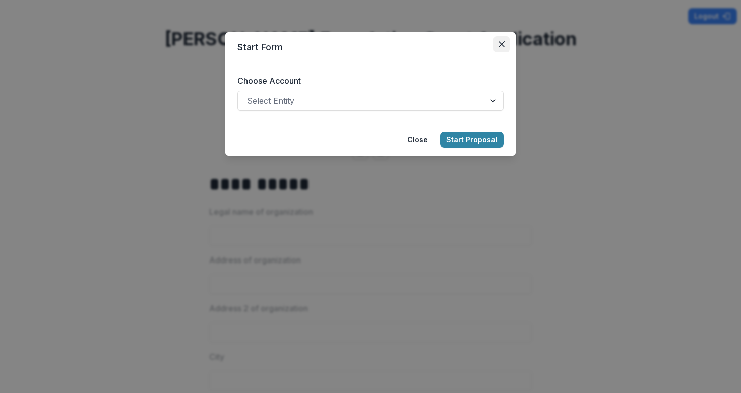
click at [498, 41] on icon "Close" at bounding box center [501, 44] width 6 height 6
